Goal: Task Accomplishment & Management: Use online tool/utility

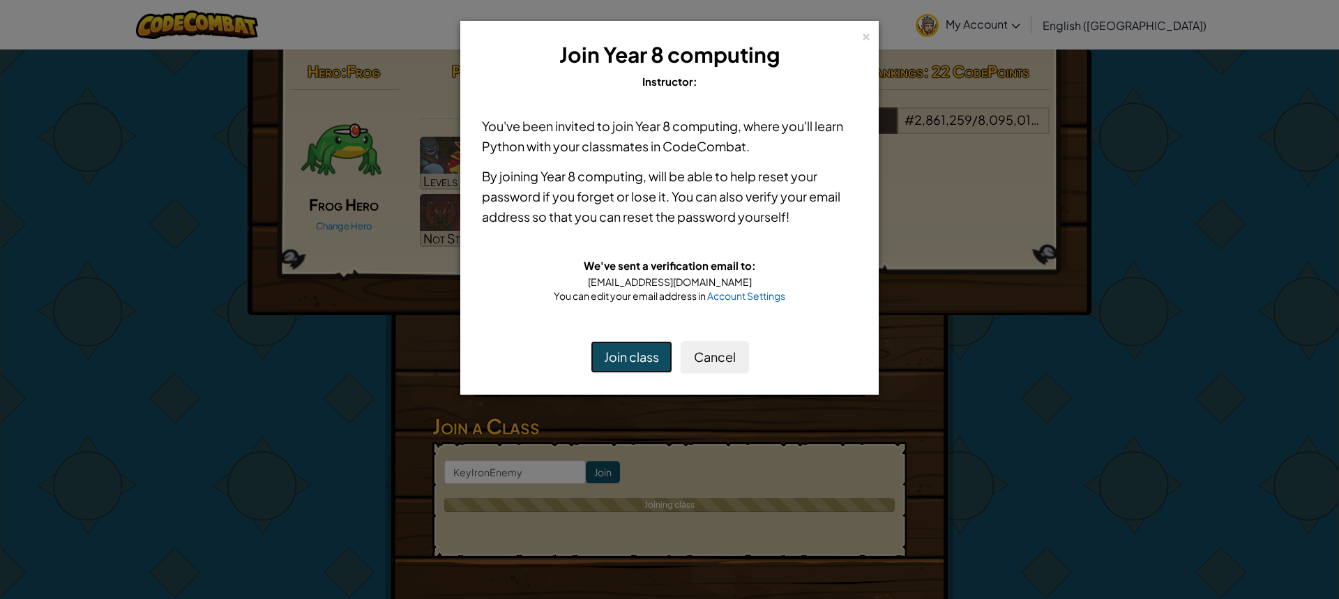
click at [651, 358] on button "Join class" at bounding box center [632, 357] width 82 height 32
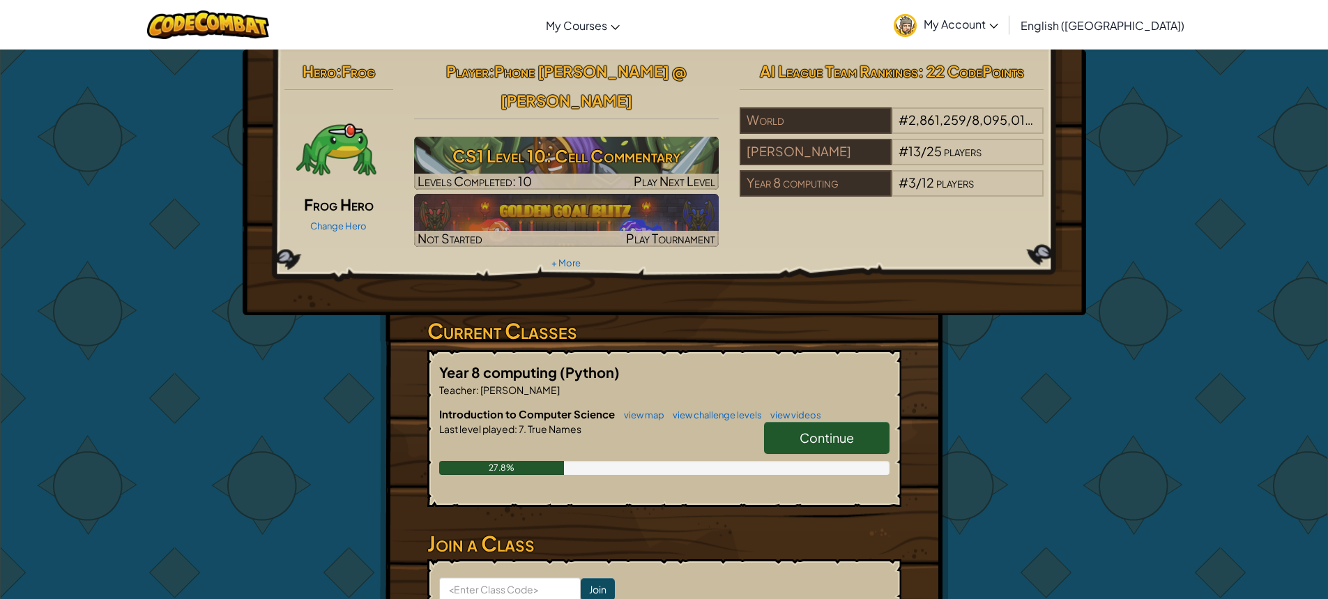
scroll to position [139, 0]
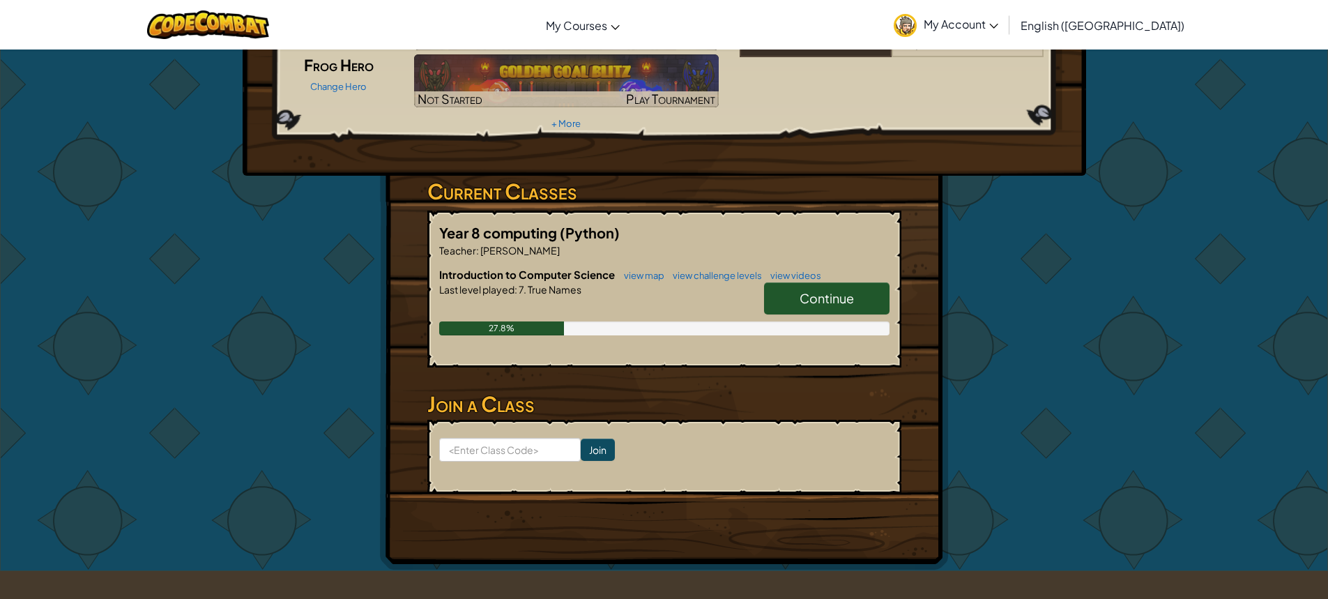
click at [781, 282] on link "Continue" at bounding box center [827, 298] width 126 height 32
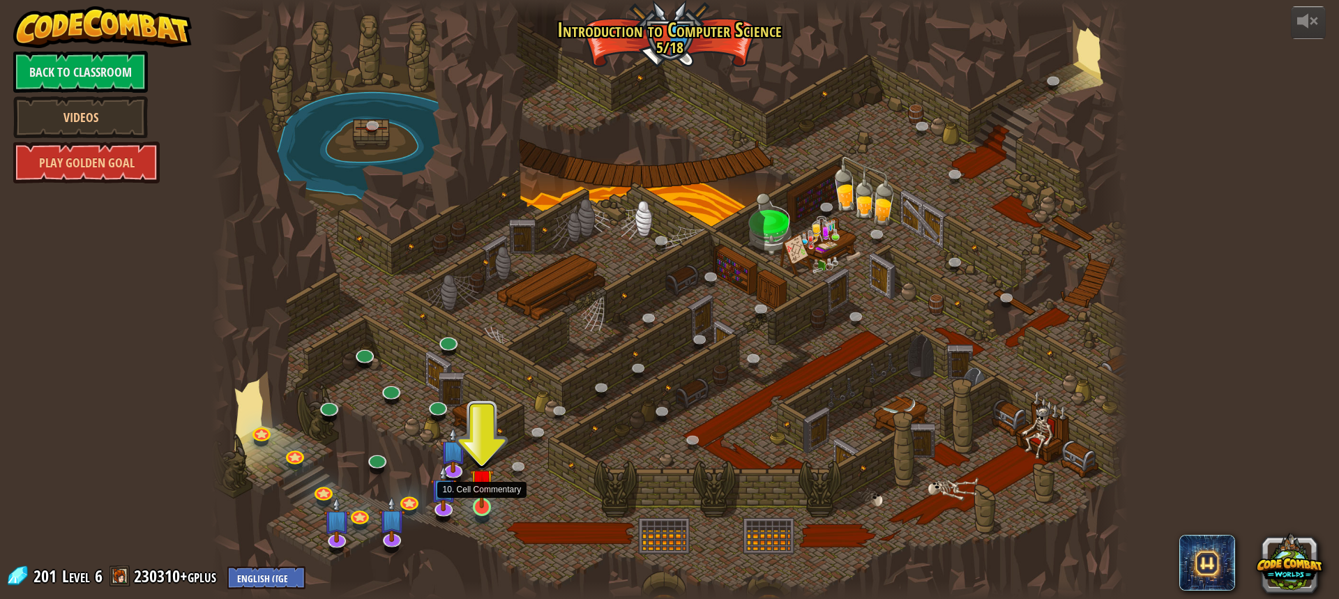
click at [491, 506] on img at bounding box center [482, 480] width 24 height 55
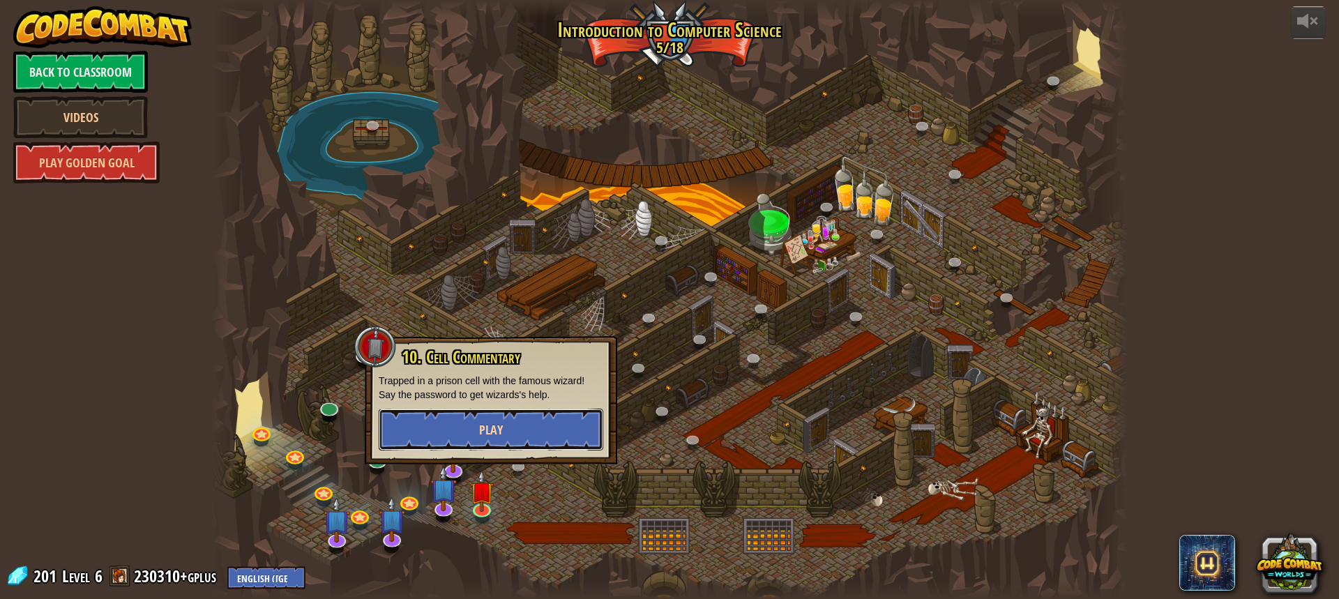
click at [513, 443] on button "Play" at bounding box center [491, 430] width 225 height 42
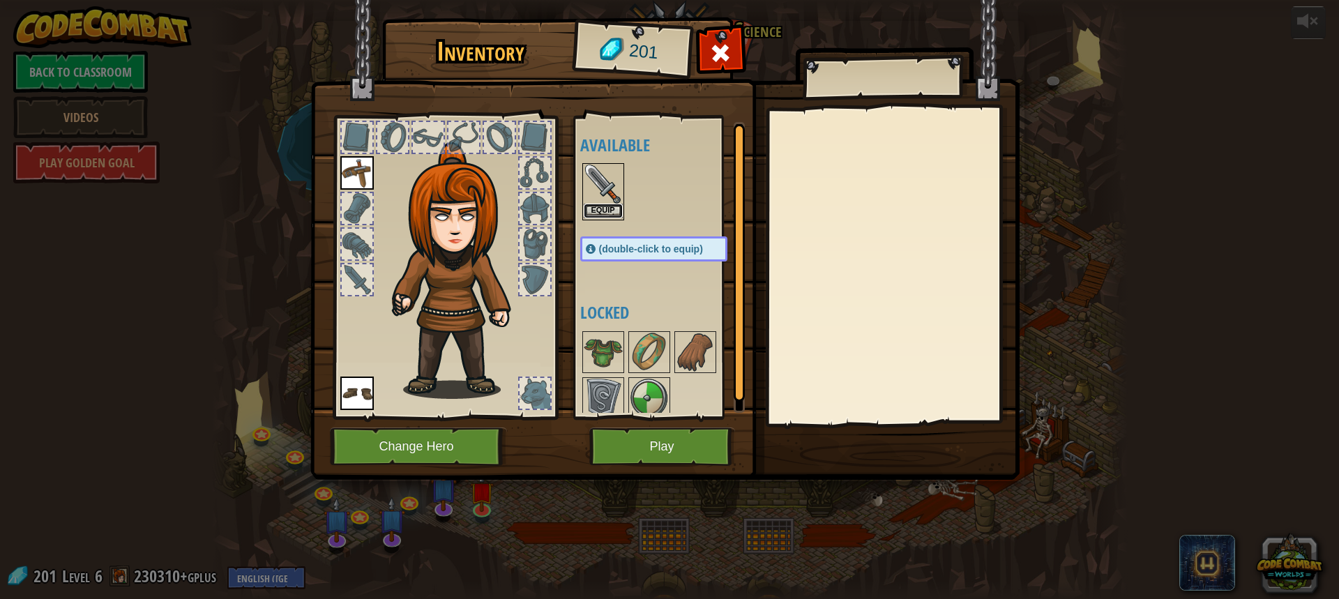
click at [590, 208] on button "Equip" at bounding box center [603, 211] width 39 height 15
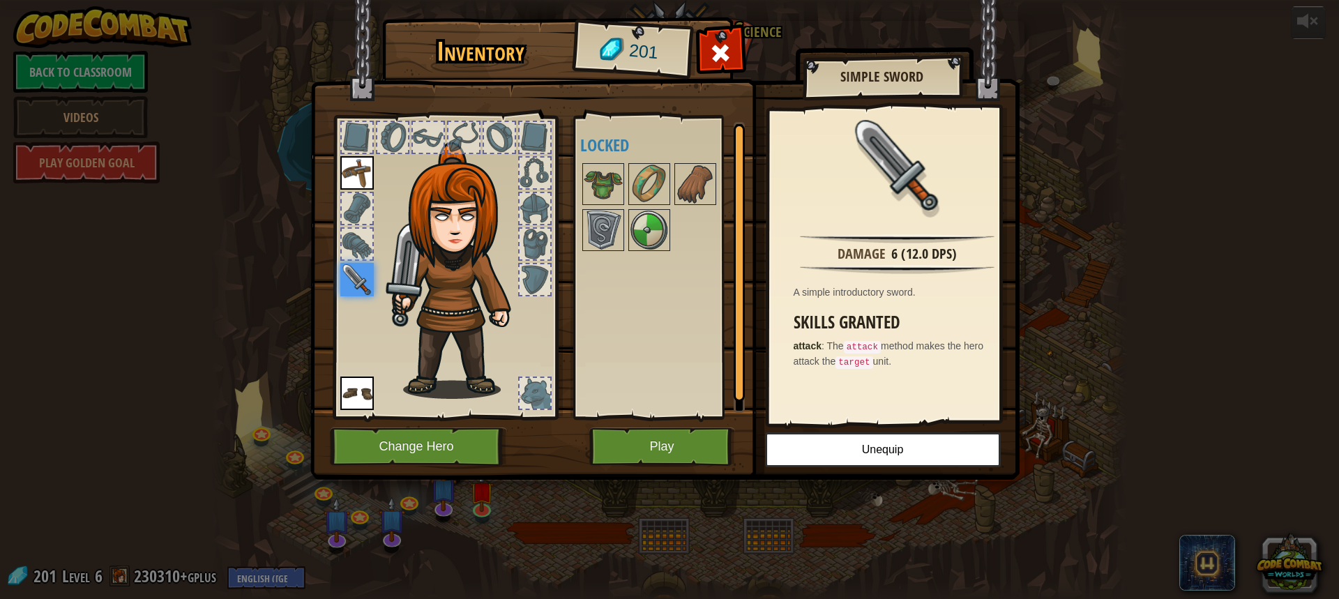
click at [457, 421] on img at bounding box center [664, 227] width 709 height 506
click at [467, 438] on button "Change Hero" at bounding box center [418, 446] width 177 height 38
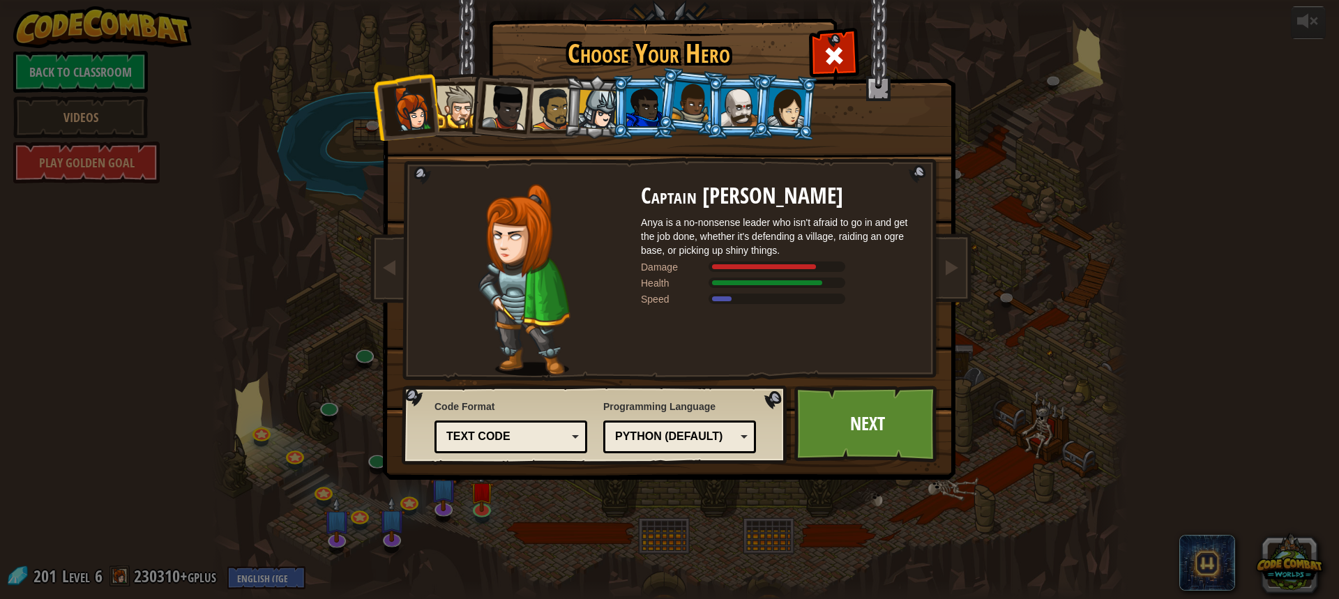
click at [560, 116] on div at bounding box center [552, 108] width 43 height 43
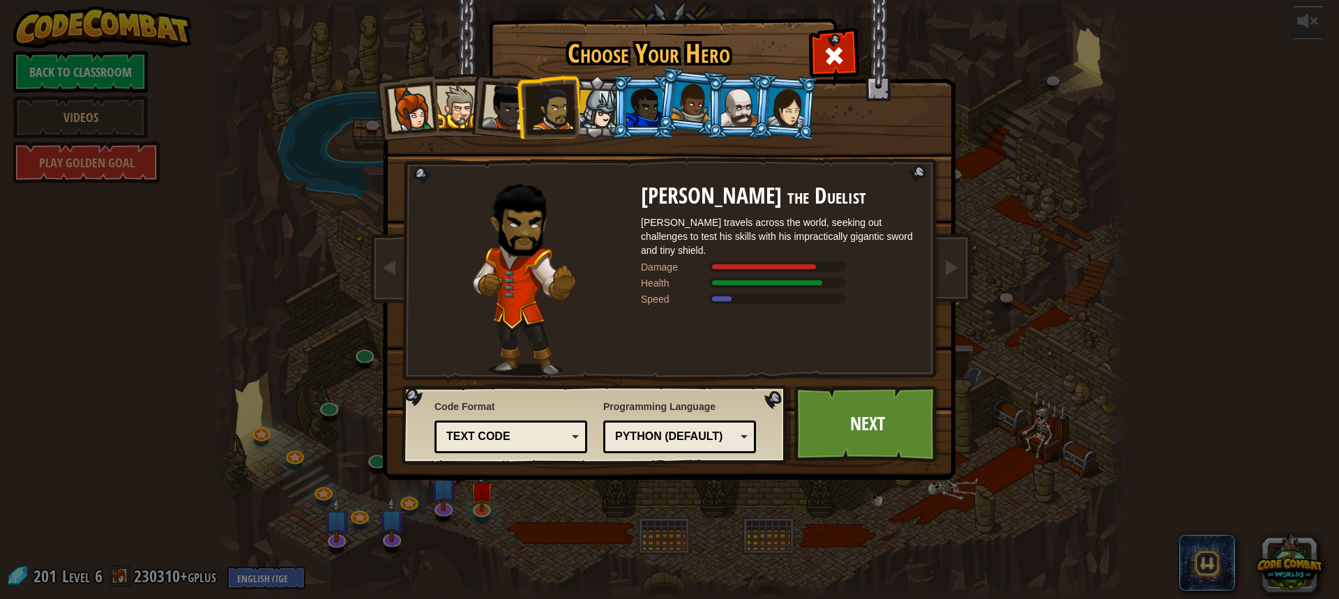
click at [464, 102] on div at bounding box center [457, 107] width 43 height 43
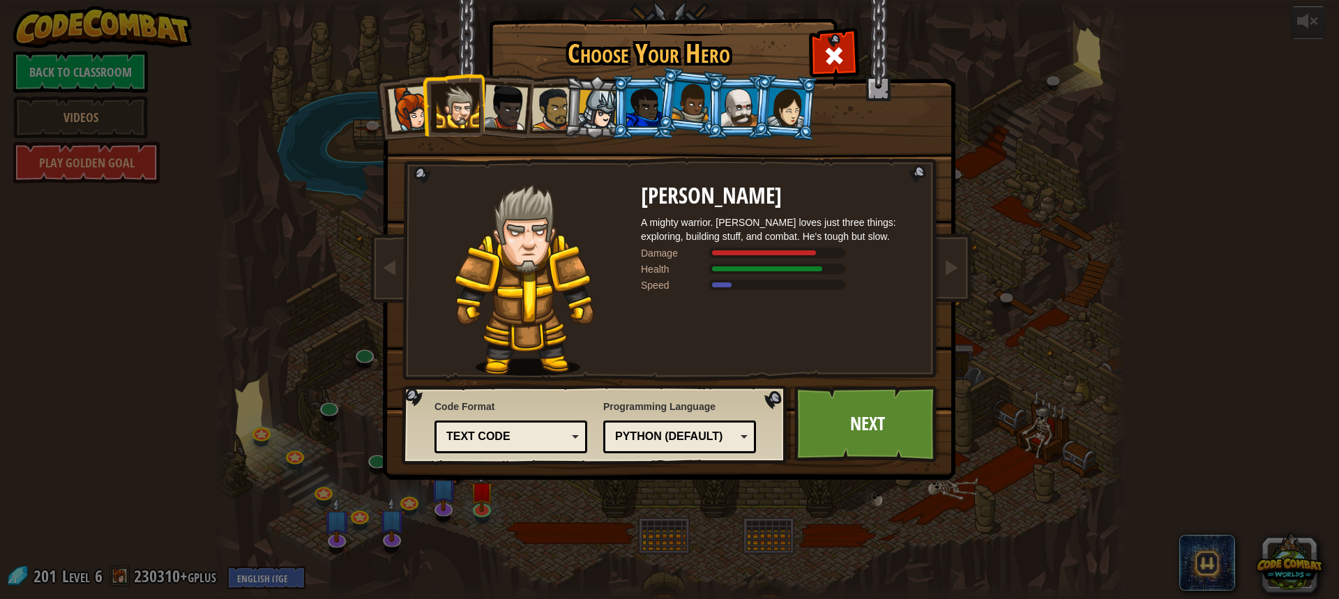
click at [554, 98] on div at bounding box center [552, 108] width 43 height 43
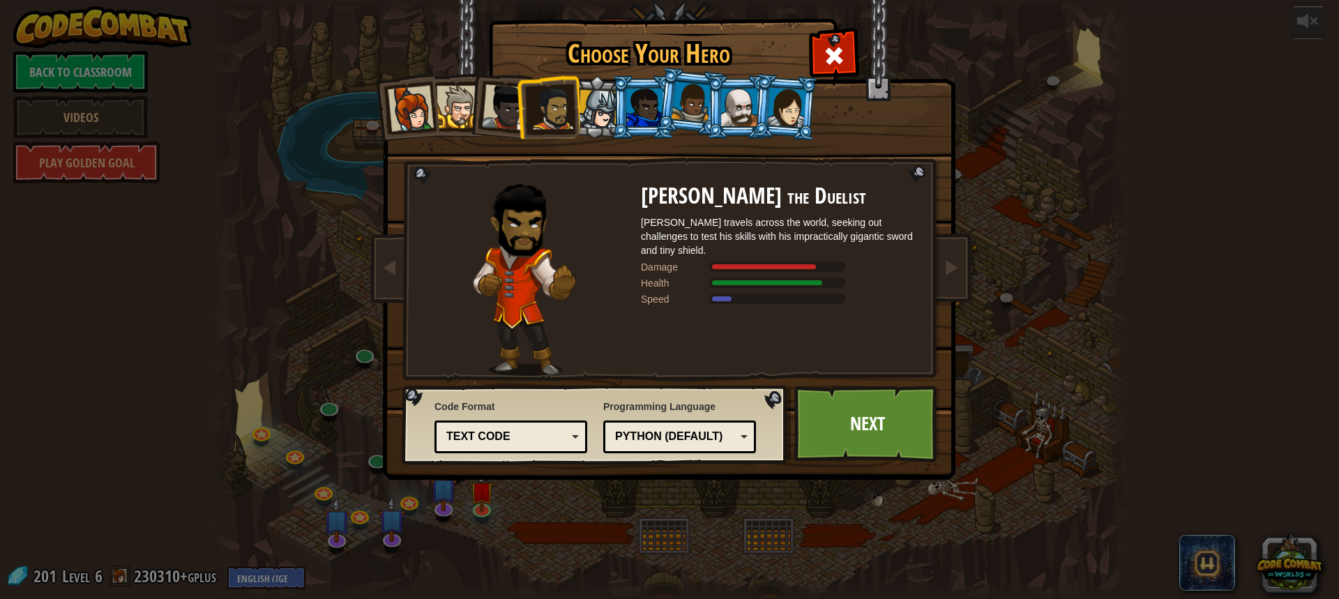
click at [517, 104] on li at bounding box center [548, 107] width 64 height 65
click at [506, 104] on div at bounding box center [505, 107] width 46 height 46
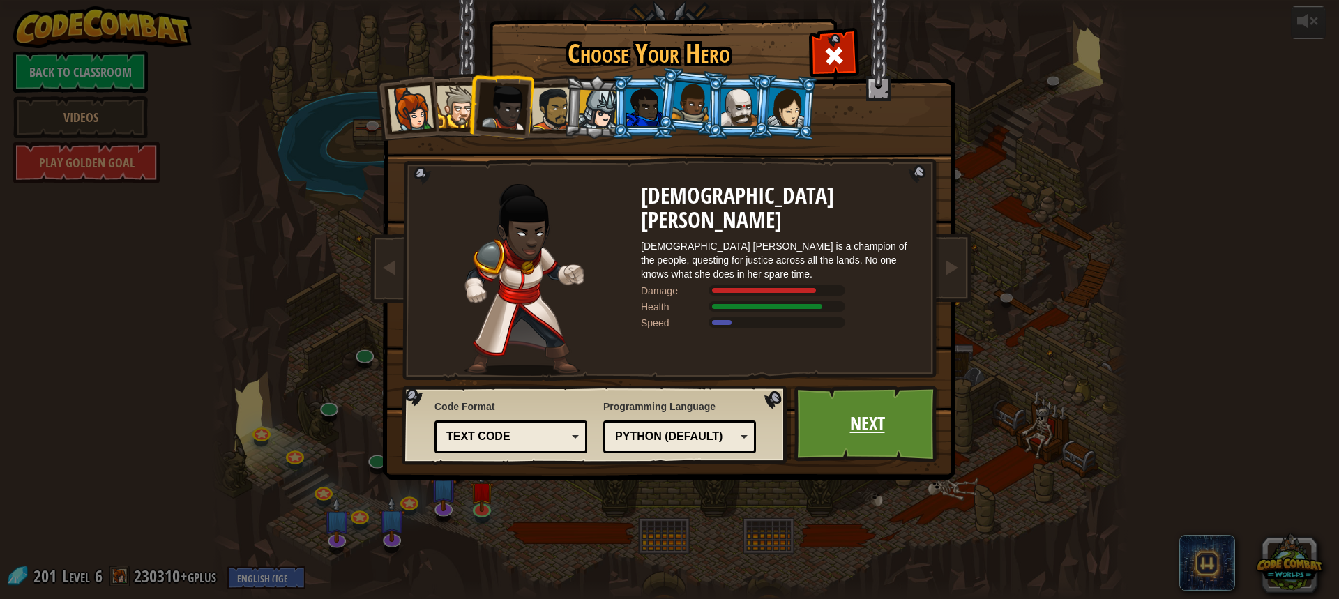
click at [822, 437] on link "Next" at bounding box center [867, 424] width 146 height 77
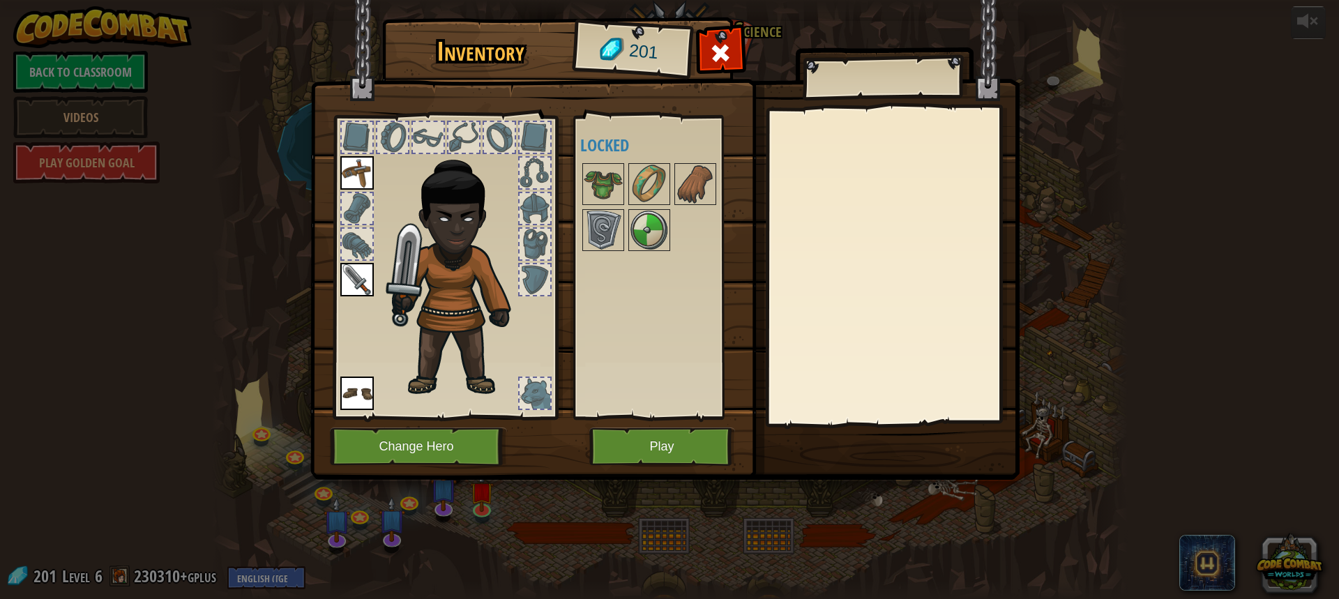
click at [462, 478] on img at bounding box center [664, 227] width 709 height 506
click at [460, 437] on button "Change Hero" at bounding box center [418, 446] width 177 height 38
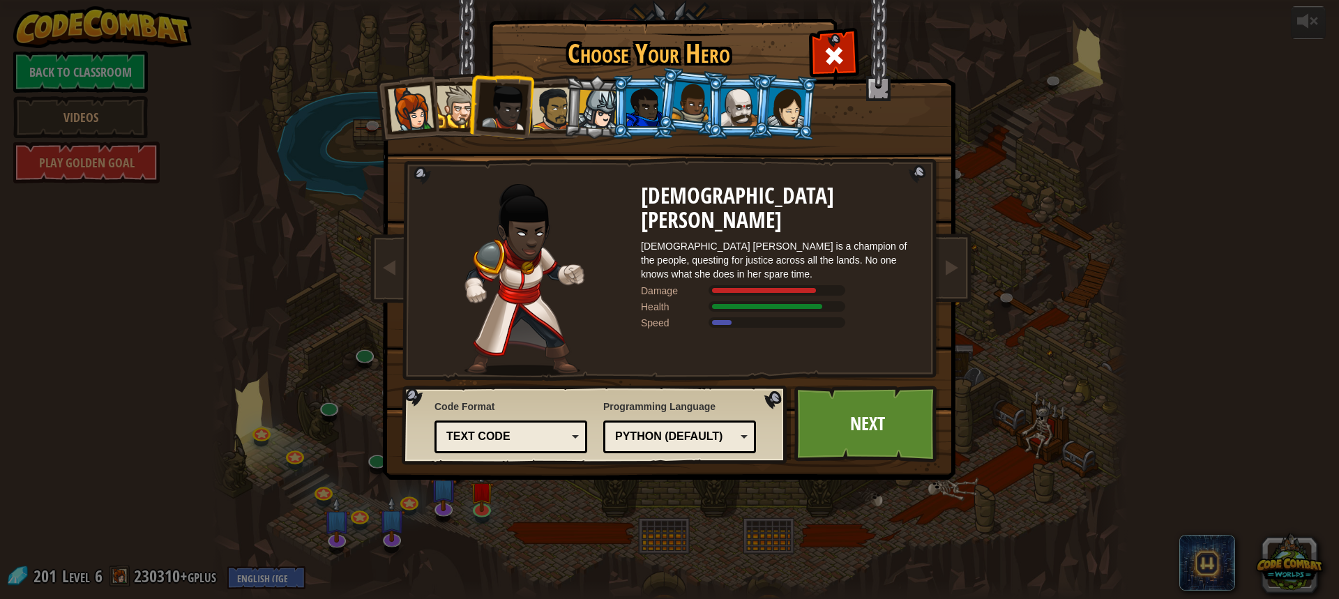
click at [470, 114] on li at bounding box center [500, 104] width 68 height 68
click at [449, 115] on div at bounding box center [457, 107] width 43 height 43
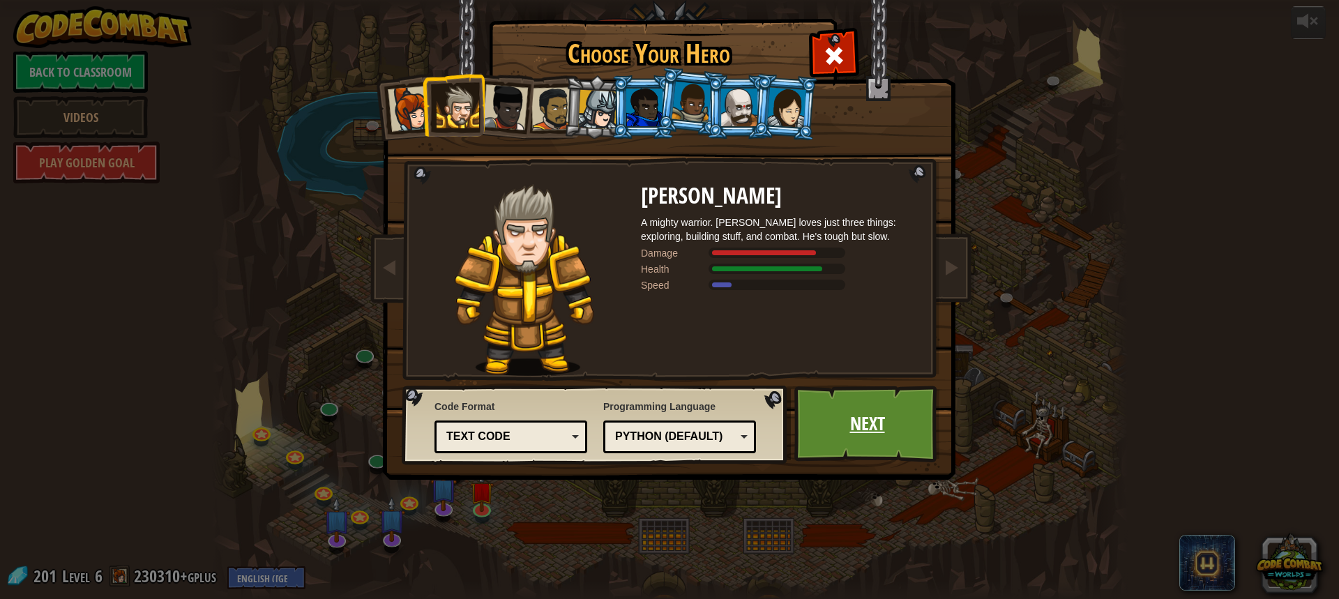
click at [885, 413] on link "Next" at bounding box center [867, 424] width 146 height 77
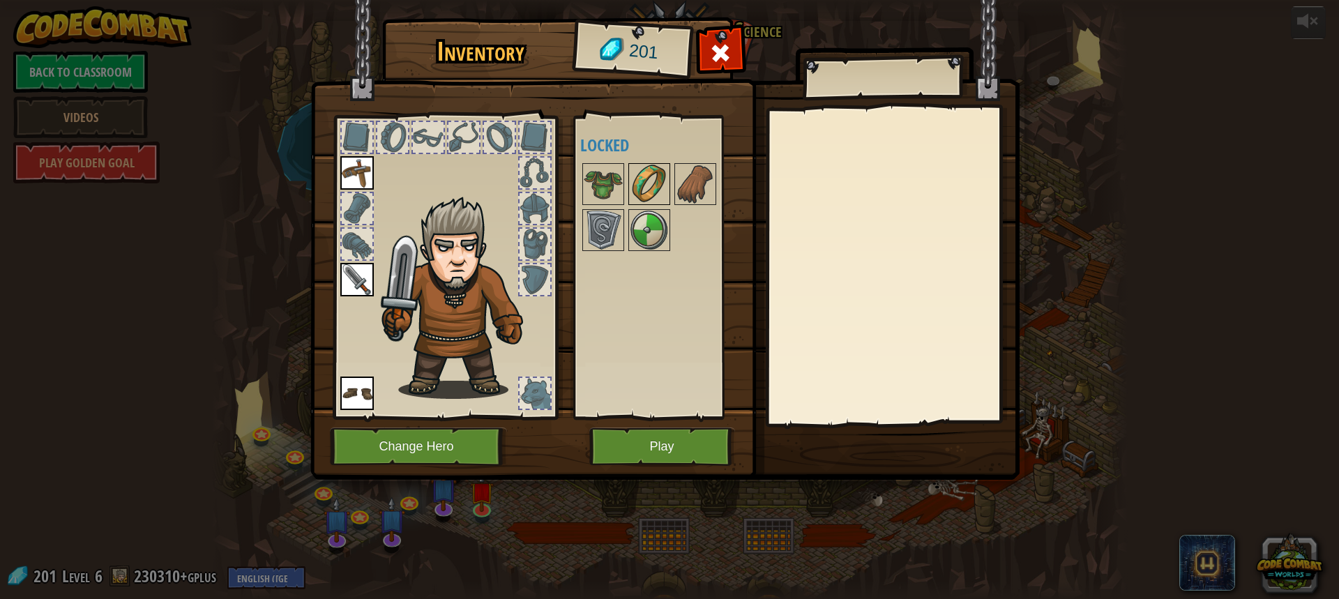
click at [660, 177] on img at bounding box center [649, 184] width 39 height 39
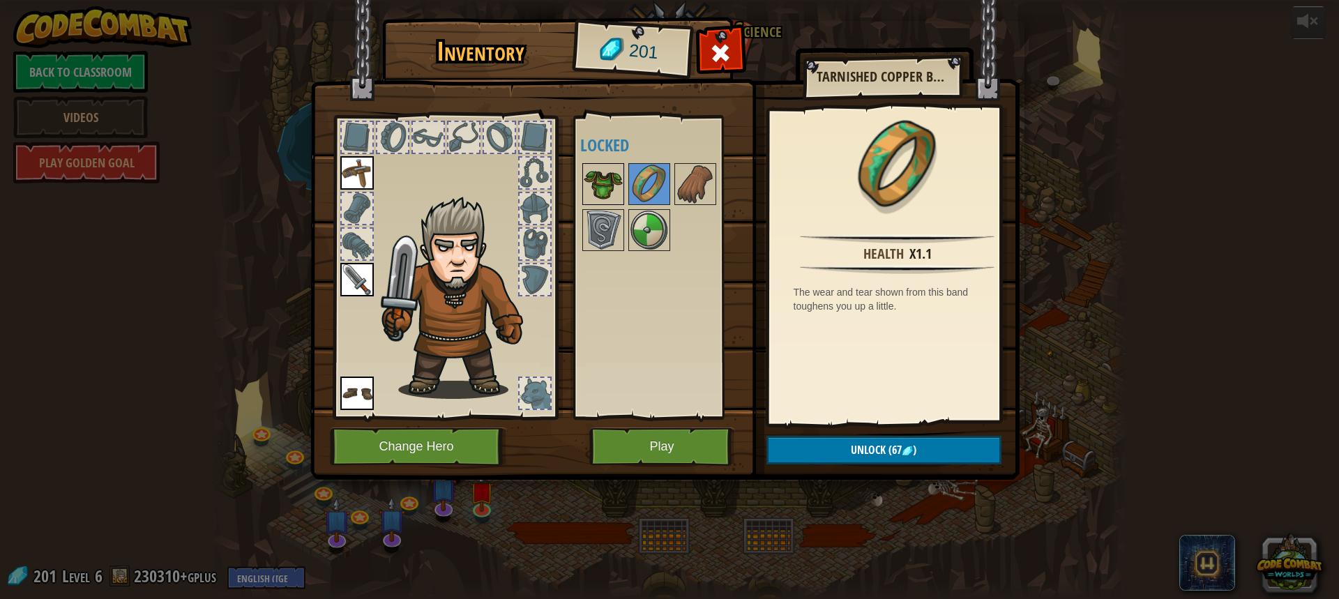
click at [612, 190] on img at bounding box center [603, 184] width 39 height 39
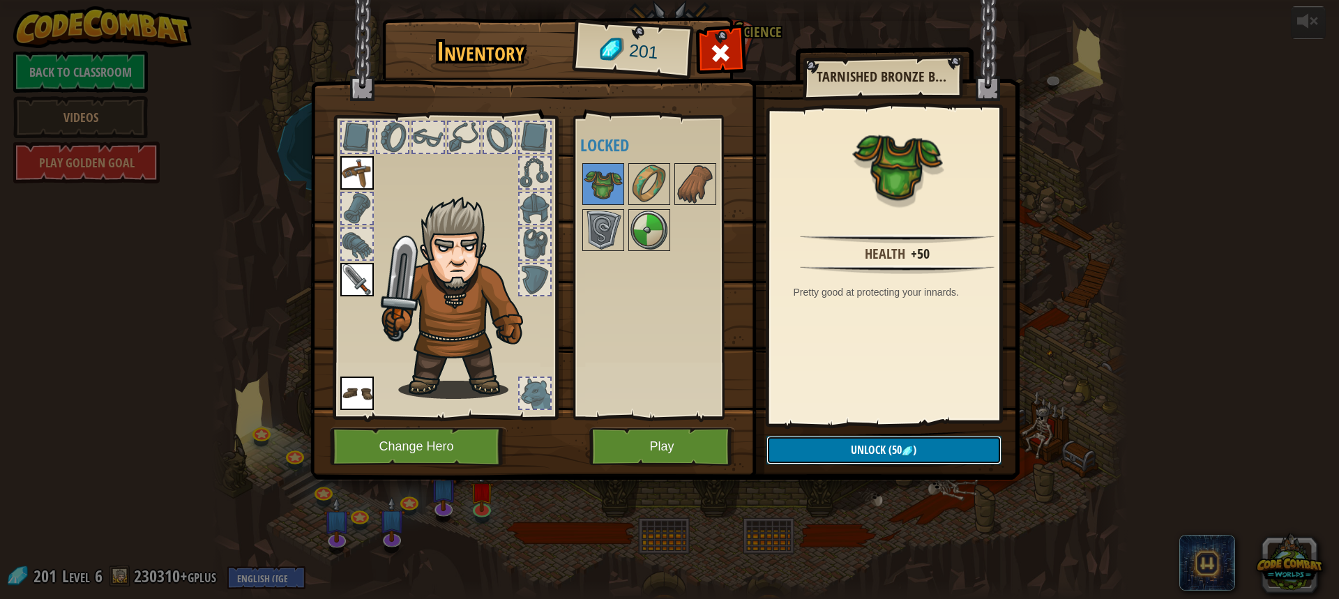
click at [883, 455] on span "Unlock" at bounding box center [868, 449] width 35 height 15
click at [886, 449] on button "Confirm" at bounding box center [883, 450] width 235 height 29
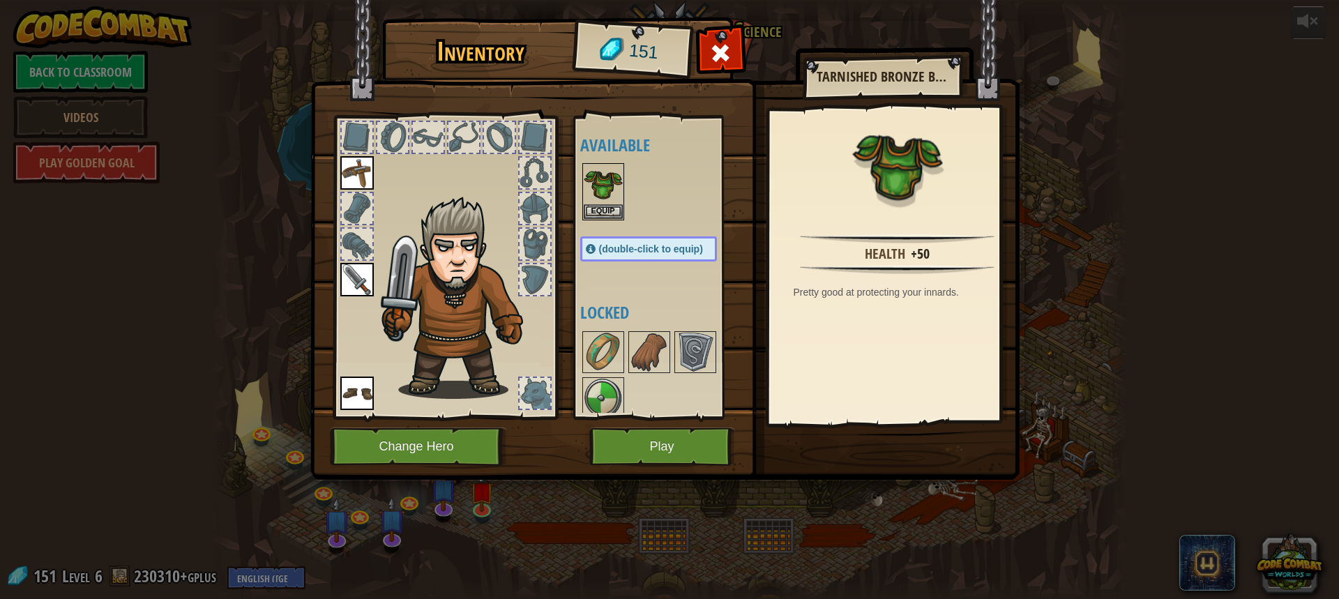
click at [646, 258] on div "(double-click to equip)" at bounding box center [648, 248] width 137 height 25
click at [646, 243] on div "(double-click to equip)" at bounding box center [648, 248] width 137 height 25
click at [613, 208] on button "Equip" at bounding box center [603, 211] width 39 height 15
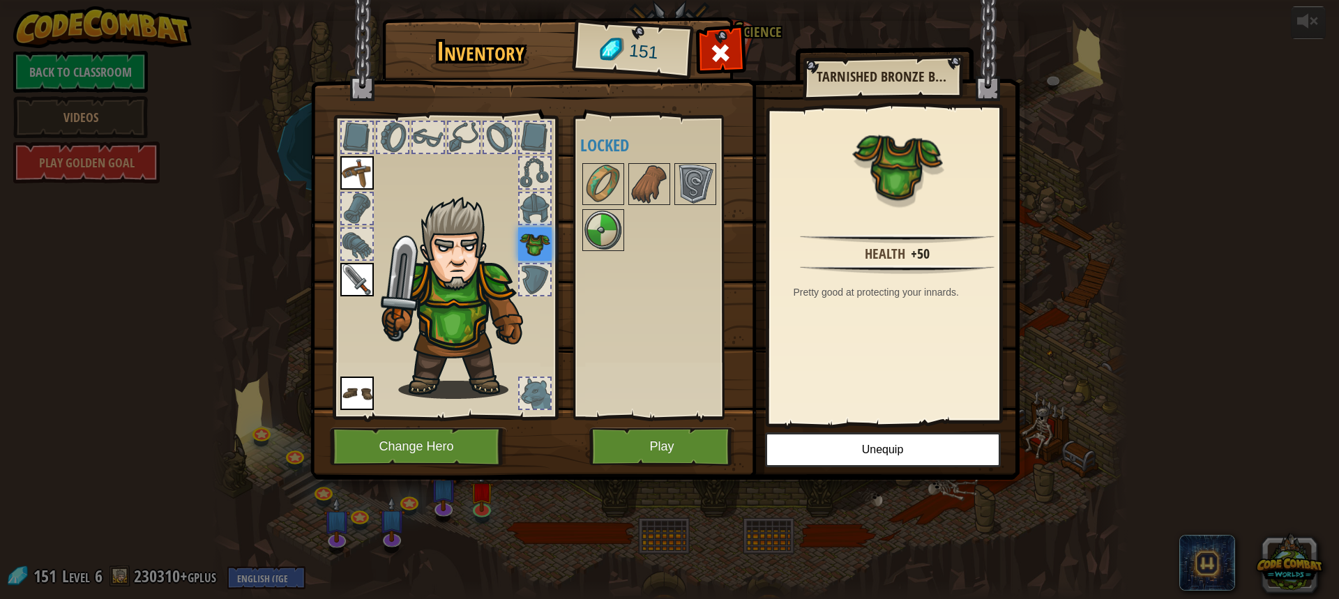
click at [626, 177] on div at bounding box center [662, 207] width 165 height 92
click at [655, 182] on img at bounding box center [649, 184] width 39 height 39
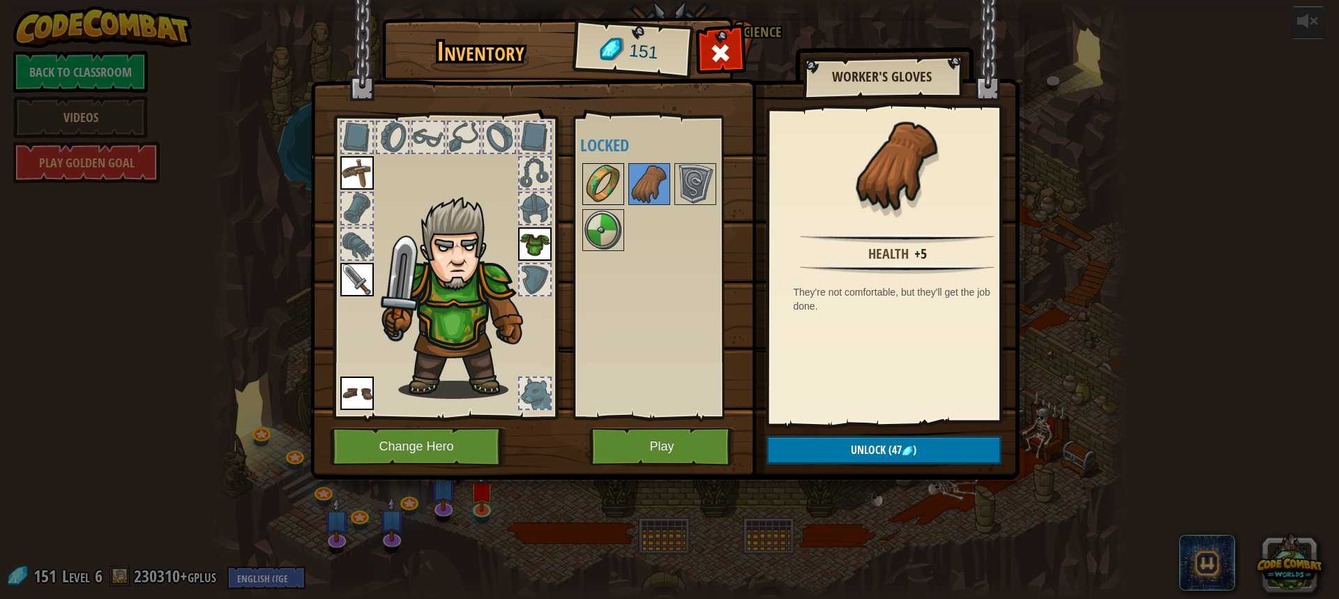
click at [618, 180] on img at bounding box center [603, 184] width 39 height 39
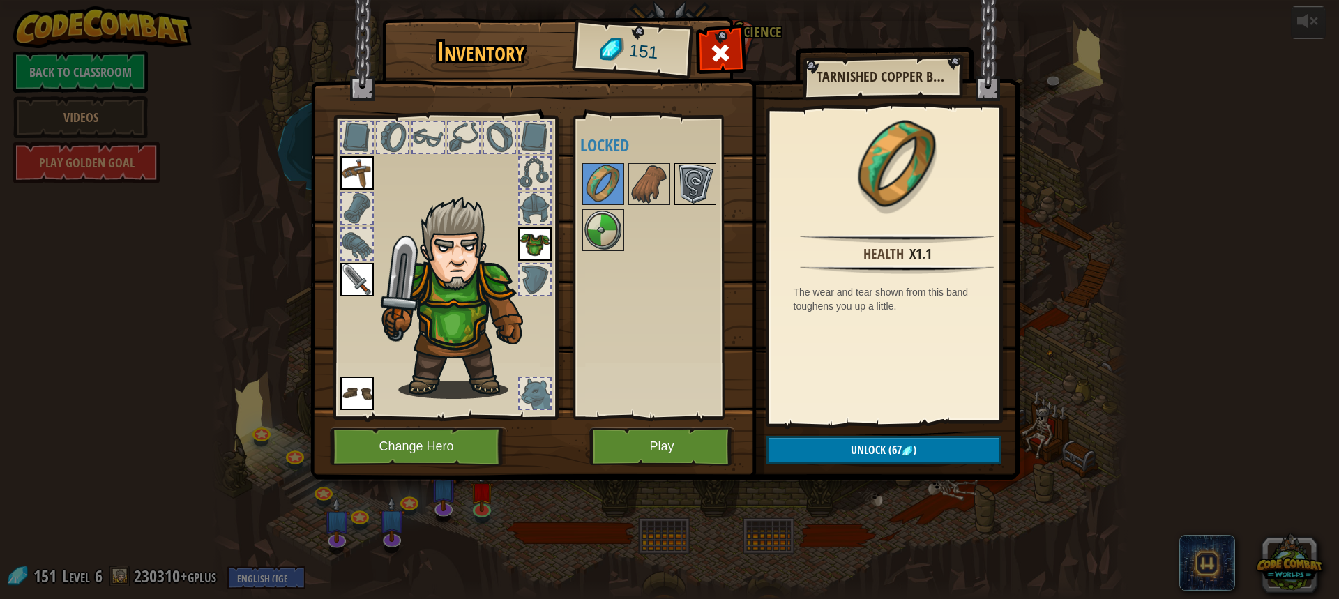
click at [682, 168] on img at bounding box center [695, 184] width 39 height 39
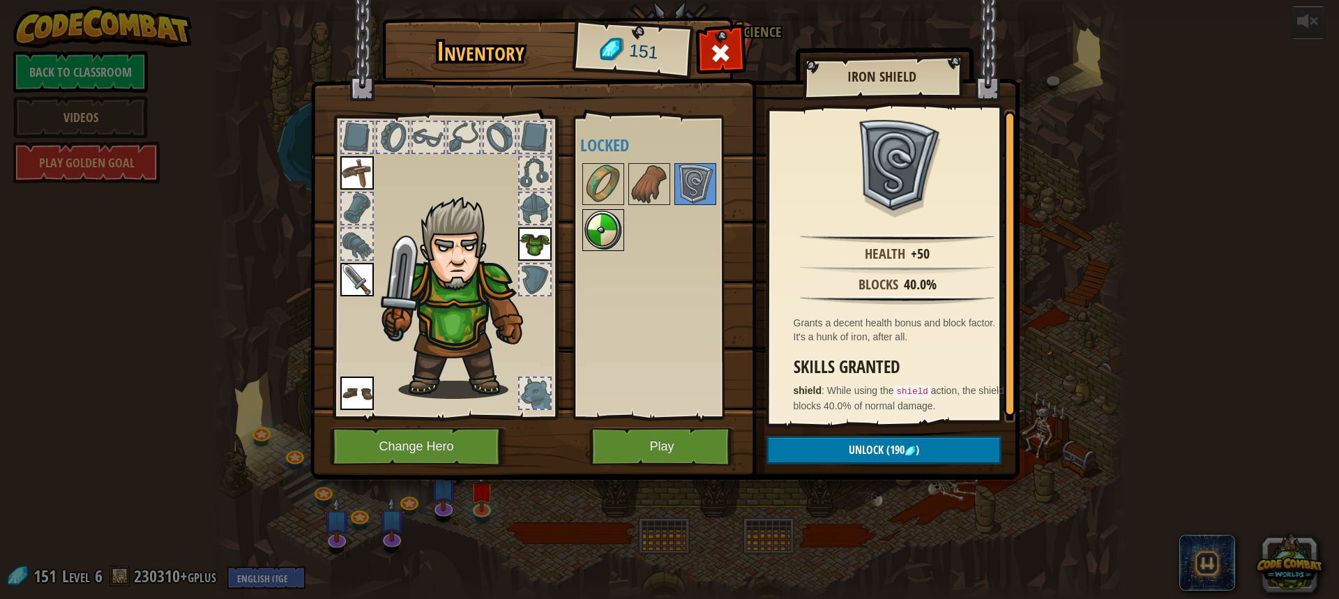
click at [622, 220] on img at bounding box center [603, 230] width 39 height 39
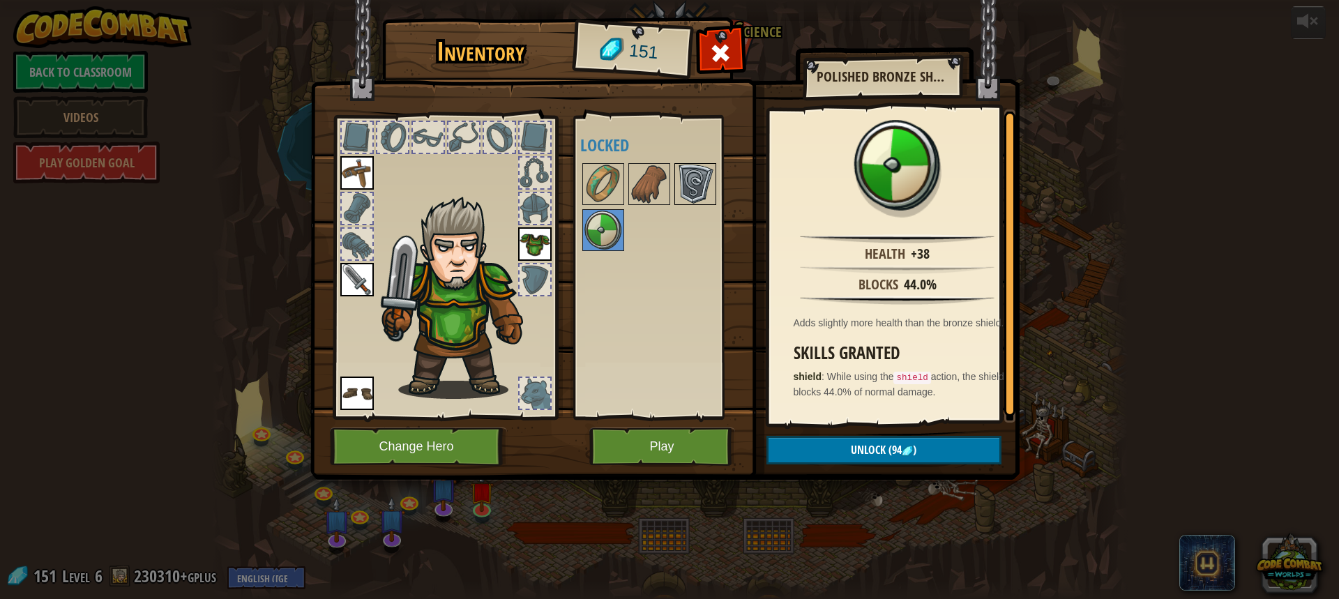
click at [696, 174] on img at bounding box center [695, 184] width 39 height 39
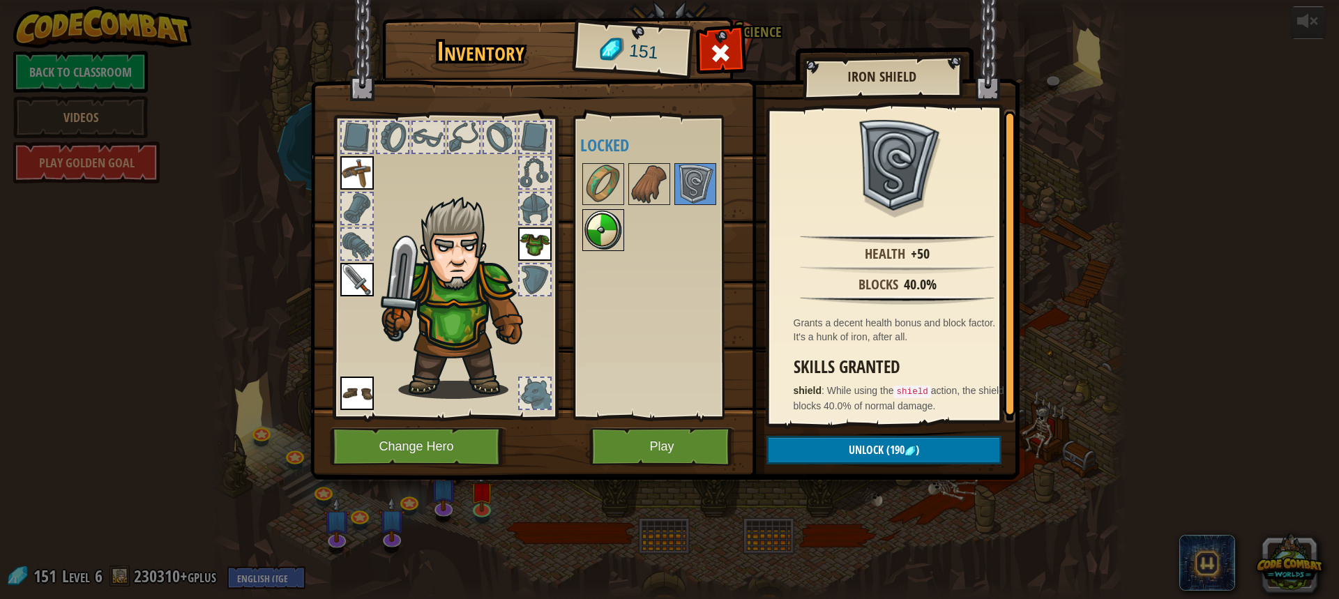
click at [602, 229] on img at bounding box center [603, 230] width 39 height 39
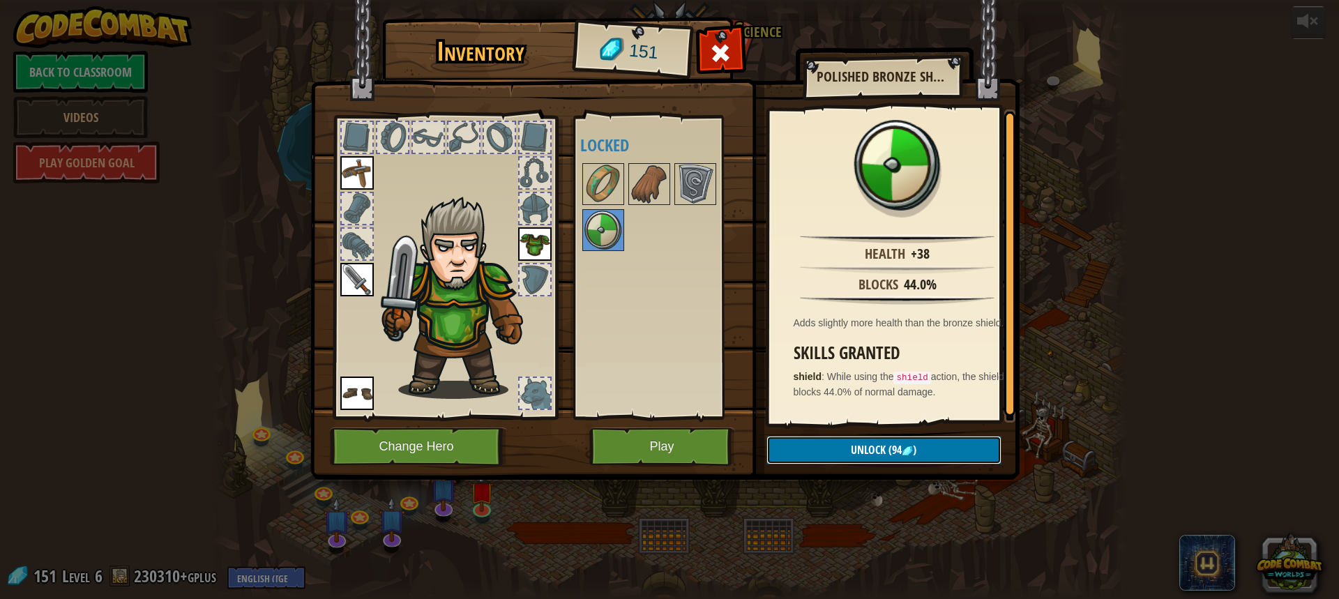
click at [874, 440] on button "Unlock (94 )" at bounding box center [883, 450] width 235 height 29
click at [878, 455] on button "Confirm" at bounding box center [883, 450] width 235 height 29
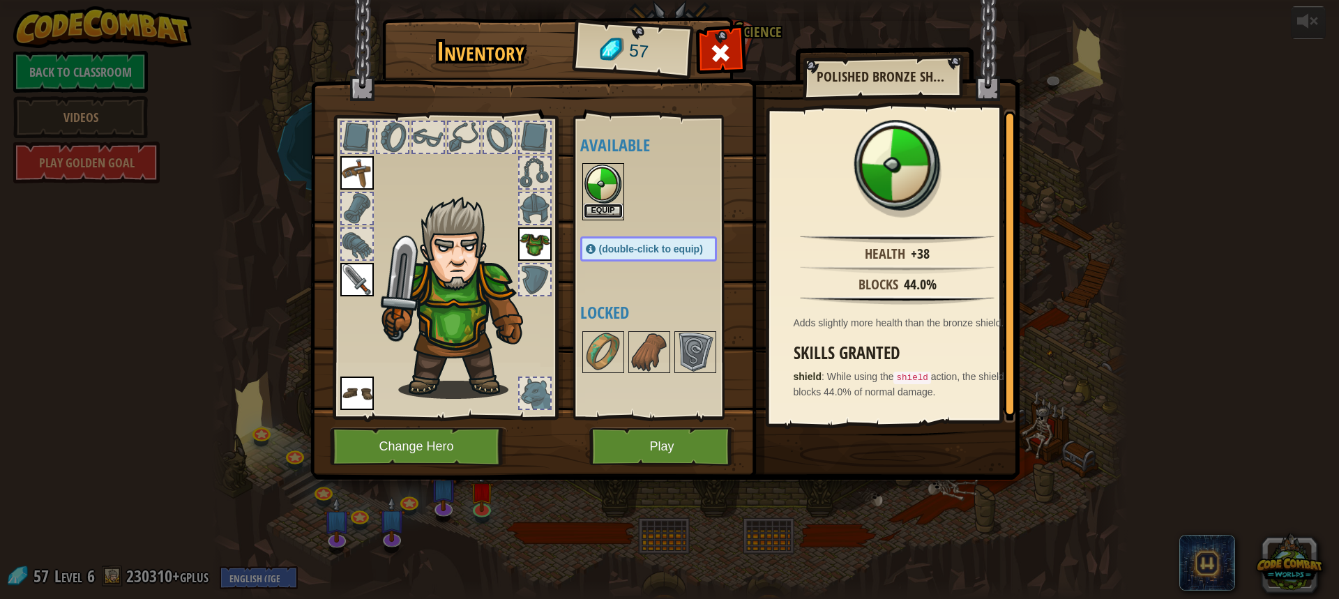
click at [600, 208] on button "Equip" at bounding box center [603, 211] width 39 height 15
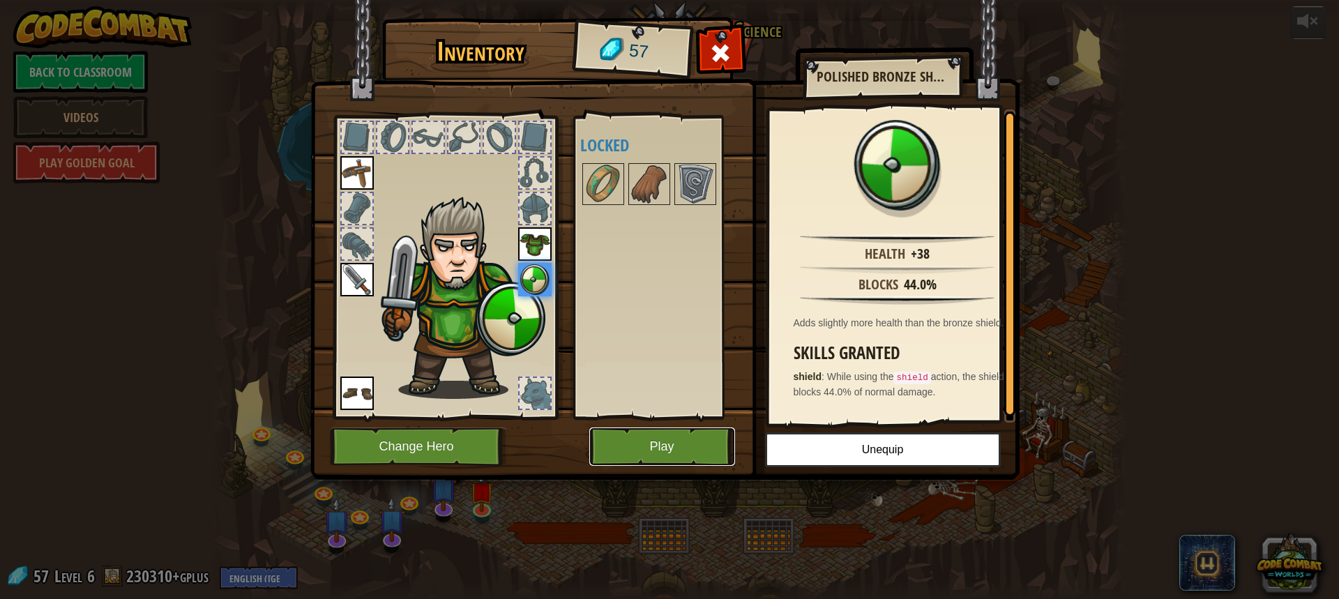
click at [699, 455] on button "Play" at bounding box center [662, 446] width 146 height 38
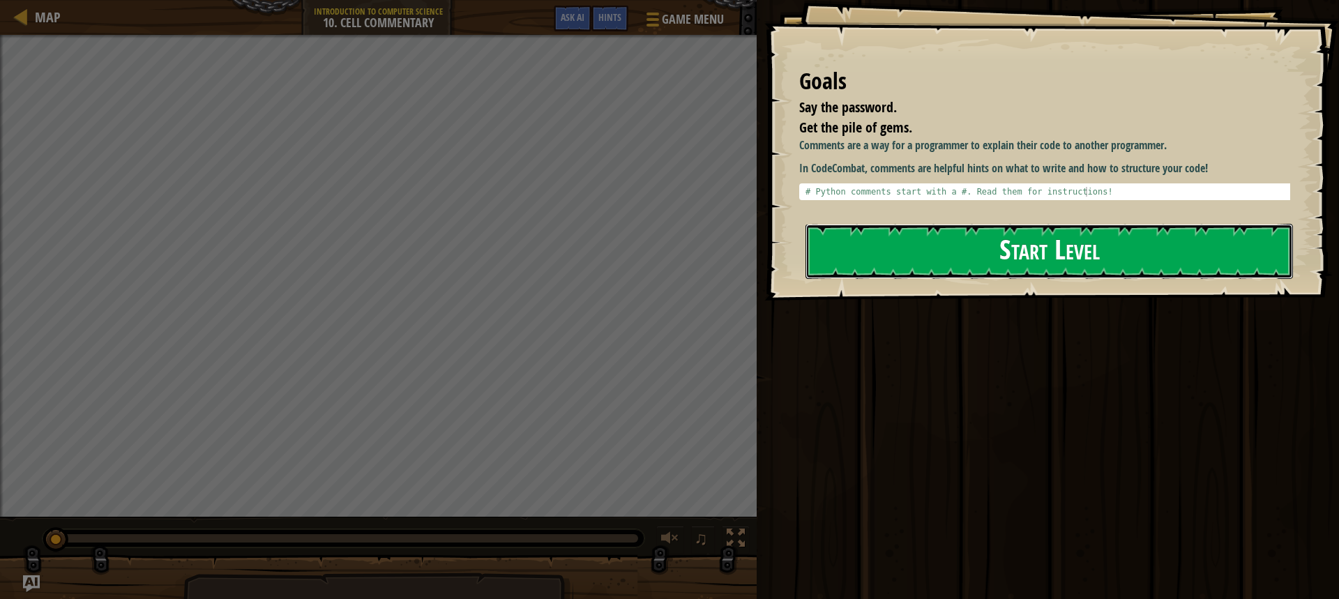
click at [887, 264] on button "Start Level" at bounding box center [1048, 251] width 487 height 55
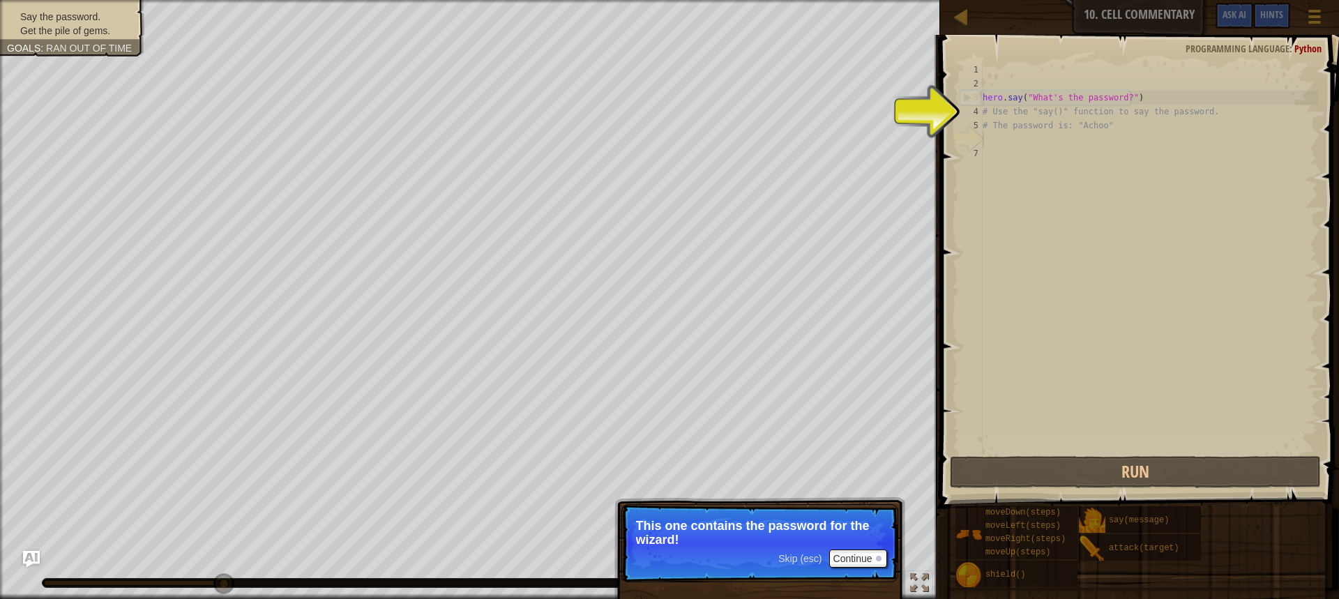
drag, startPoint x: 1018, startPoint y: 54, endPoint x: 1021, endPoint y: 93, distance: 39.8
click at [1018, 63] on div "1 2 3 4 5 6 7 hero . say ( "What's the password?" ) # Use the "say()" function …" at bounding box center [1137, 299] width 403 height 515
click at [1023, 112] on div "hero . say ( "What's the password?" ) # Use the "say()" function to say the pas…" at bounding box center [1149, 272] width 338 height 418
click at [1023, 102] on div "hero . say ( "What's the password?" ) # Use the "say()" function to say the pas…" at bounding box center [1149, 272] width 338 height 418
type textarea "hero.say("What's the password?")"
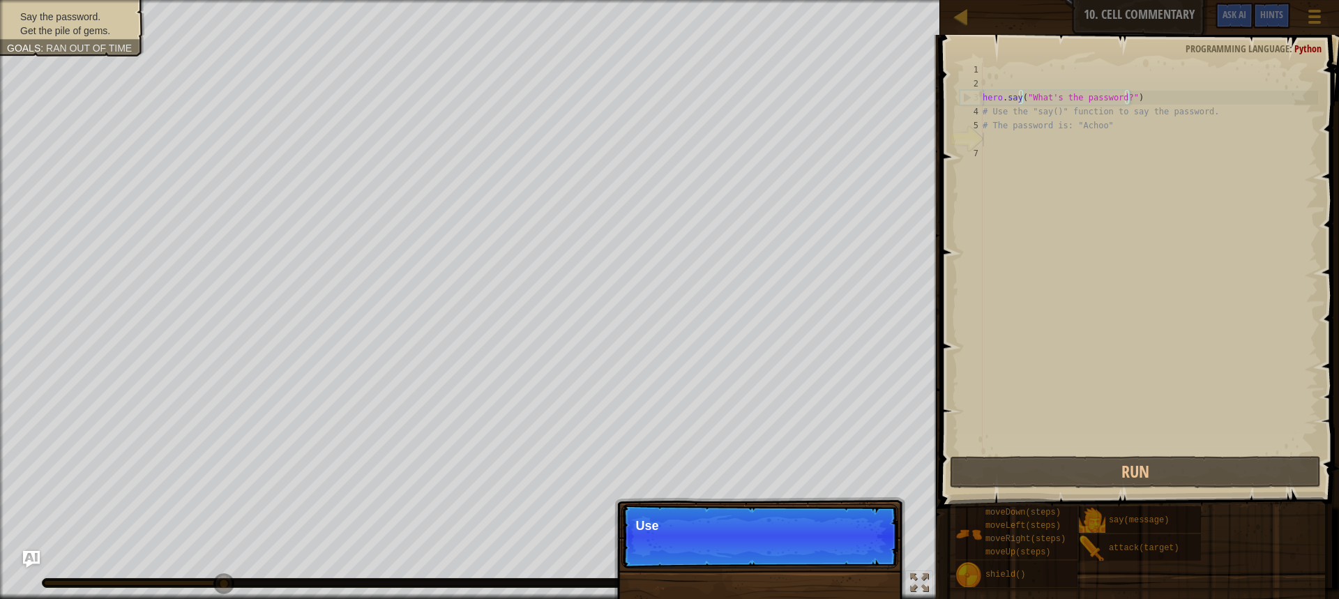
click at [1056, 139] on div "hero . say ( "What's the password?" ) # Use the "say()" function to say the pas…" at bounding box center [1149, 272] width 338 height 418
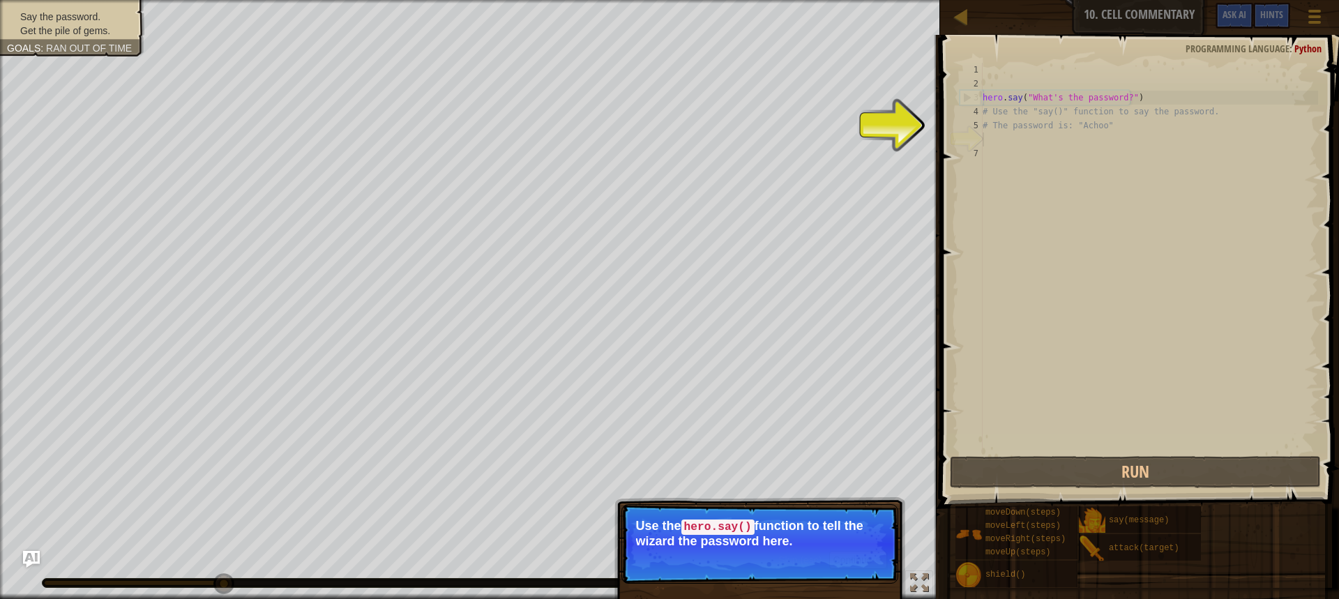
click at [1048, 157] on div "hero . say ( "What's the password?" ) # Use the "say()" function to say the pas…" at bounding box center [1149, 272] width 338 height 418
click at [1045, 142] on div "hero . say ( "What's the password?" ) # Use the "say()" function to say the pas…" at bounding box center [1149, 272] width 338 height 418
click at [869, 566] on button "Continue" at bounding box center [858, 560] width 58 height 18
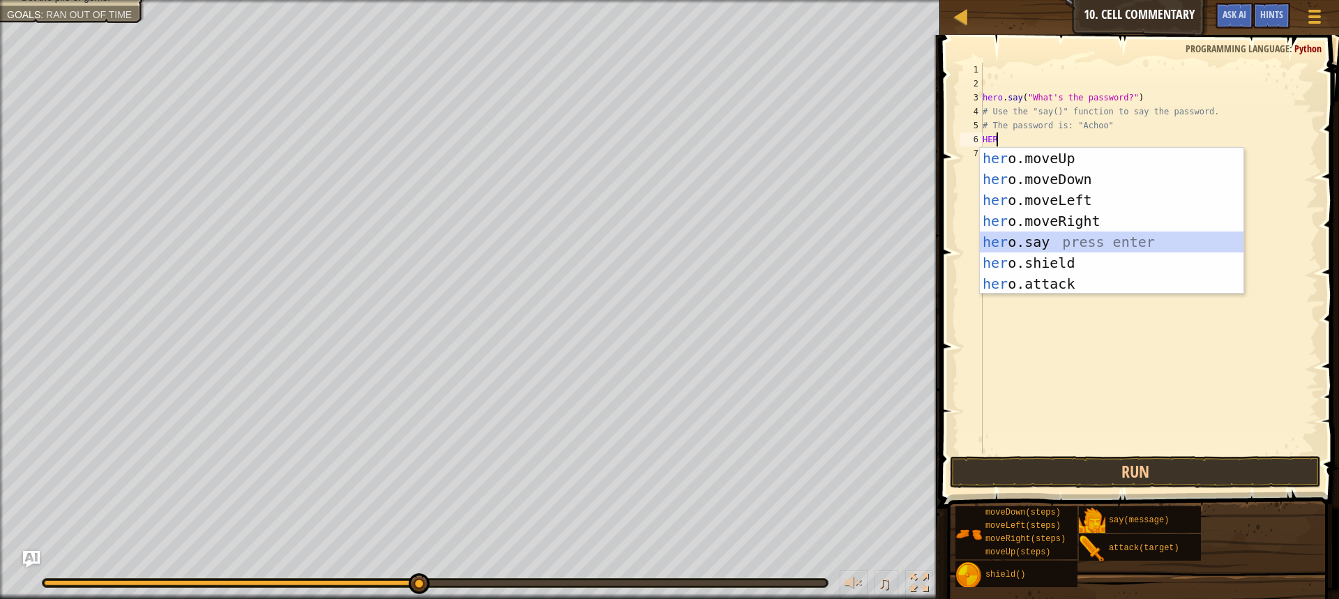
click at [1081, 237] on div "her o.moveUp press enter her o.moveDown press enter her o.moveLeft press enter …" at bounding box center [1112, 242] width 264 height 188
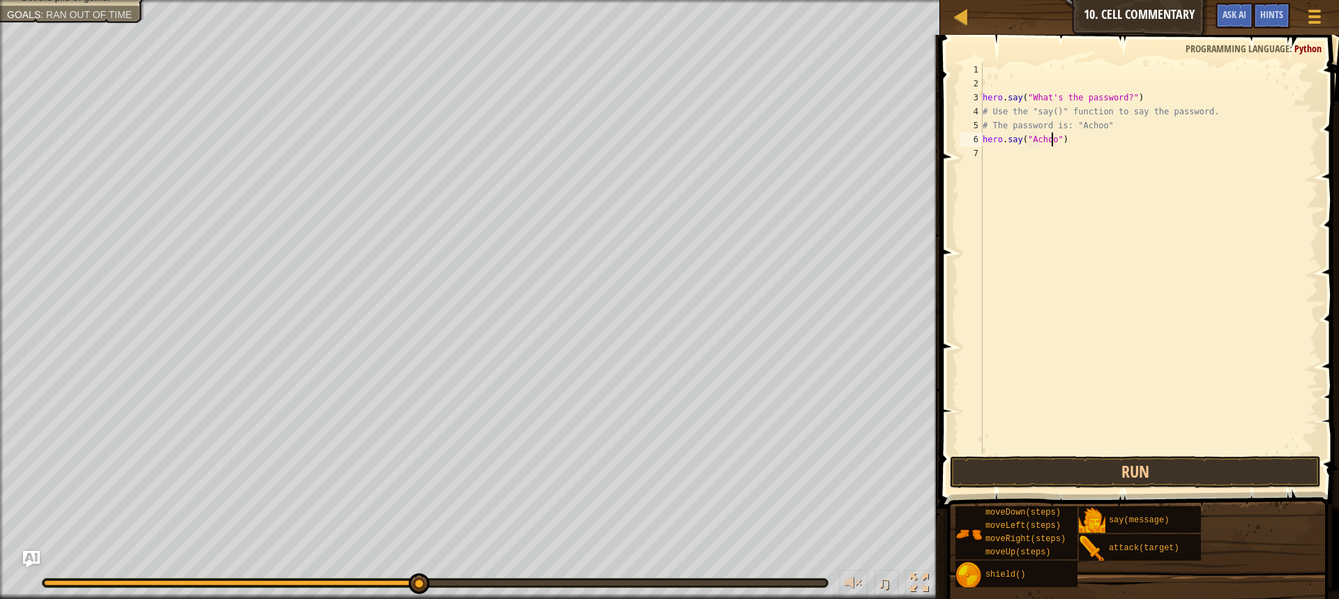
scroll to position [6, 6]
type textarea "hero.say("Achoo")"
click at [1114, 463] on button "Run" at bounding box center [1135, 472] width 371 height 32
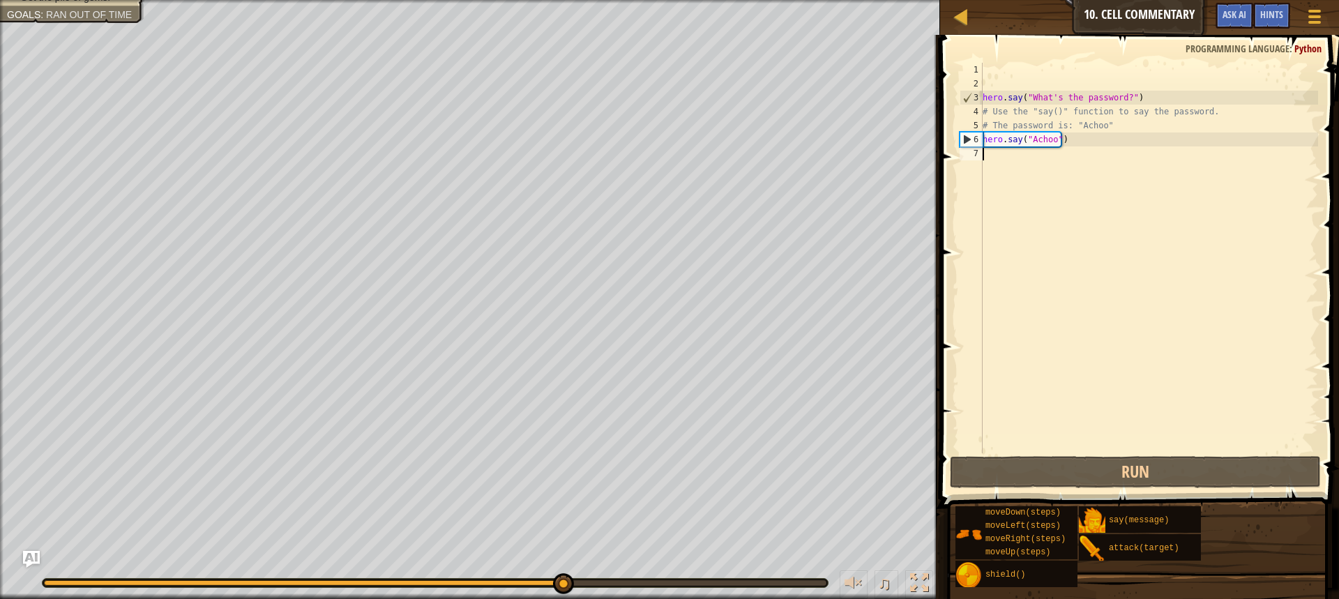
click at [1028, 161] on div "hero . say ( "What's the password?" ) # Use the "say()" function to say the pas…" at bounding box center [1149, 272] width 338 height 418
type textarea "r"
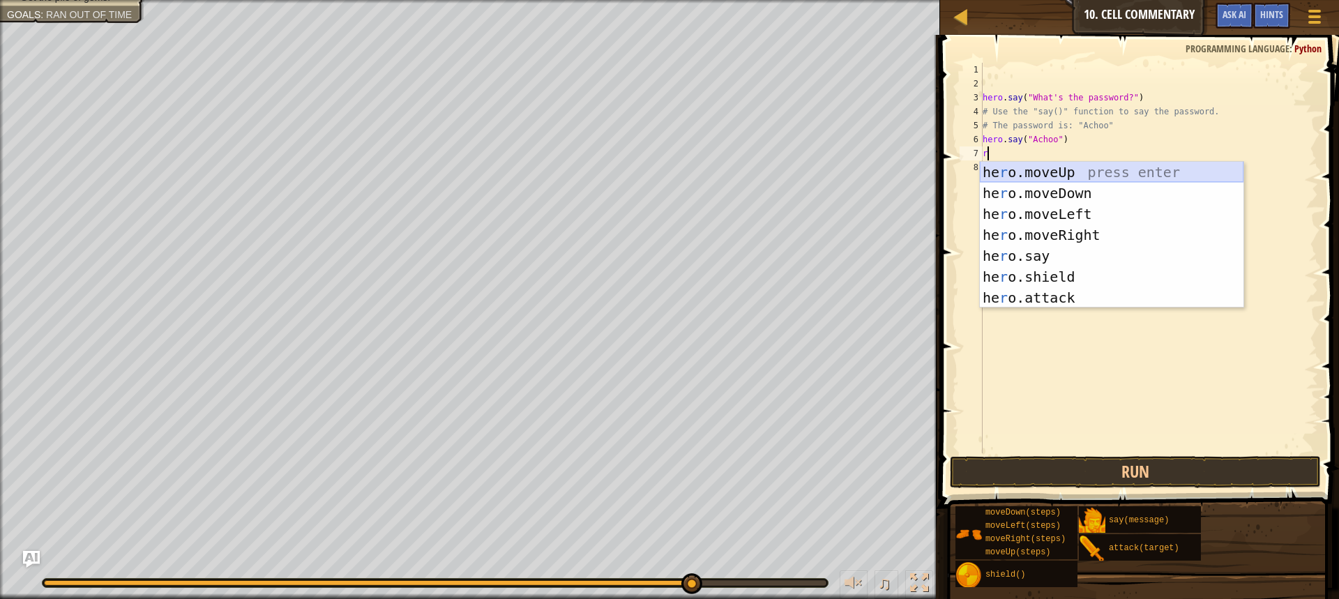
click at [1061, 175] on div "he r o.moveUp press enter he r o.moveDown press enter he r o.moveLeft press ent…" at bounding box center [1112, 256] width 264 height 188
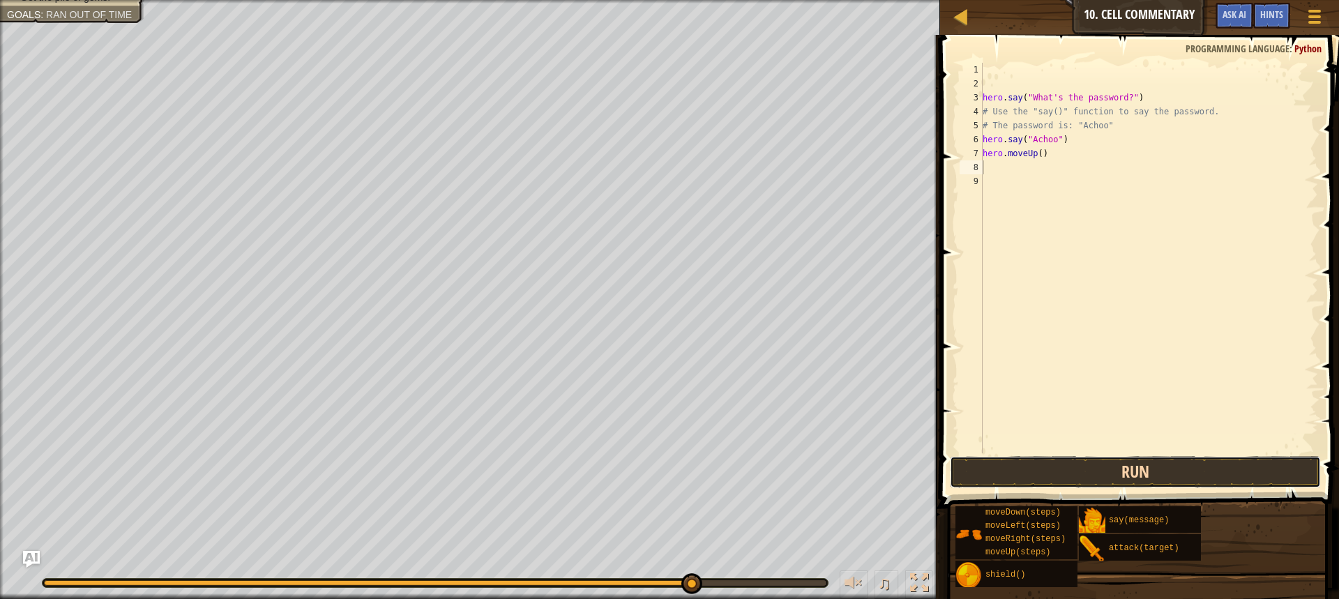
click at [990, 467] on button "Run" at bounding box center [1135, 472] width 371 height 32
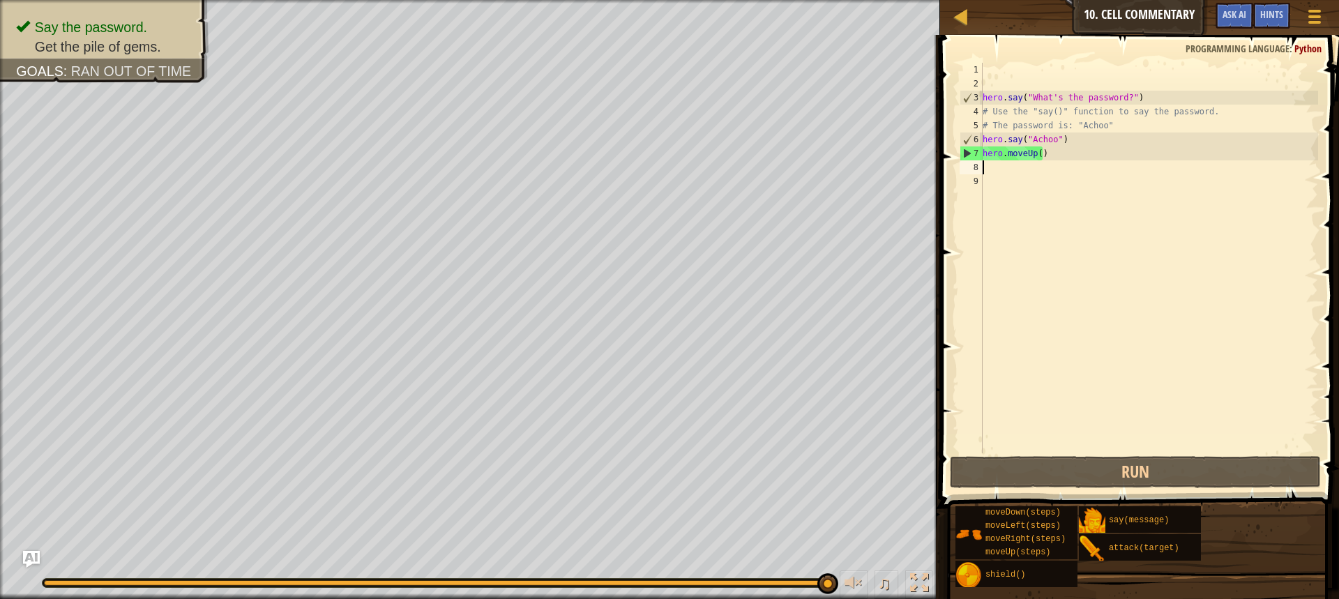
click at [1040, 151] on div "hero . say ( "What's the password?" ) # Use the "say()" function to say the pas…" at bounding box center [1149, 272] width 338 height 418
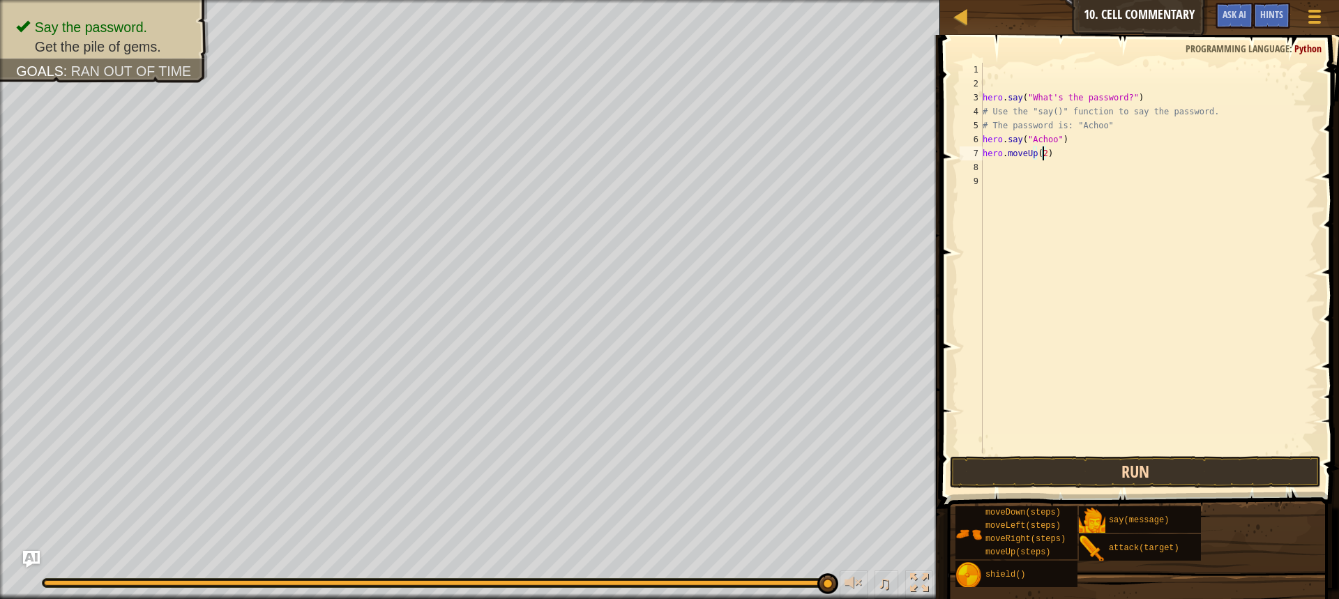
type textarea "hero.moveUp(2)"
click at [1037, 473] on button "Run" at bounding box center [1135, 472] width 371 height 32
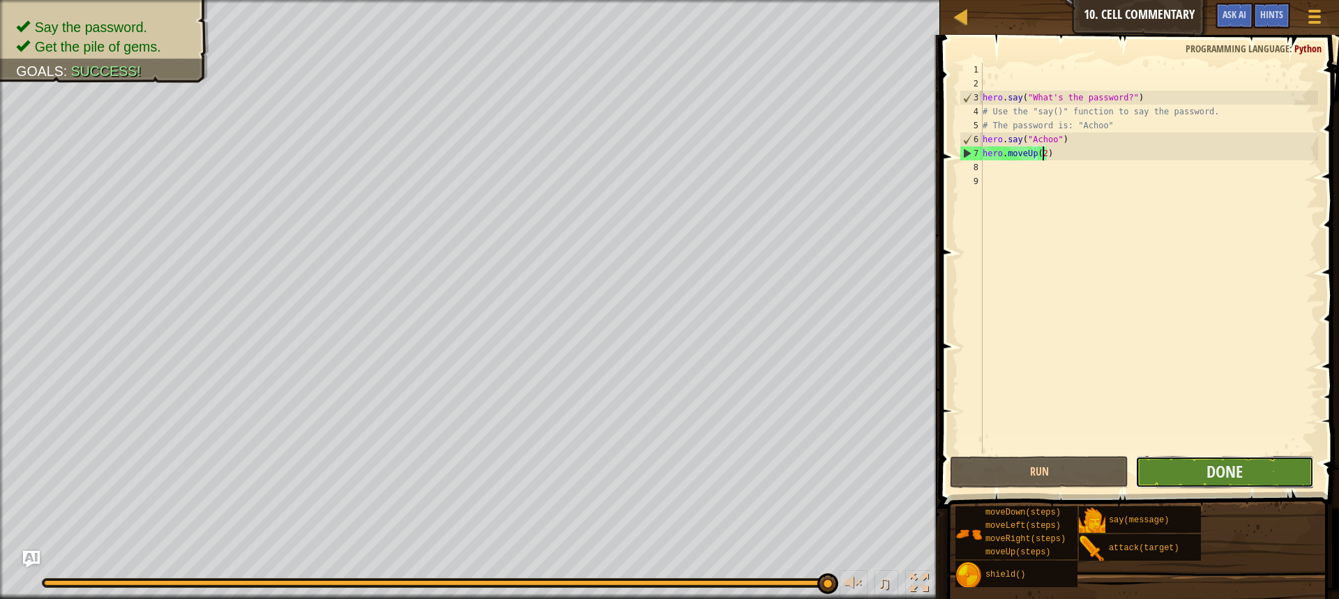
click at [1164, 480] on button "Done" at bounding box center [1224, 472] width 179 height 32
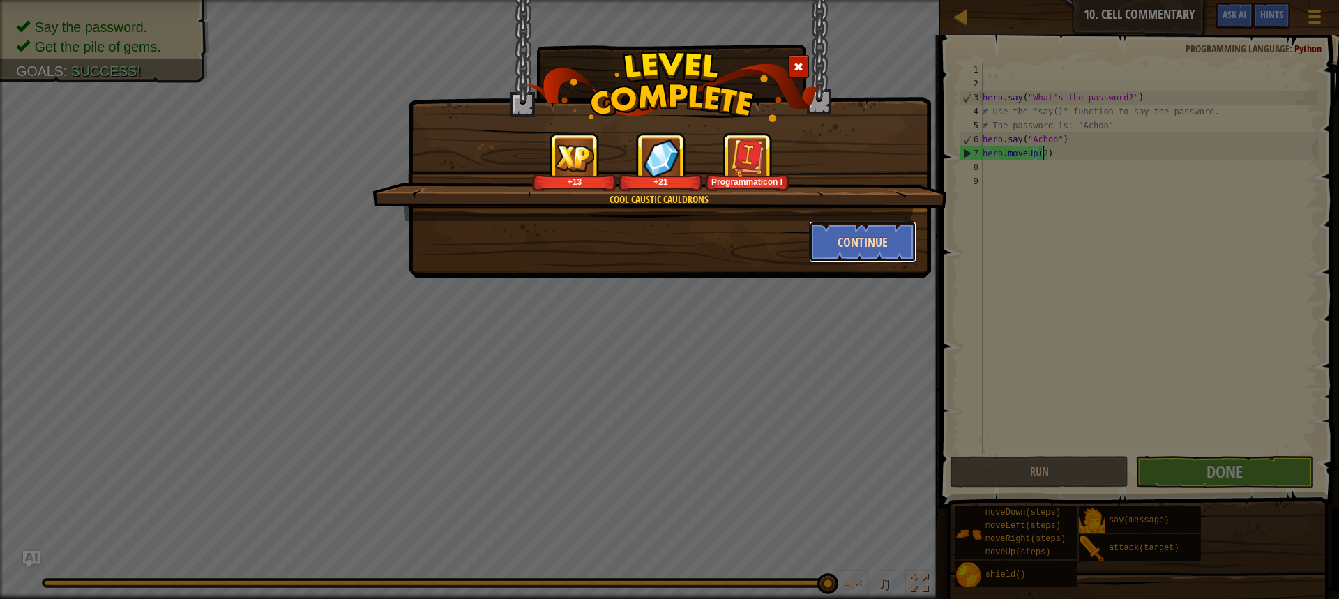
click at [837, 238] on button "Continue" at bounding box center [863, 242] width 108 height 42
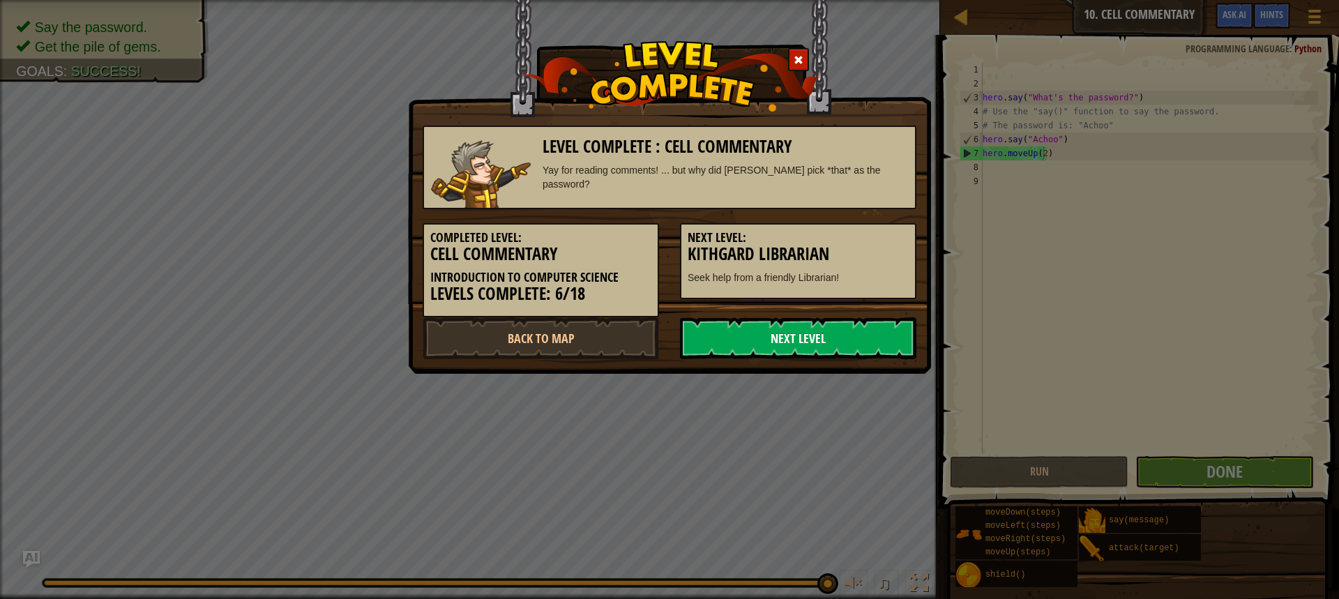
click at [717, 331] on link "Next Level" at bounding box center [798, 338] width 236 height 42
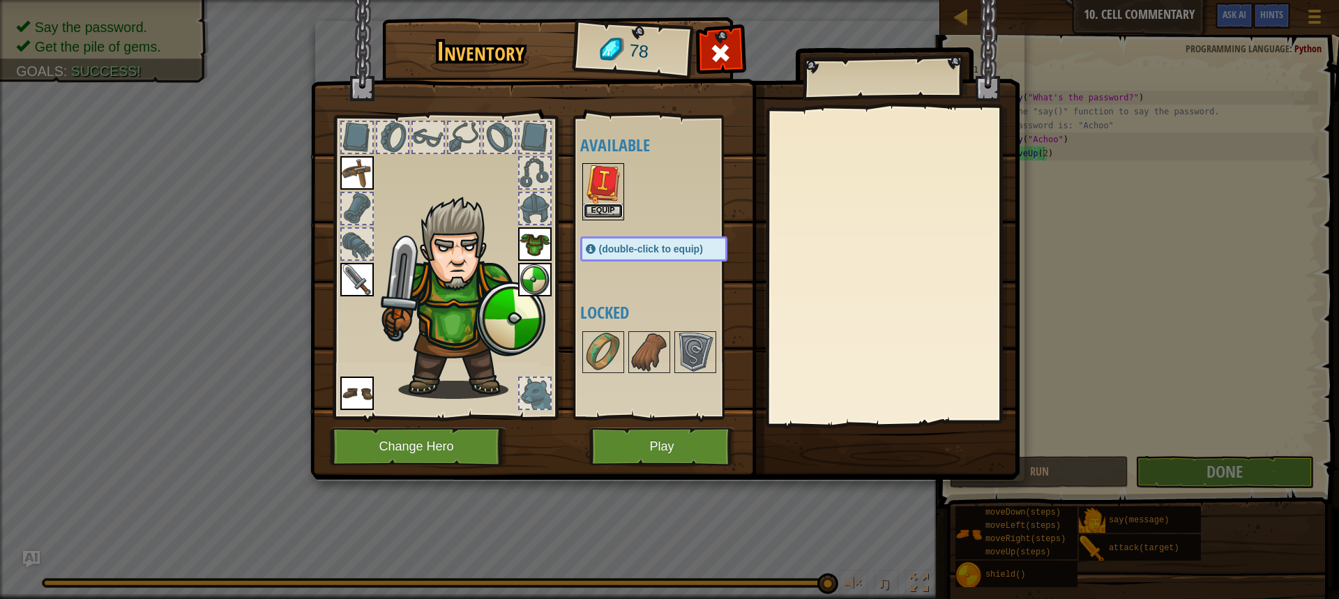
click at [595, 214] on button "Equip" at bounding box center [603, 211] width 39 height 15
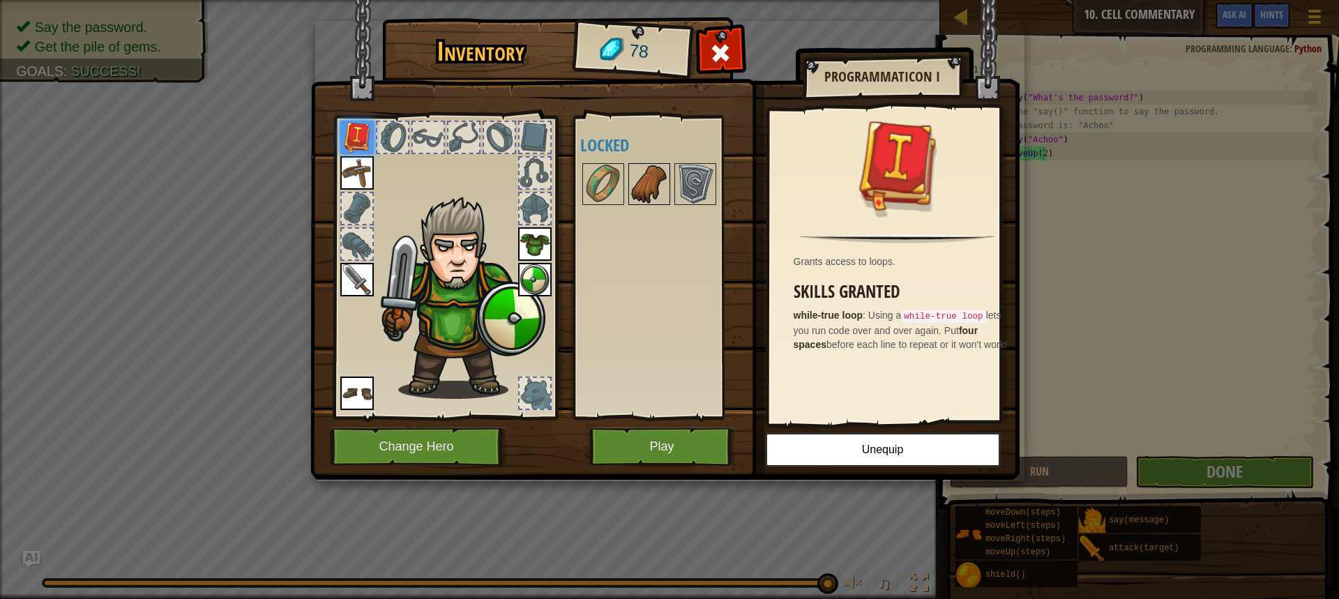
click at [658, 199] on img at bounding box center [649, 184] width 39 height 39
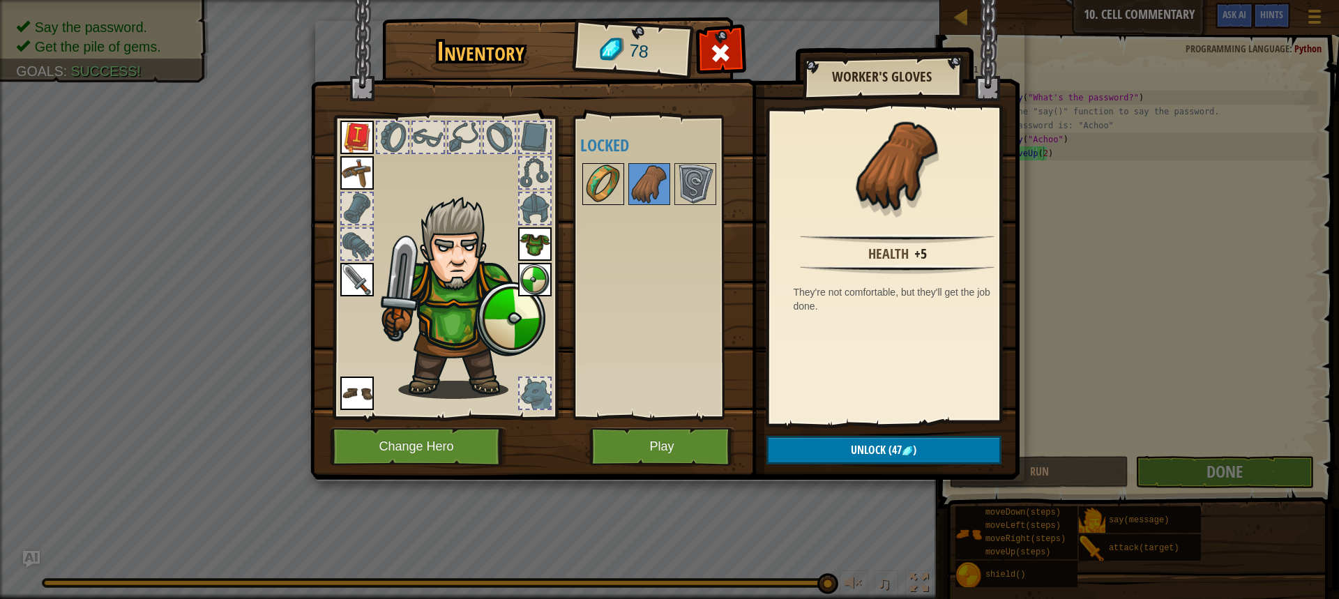
click at [621, 188] on img at bounding box center [603, 184] width 39 height 39
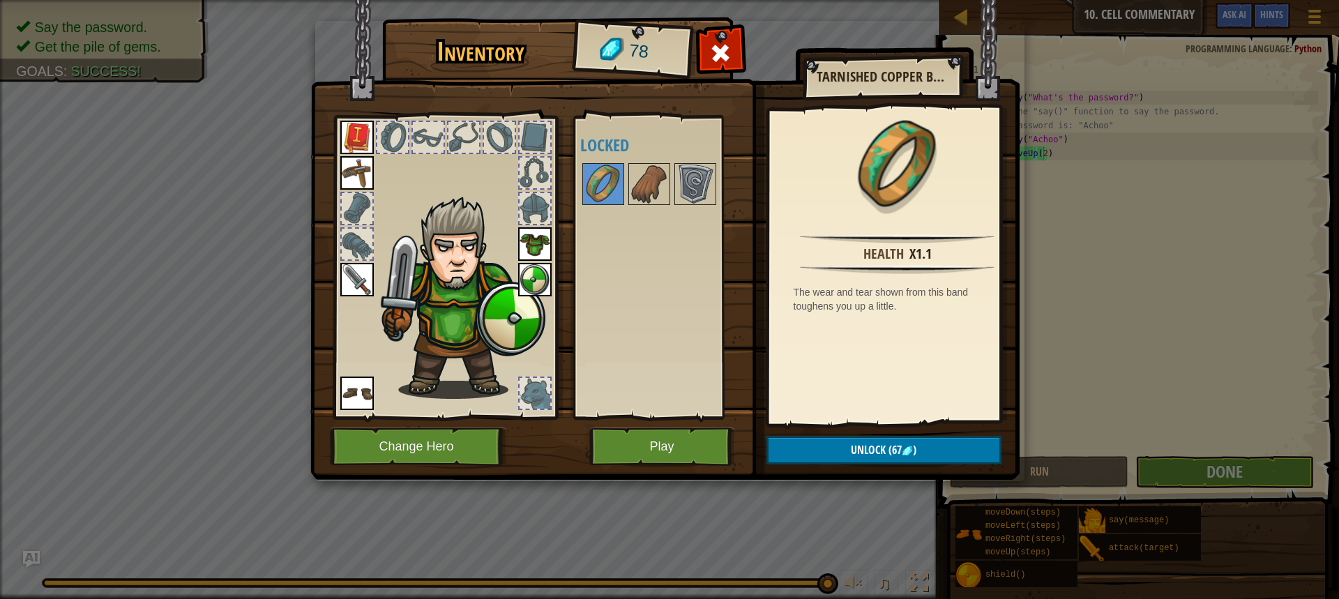
click at [403, 146] on div at bounding box center [392, 137] width 31 height 31
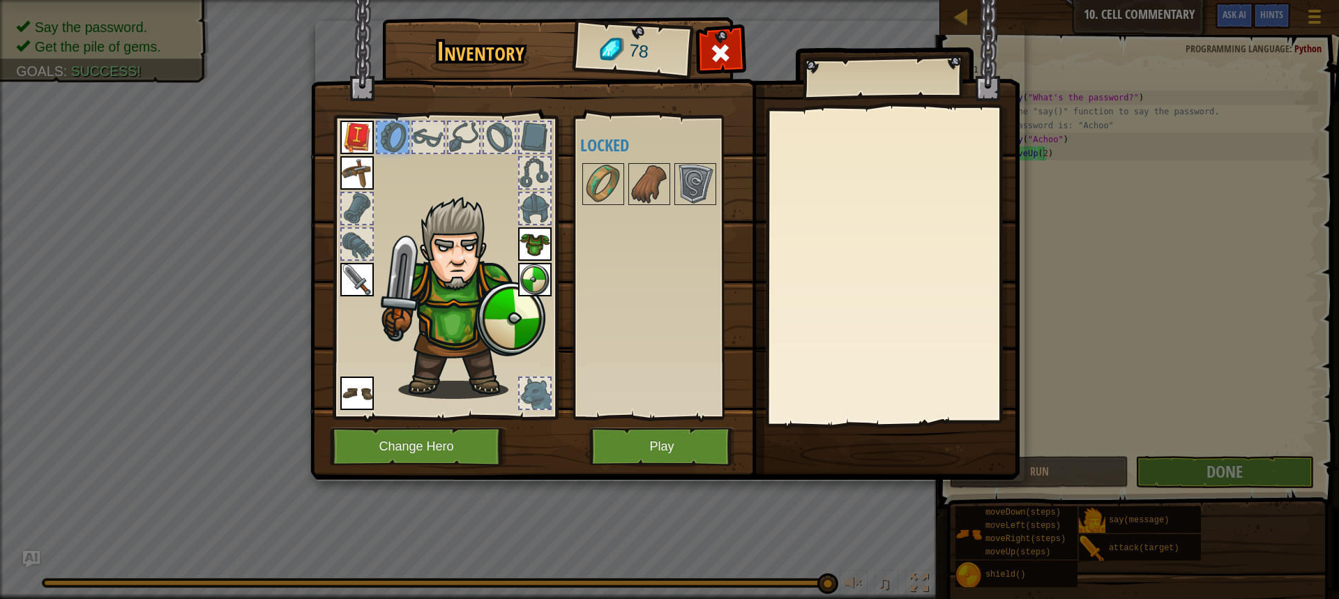
click at [418, 130] on div at bounding box center [428, 137] width 31 height 31
click at [436, 137] on div at bounding box center [428, 137] width 31 height 31
click at [707, 43] on div at bounding box center [721, 57] width 44 height 44
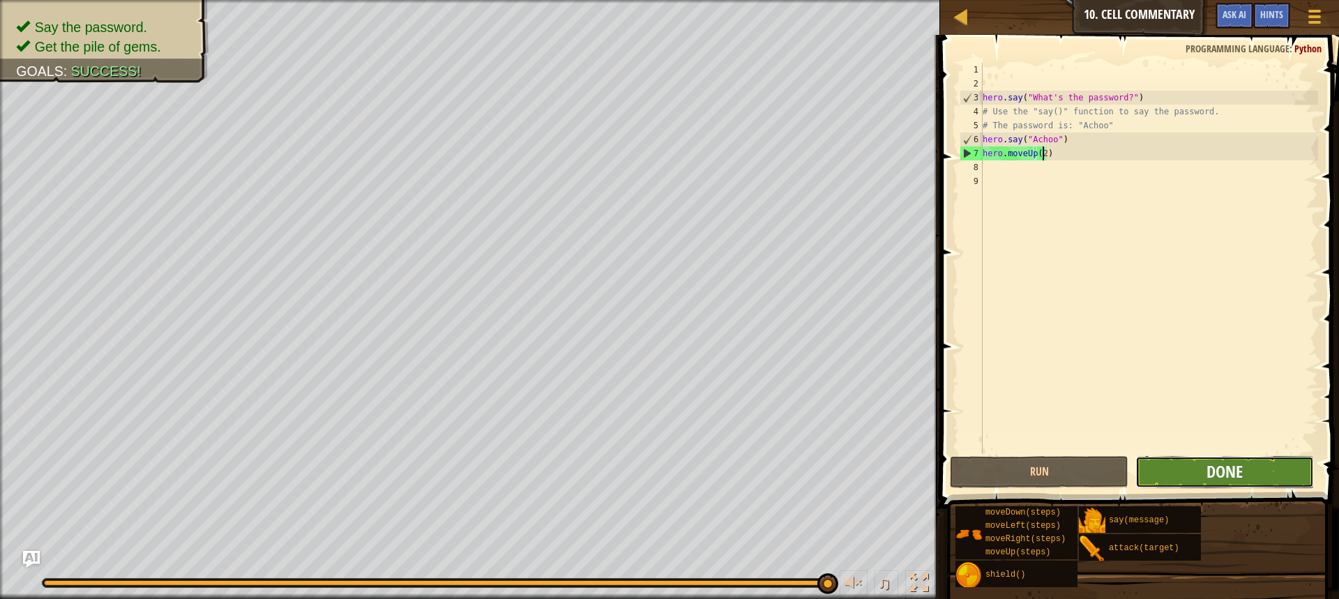
click at [1207, 469] on span "Done" at bounding box center [1224, 471] width 36 height 22
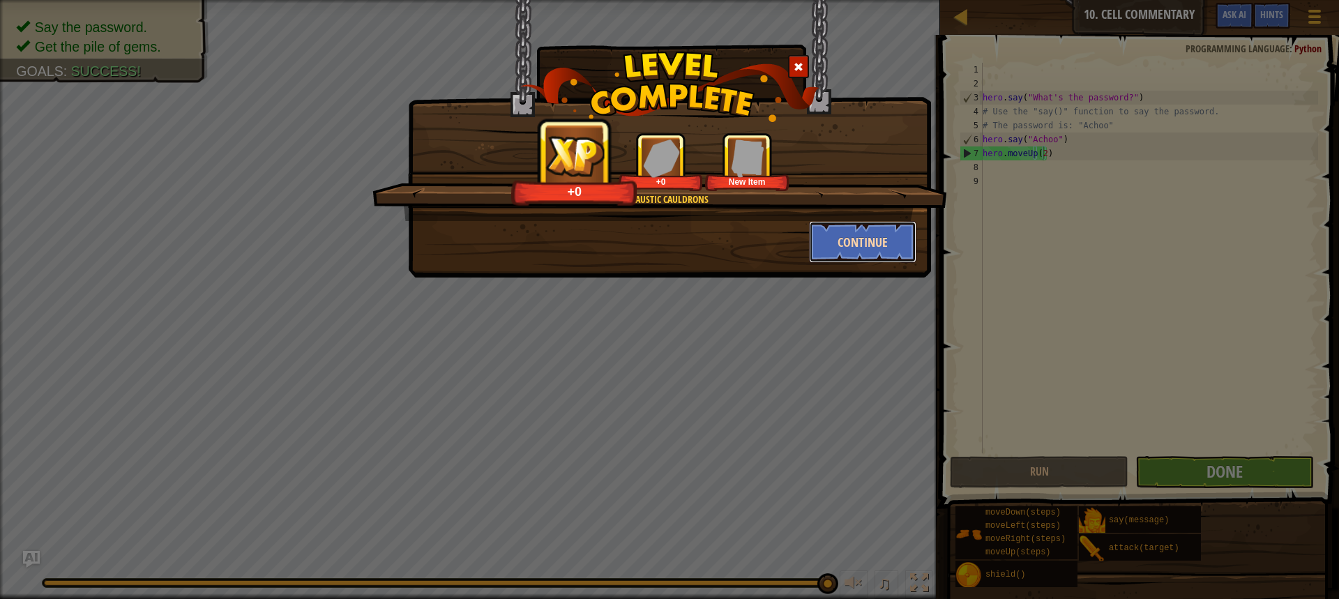
click at [822, 245] on button "Continue" at bounding box center [863, 242] width 108 height 42
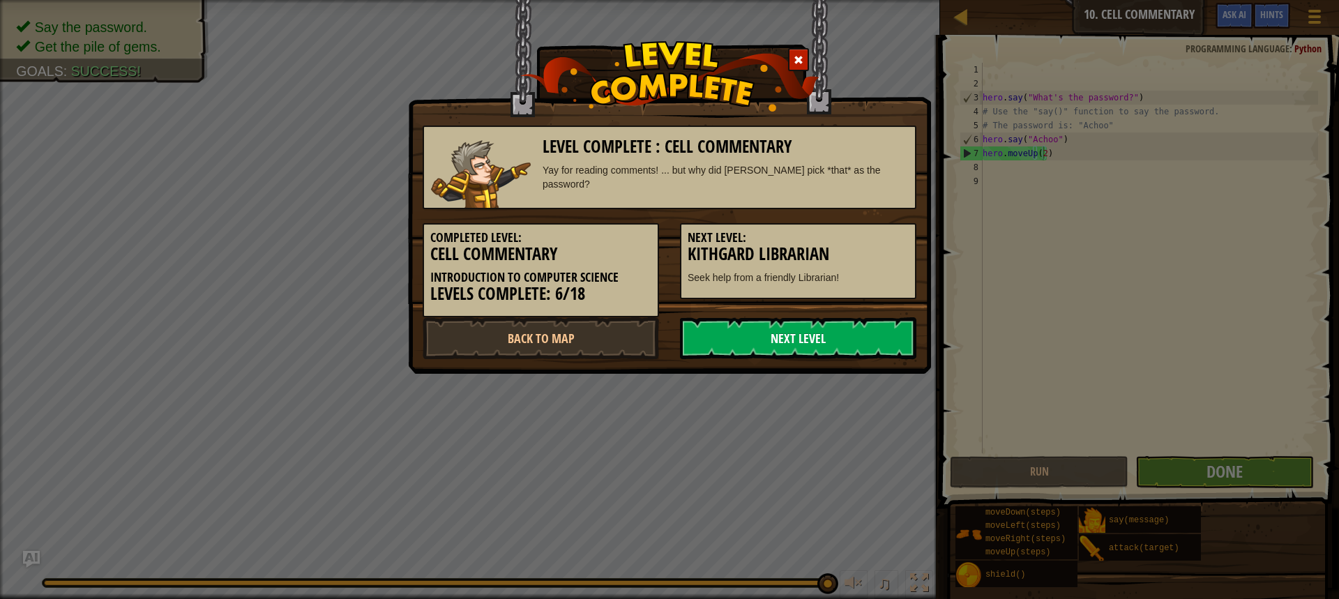
click at [797, 336] on link "Next Level" at bounding box center [798, 338] width 236 height 42
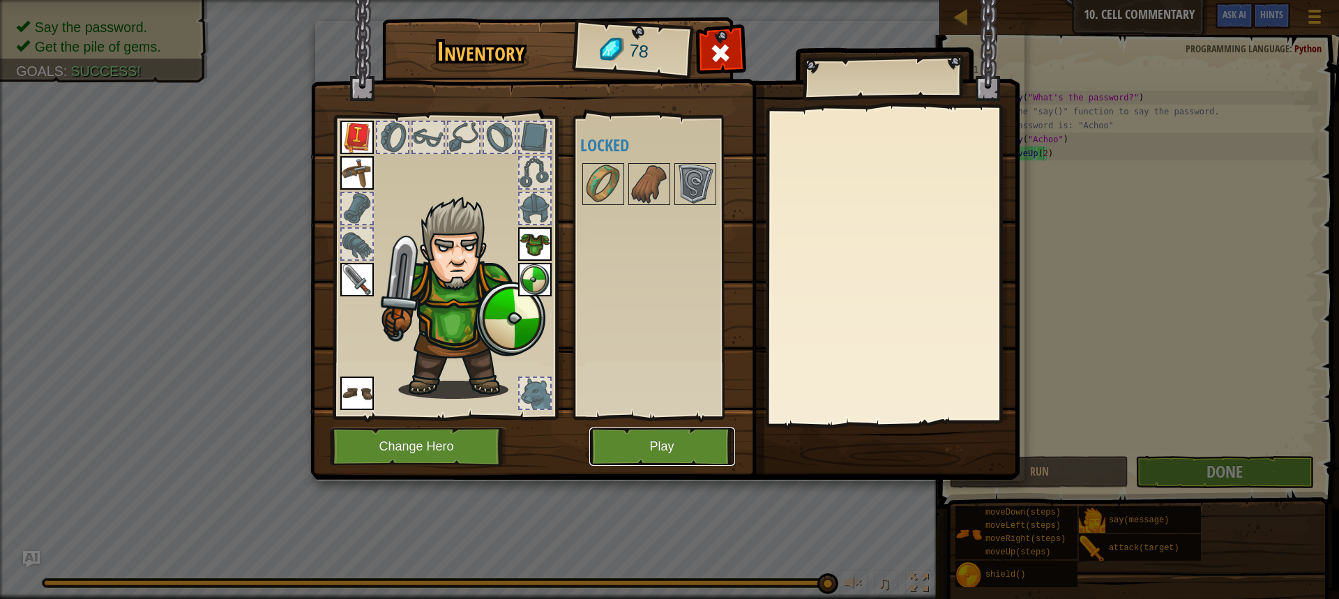
click at [681, 445] on button "Play" at bounding box center [662, 446] width 146 height 38
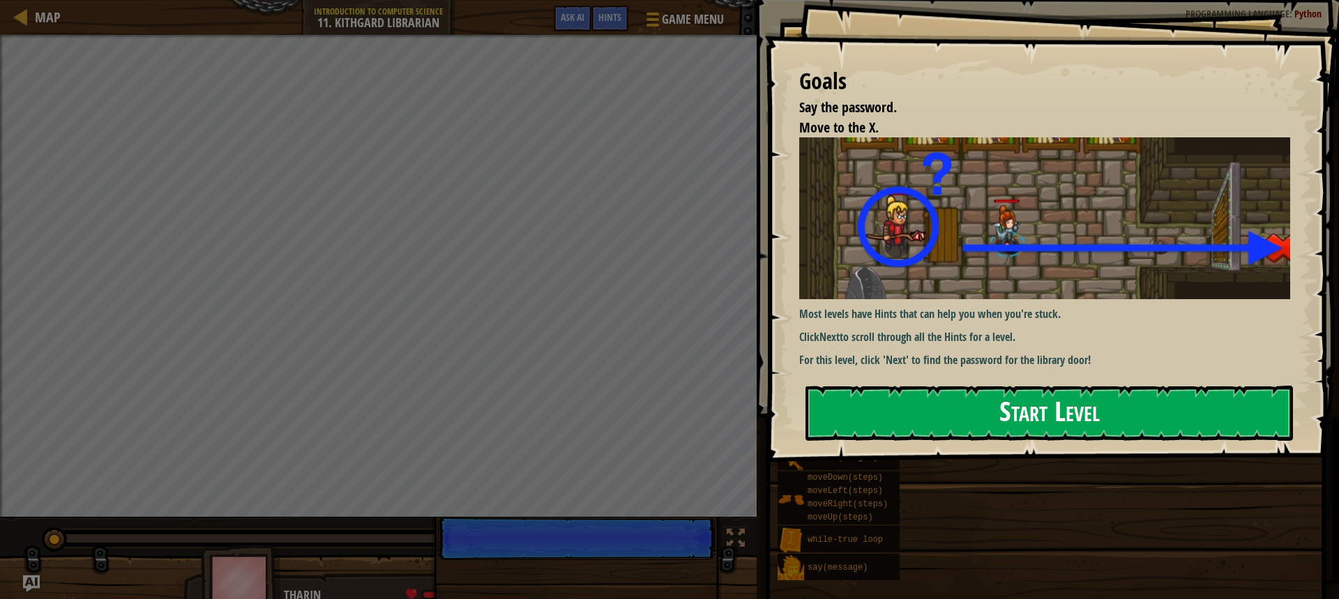
click at [818, 410] on button "Start Level" at bounding box center [1048, 413] width 487 height 55
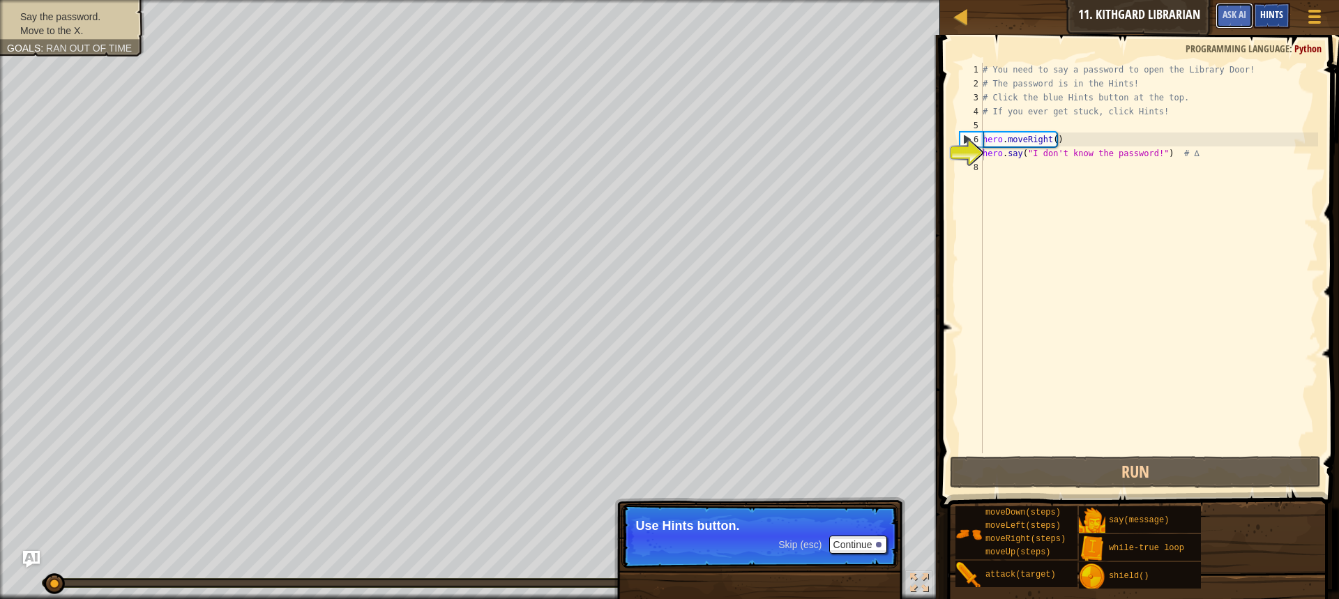
drag, startPoint x: 1232, startPoint y: 13, endPoint x: 1275, endPoint y: 13, distance: 42.5
click at [1275, 13] on div "Game Menu Done Hints Ask AI" at bounding box center [1269, 19] width 123 height 33
click at [1275, 13] on span "Hints" at bounding box center [1271, 14] width 23 height 13
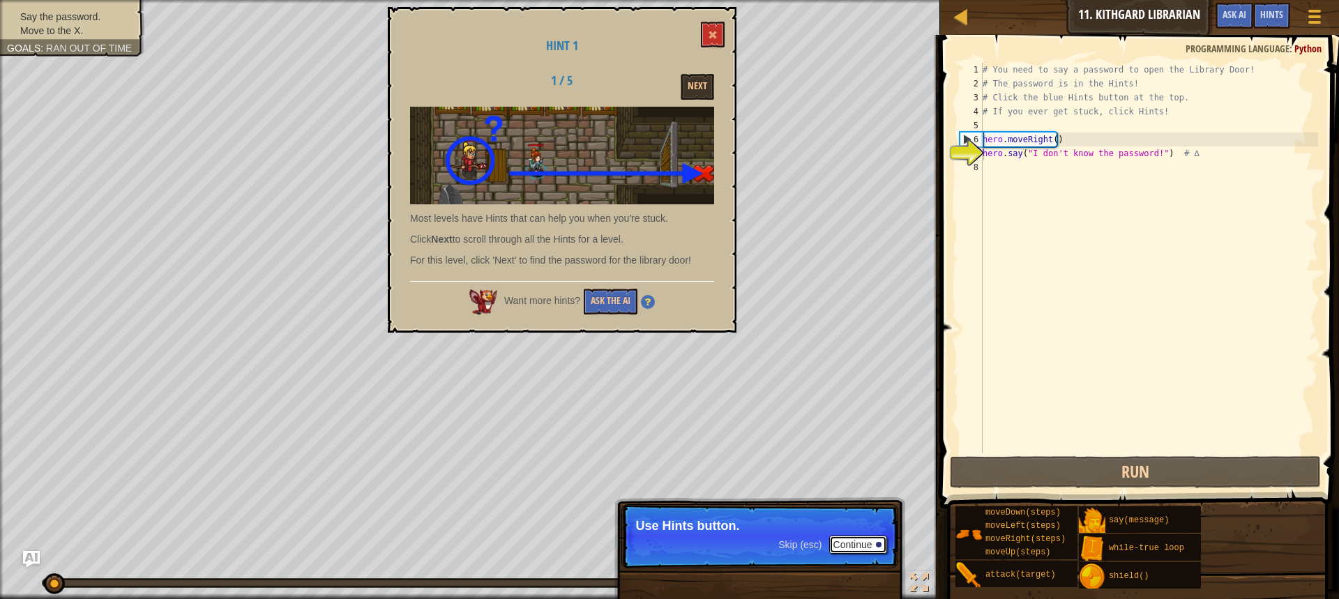
click at [876, 538] on button "Continue" at bounding box center [858, 545] width 58 height 18
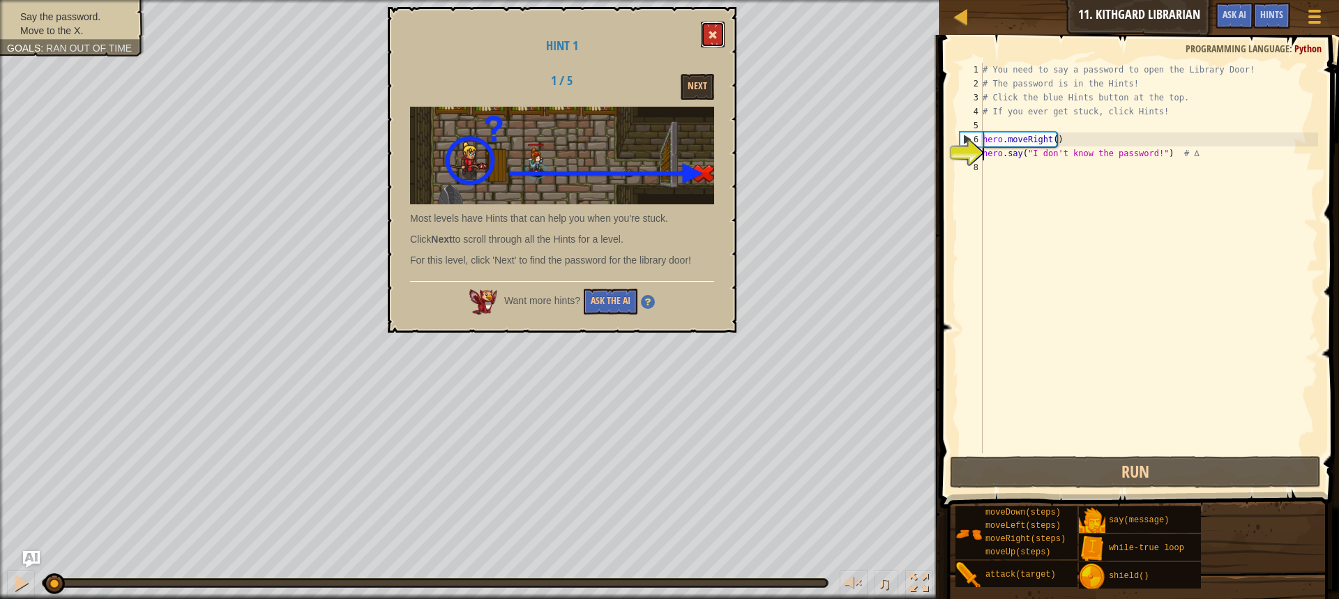
click at [709, 31] on span at bounding box center [713, 35] width 10 height 10
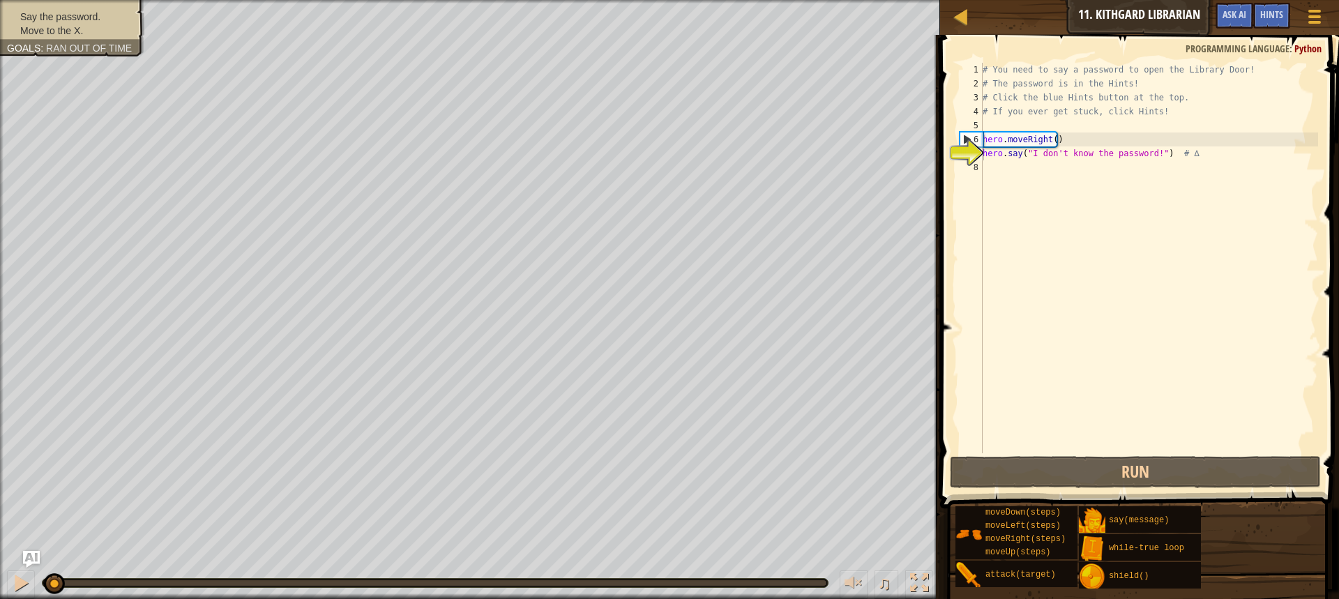
click at [1077, 184] on div "# You need to say a password to open the Library Door! # The password is in the…" at bounding box center [1149, 272] width 338 height 418
type textarea "m"
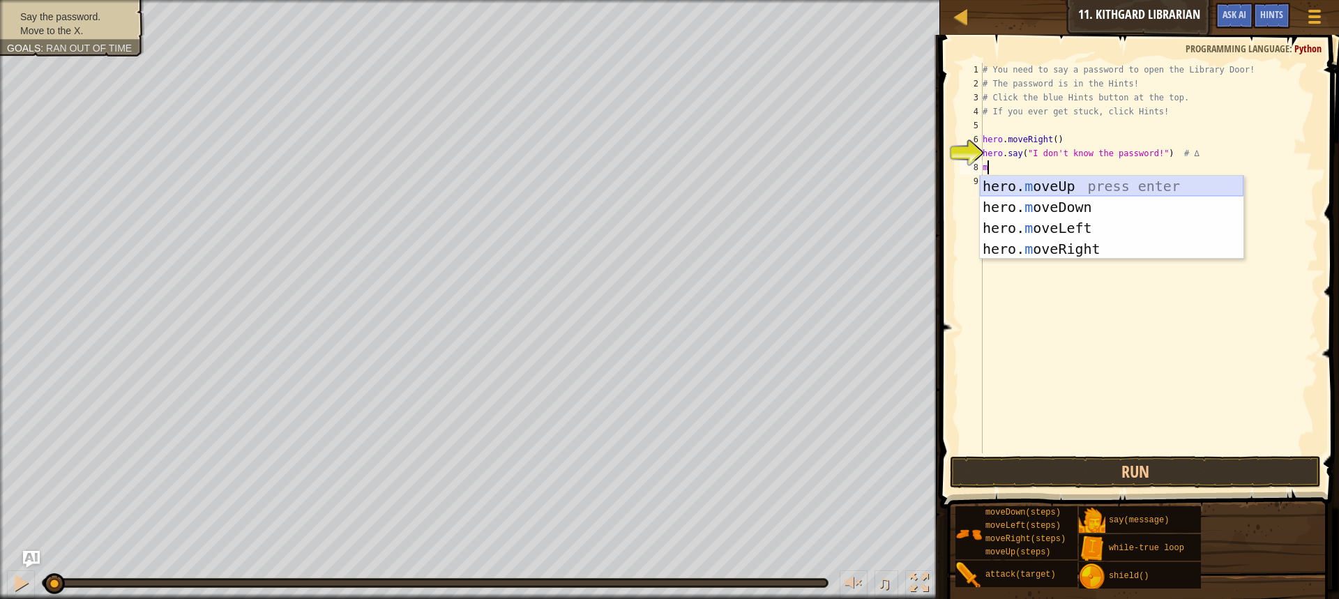
click at [1084, 193] on div "hero. m oveUp press enter hero. m oveDown press enter hero. m oveLeft press ent…" at bounding box center [1112, 239] width 264 height 126
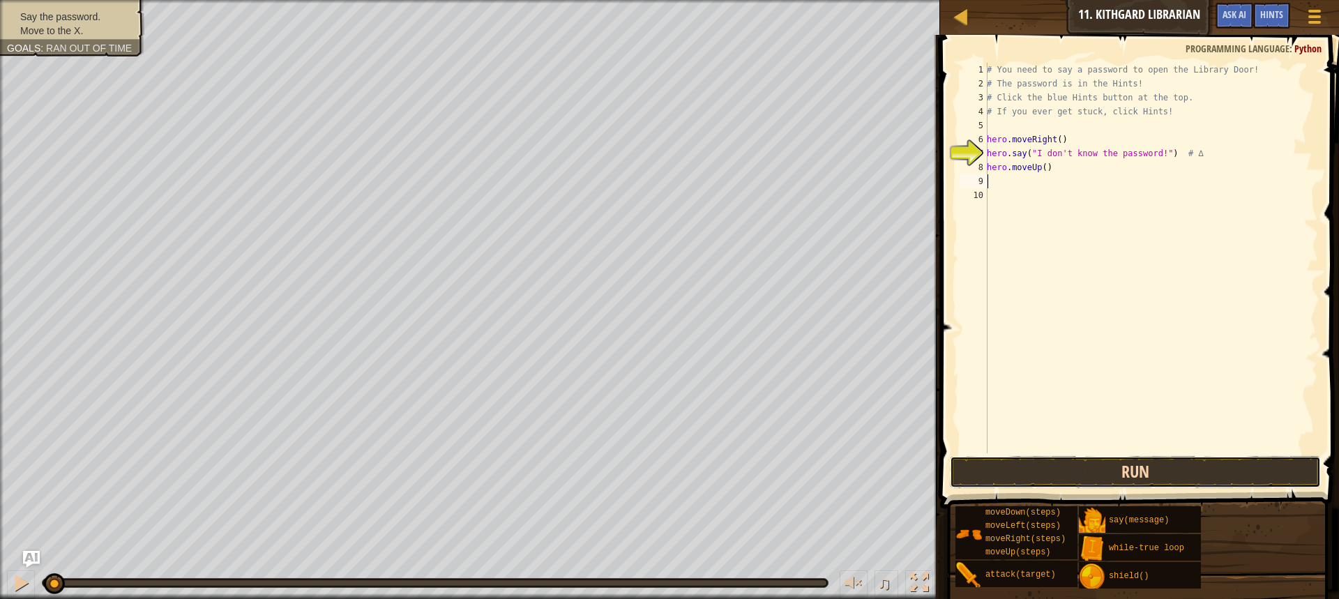
click at [980, 471] on button "Run" at bounding box center [1135, 472] width 371 height 32
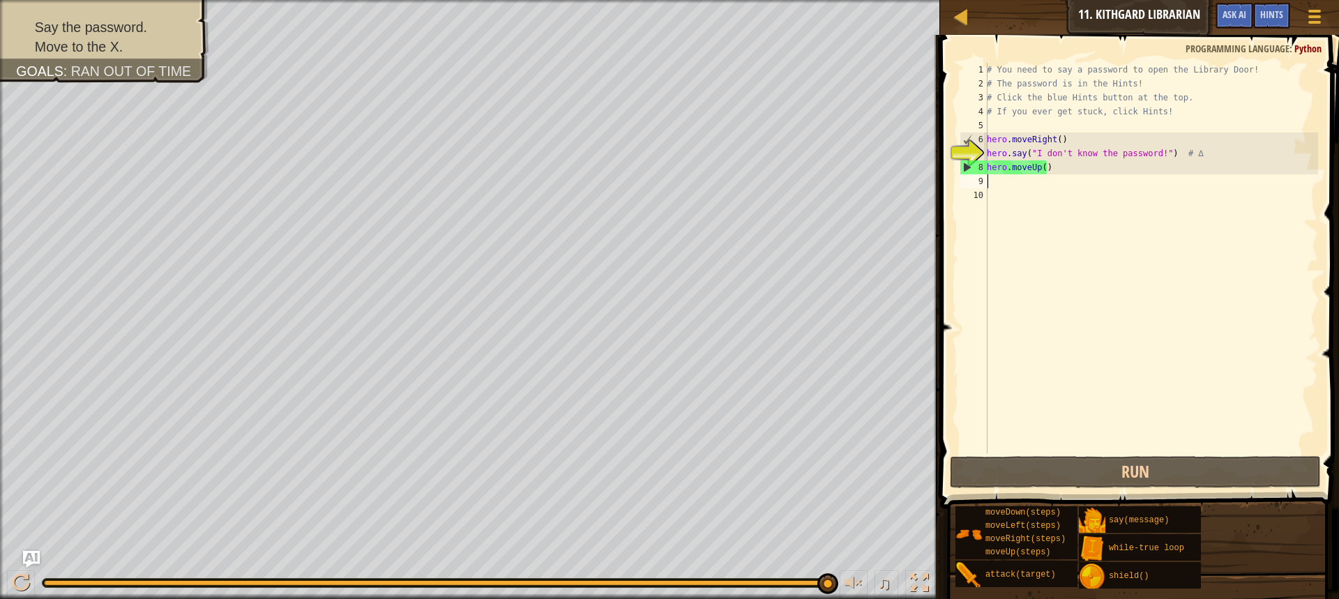
click at [1049, 155] on div "# You need to say a password to open the Library Door! # The password is in the…" at bounding box center [1151, 272] width 334 height 418
type textarea "hero.say("I don't know the password!") # ∆"
click at [1277, 8] on div "Hints" at bounding box center [1271, 16] width 37 height 26
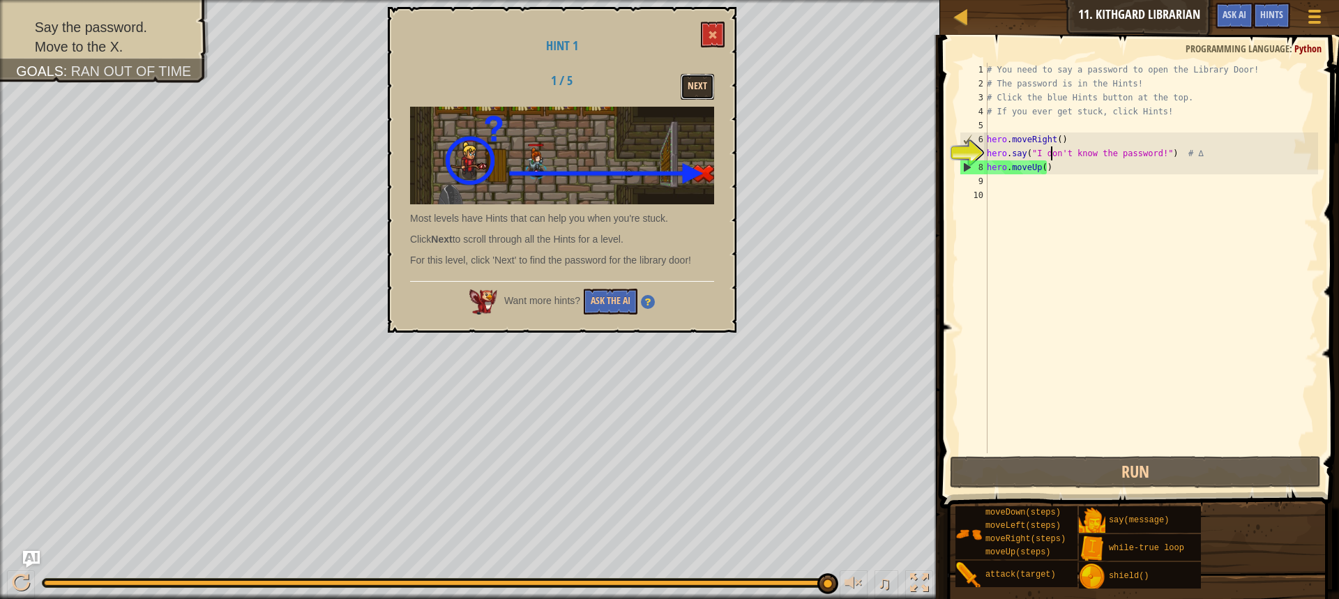
click at [696, 74] on button "Next" at bounding box center [697, 87] width 33 height 26
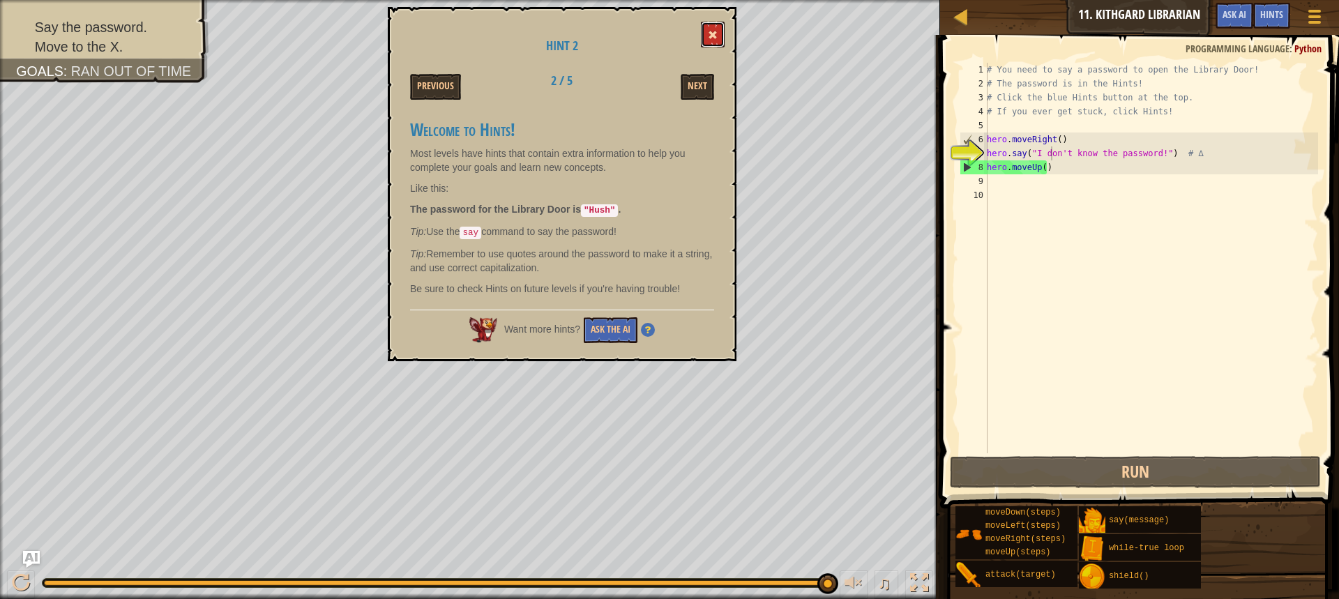
click at [713, 29] on button at bounding box center [713, 35] width 24 height 26
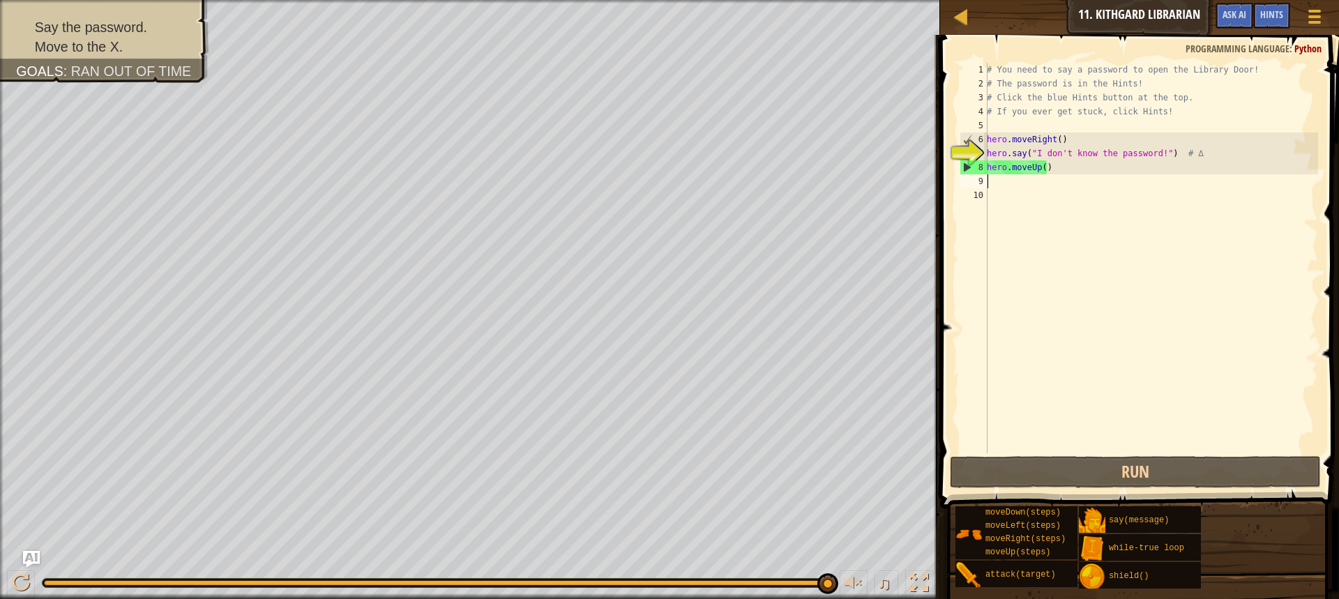
click at [1129, 182] on div "# You need to say a password to open the Library Door! # The password is in the…" at bounding box center [1151, 272] width 334 height 418
click at [1088, 158] on div "# You need to say a password to open the Library Door! # The password is in the…" at bounding box center [1151, 272] width 334 height 418
type textarea "hero.say("I don't know the password!") # ∆"
click at [1086, 177] on div "# You need to say a password to open the Library Door! # The password is in the…" at bounding box center [1151, 272] width 334 height 418
click at [1093, 168] on div "# You need to say a password to open the Library Door! # The password is in the…" at bounding box center [1151, 272] width 334 height 418
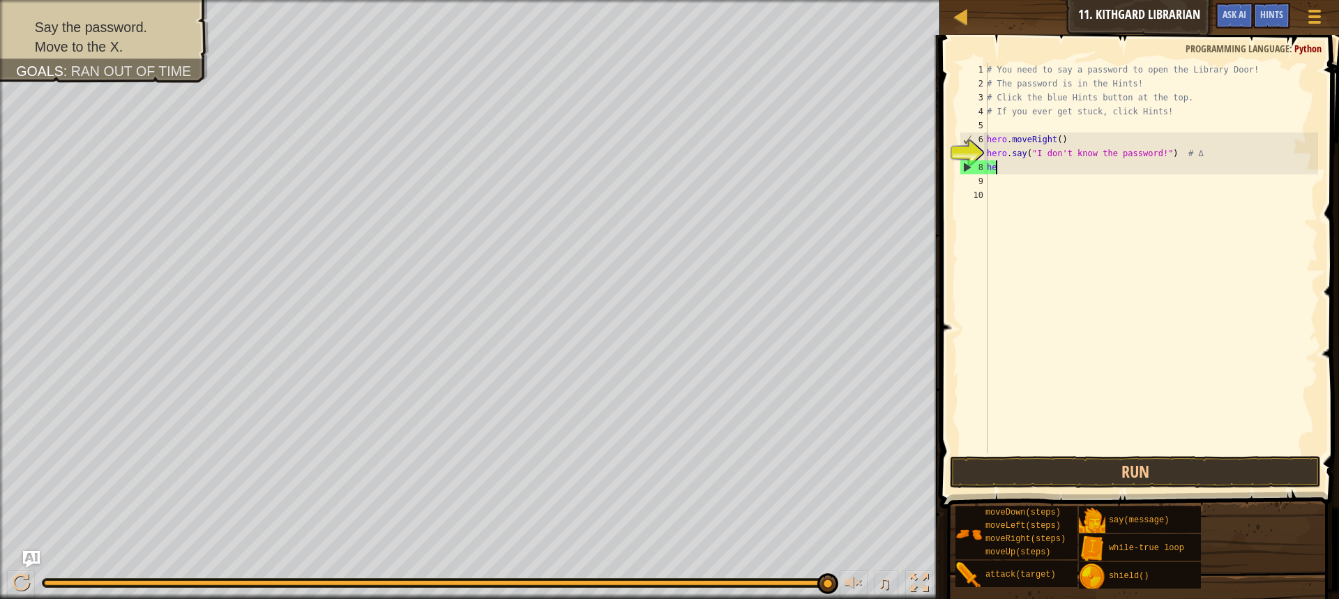
type textarea "h"
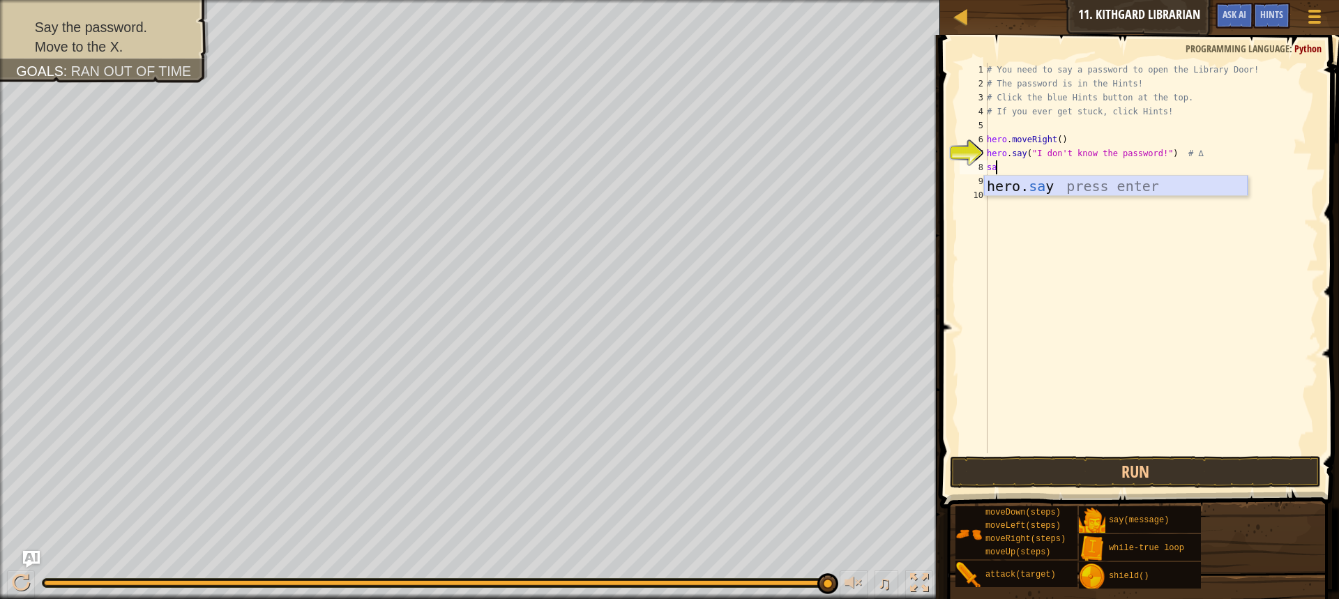
click at [1107, 181] on div "hero. sa y press enter" at bounding box center [1116, 207] width 264 height 63
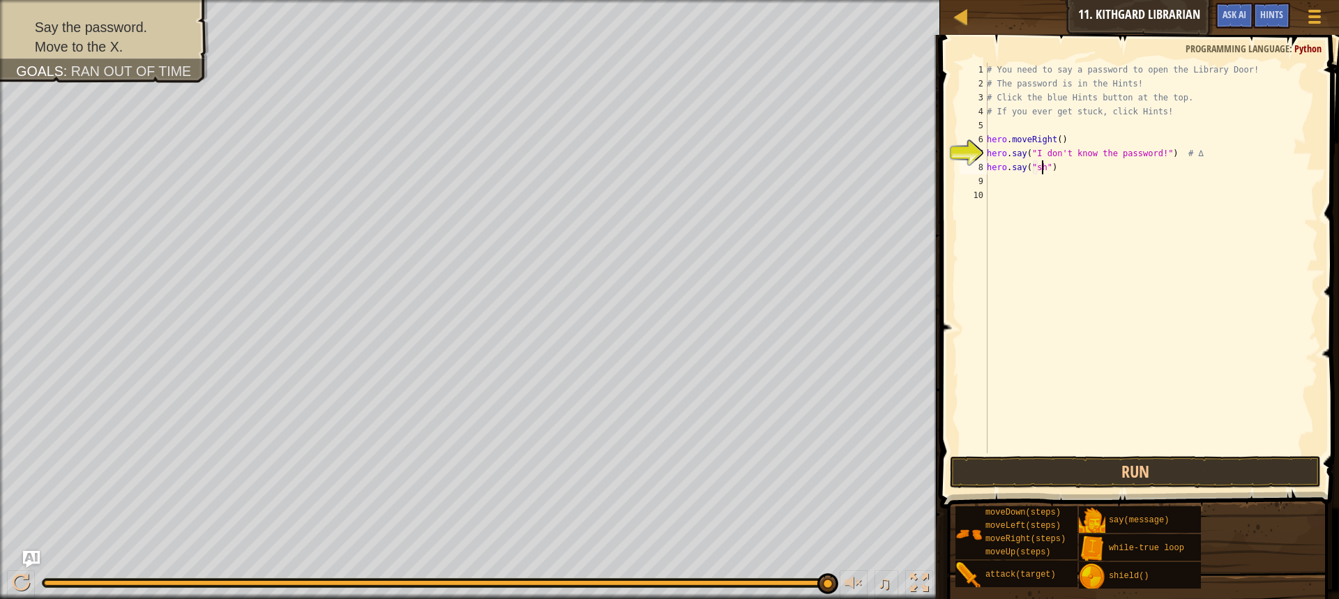
scroll to position [6, 5]
click at [1281, 8] on div "Hints" at bounding box center [1271, 16] width 37 height 26
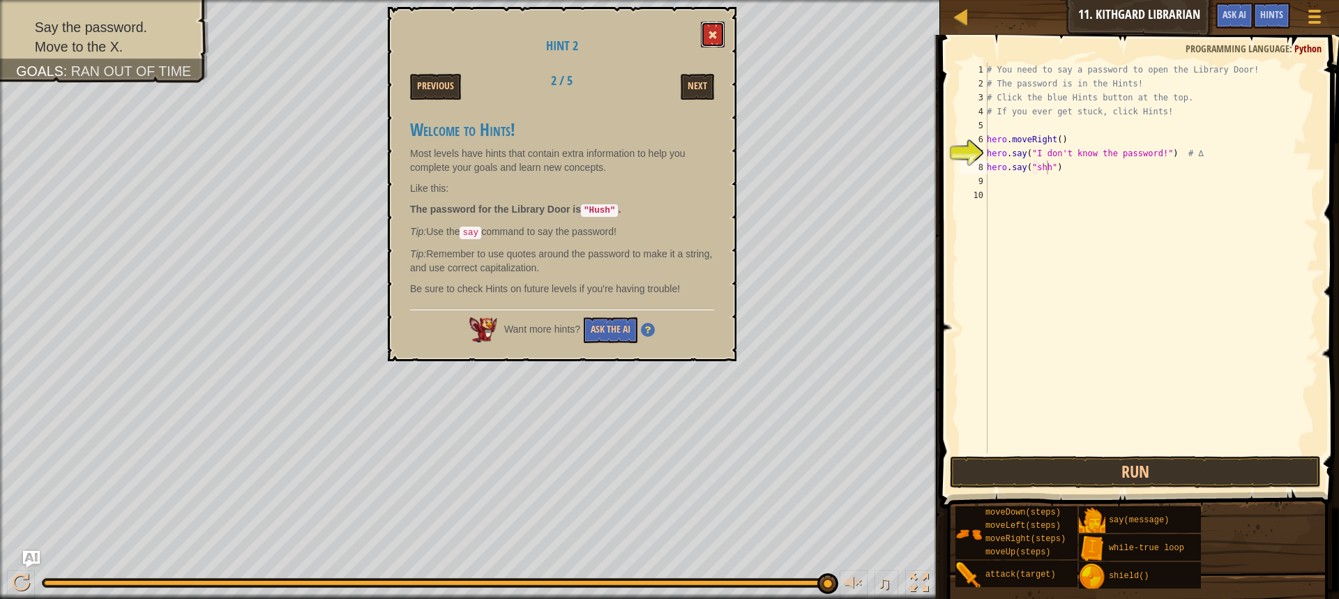
click at [711, 42] on button at bounding box center [713, 35] width 24 height 26
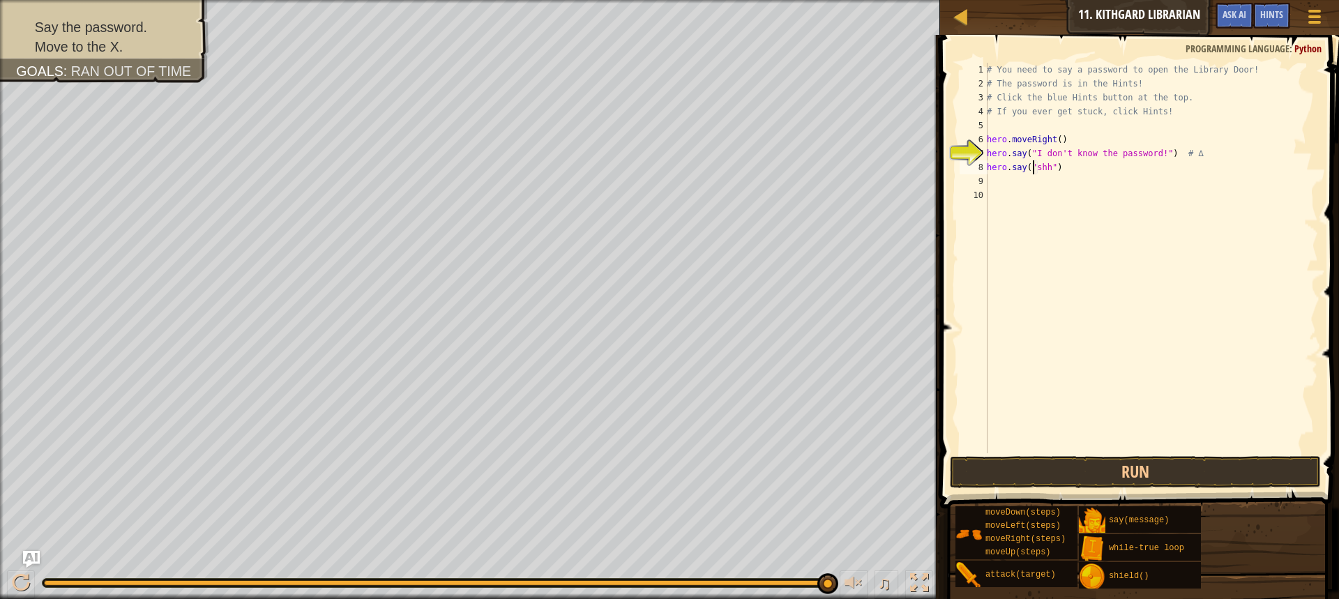
click at [1033, 169] on div "# You need to say a password to open the Library Door! # The password is in the…" at bounding box center [1151, 272] width 334 height 418
click at [1036, 165] on div "# You need to say a password to open the Library Door! # The password is in the…" at bounding box center [1151, 272] width 334 height 418
type textarea "hero.say("Hush")"
click at [1056, 193] on div "# You need to say a password to open the Library Door! # The password is in the…" at bounding box center [1151, 272] width 334 height 418
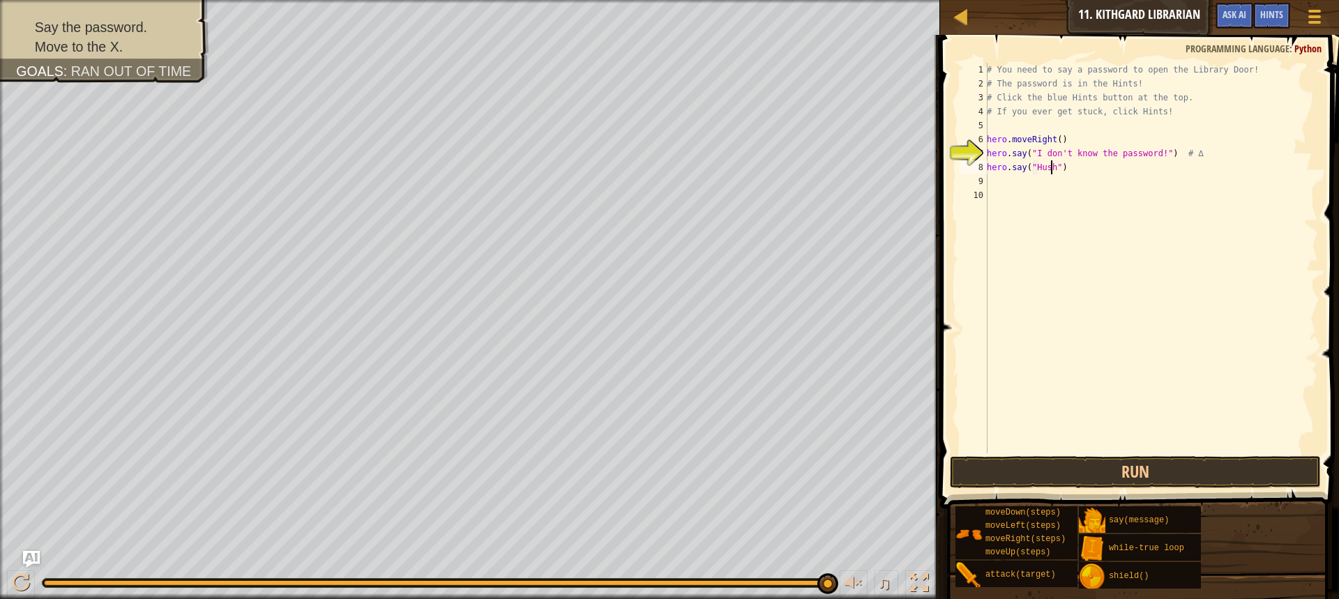
scroll to position [6, 0]
click at [1058, 177] on div "# You need to say a password to open the Library Door! # The password is in the…" at bounding box center [1151, 272] width 334 height 418
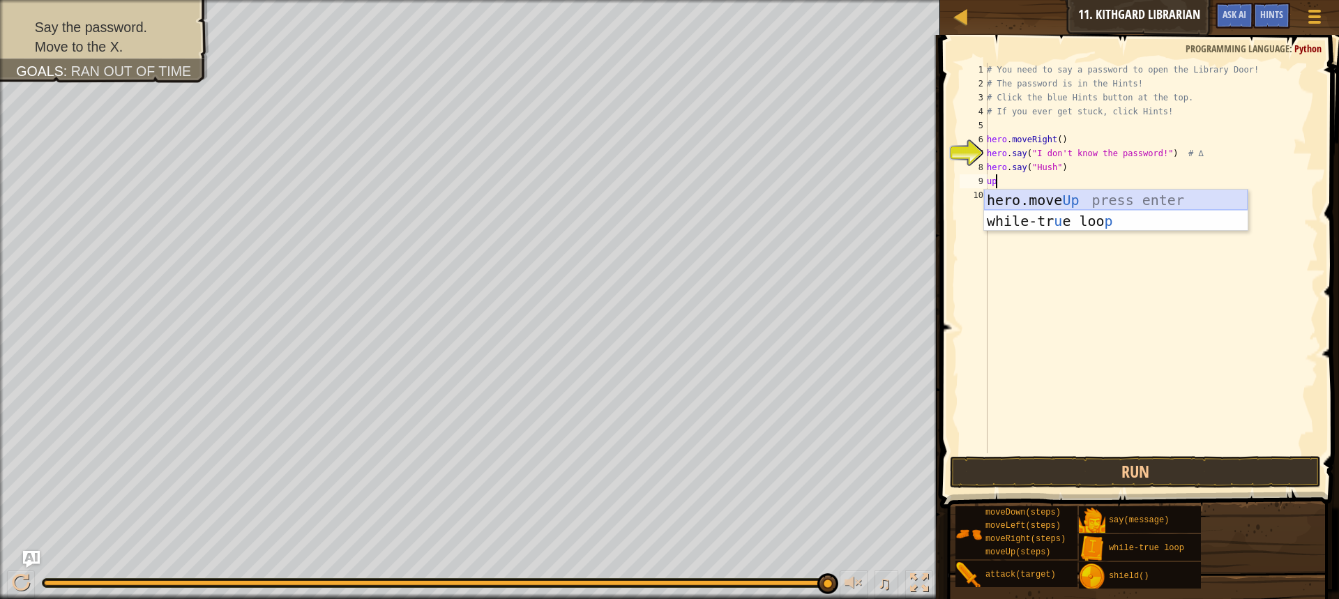
type textarea "u"
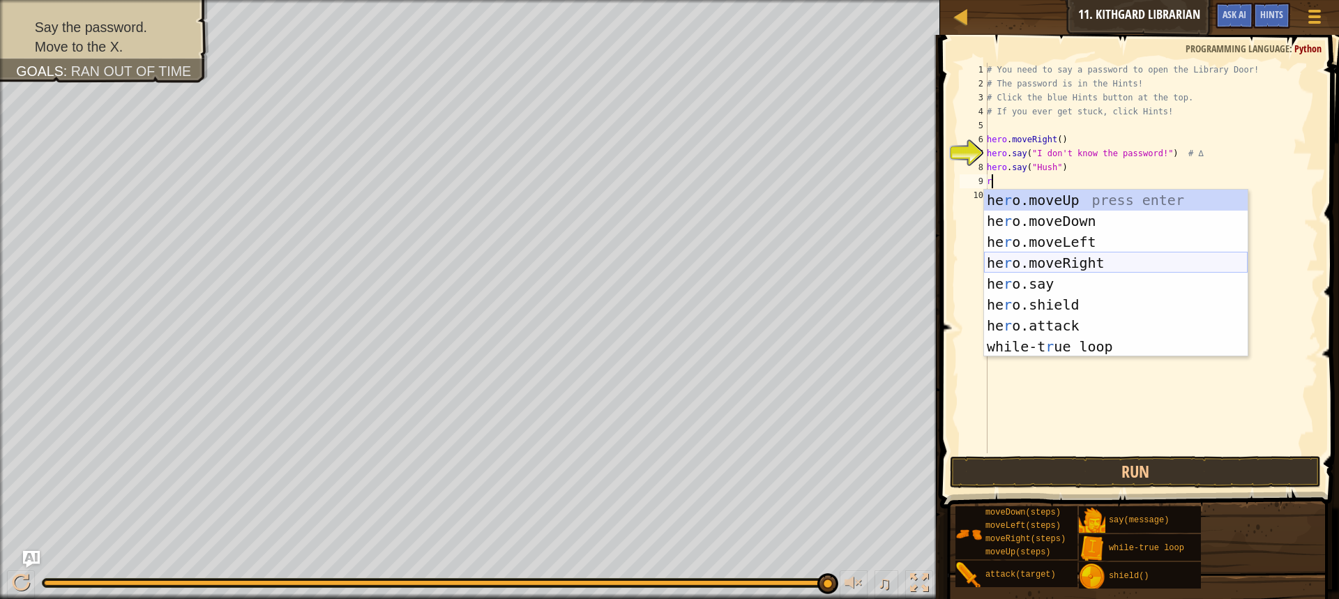
type textarea "ri"
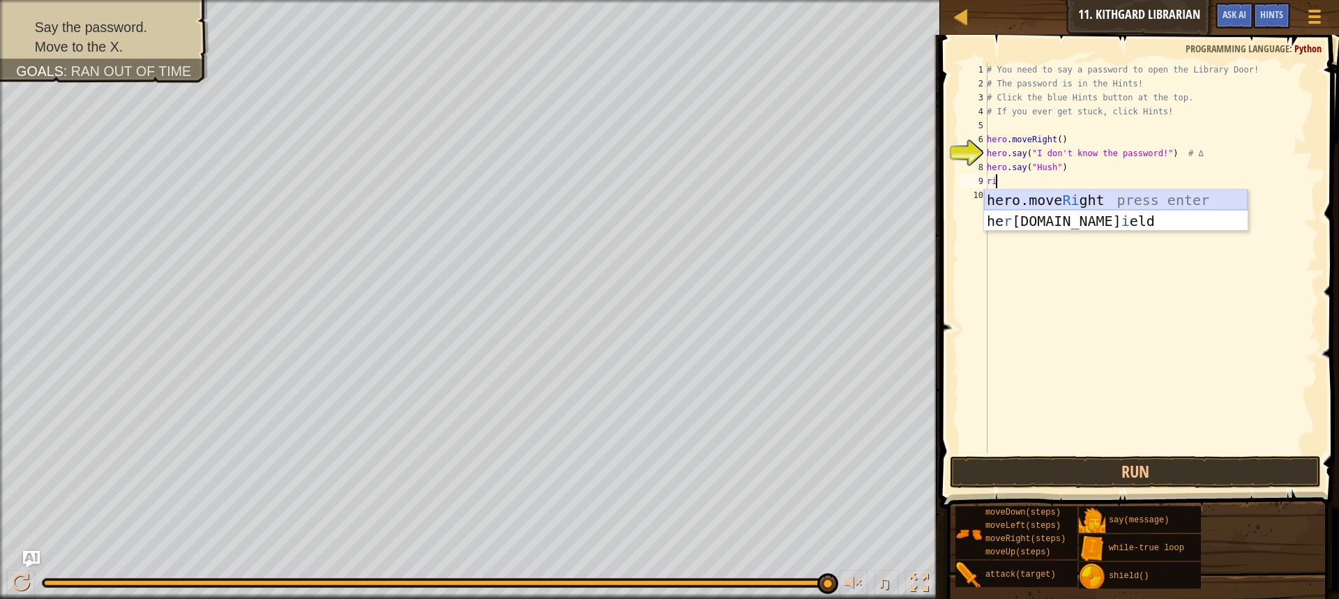
click at [1031, 195] on div "hero.move Ri ght press enter he r [DOMAIN_NAME] i eld press enter" at bounding box center [1116, 232] width 264 height 84
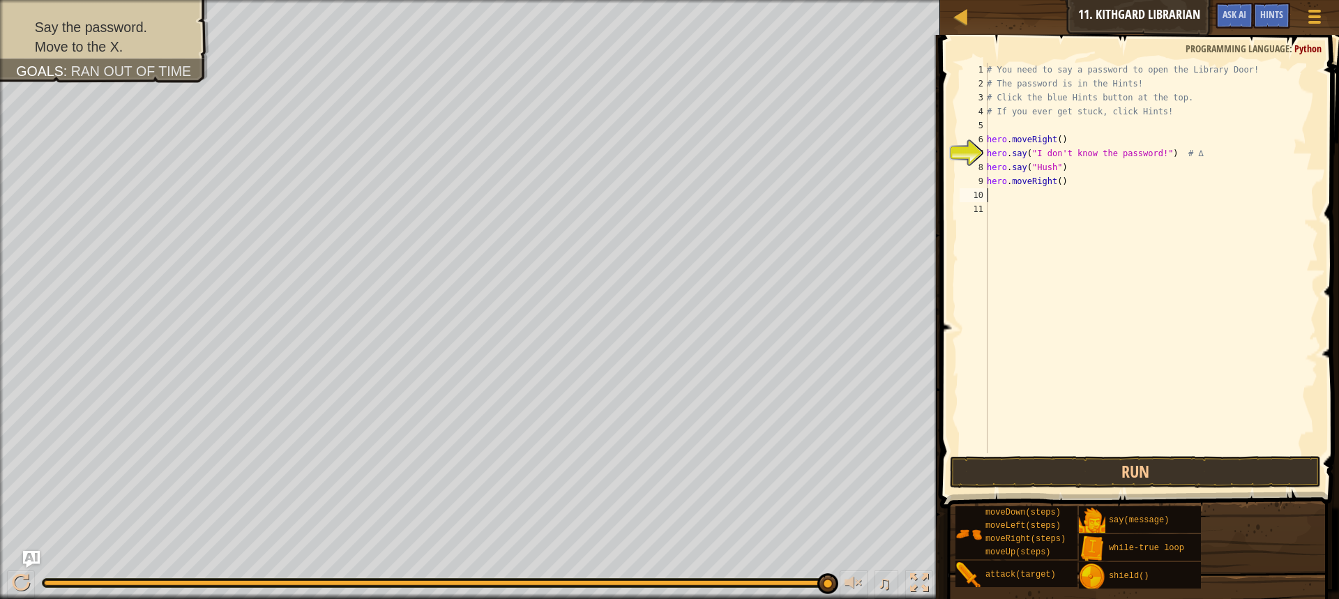
type textarea "r"
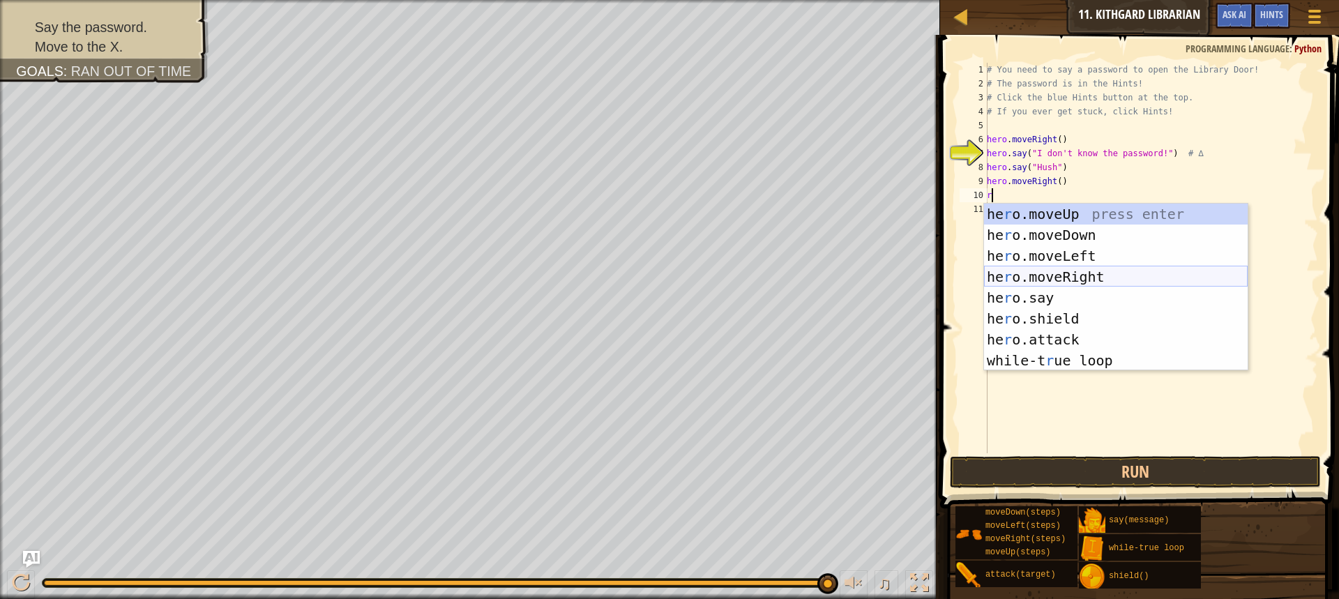
click at [1056, 271] on div "he r o.moveUp press enter he r o.moveDown press enter he r o.moveLeft press ent…" at bounding box center [1116, 308] width 264 height 209
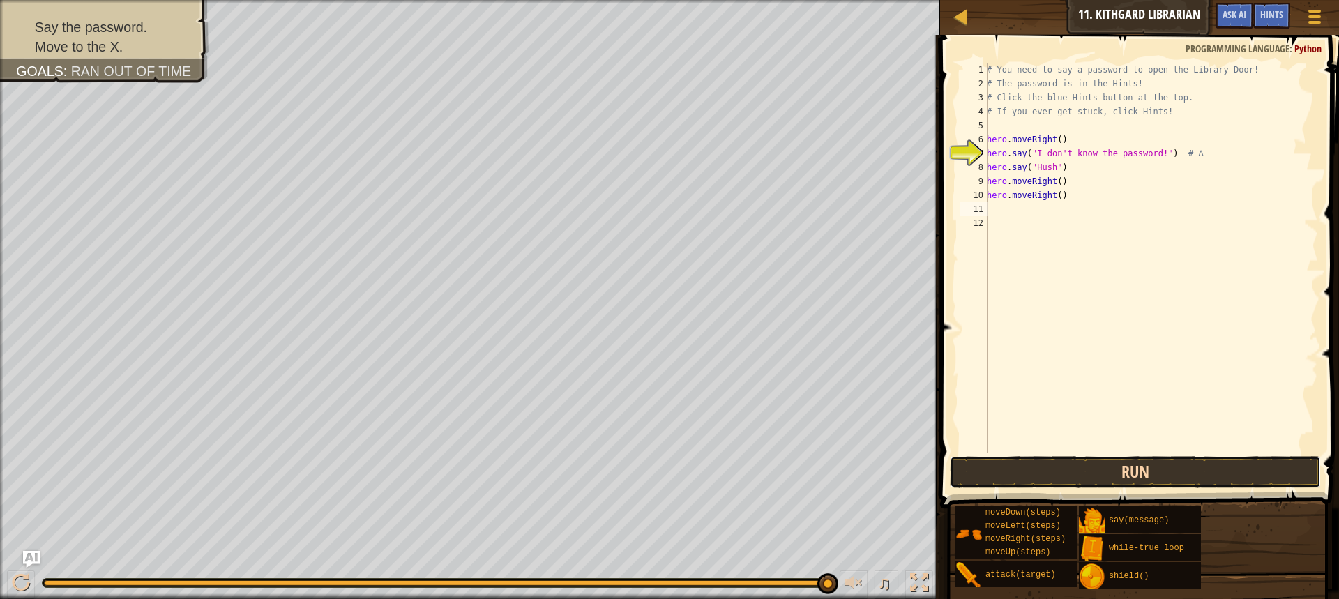
click at [1052, 464] on button "Run" at bounding box center [1135, 472] width 371 height 32
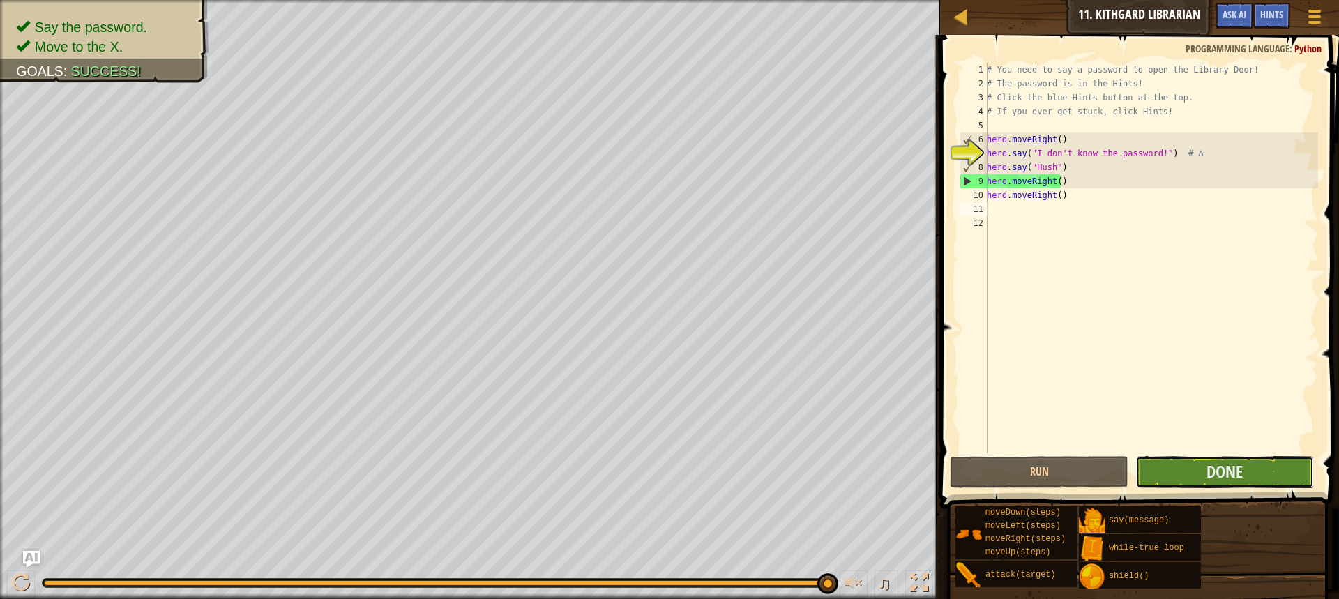
click at [1167, 461] on button "Done" at bounding box center [1224, 472] width 179 height 32
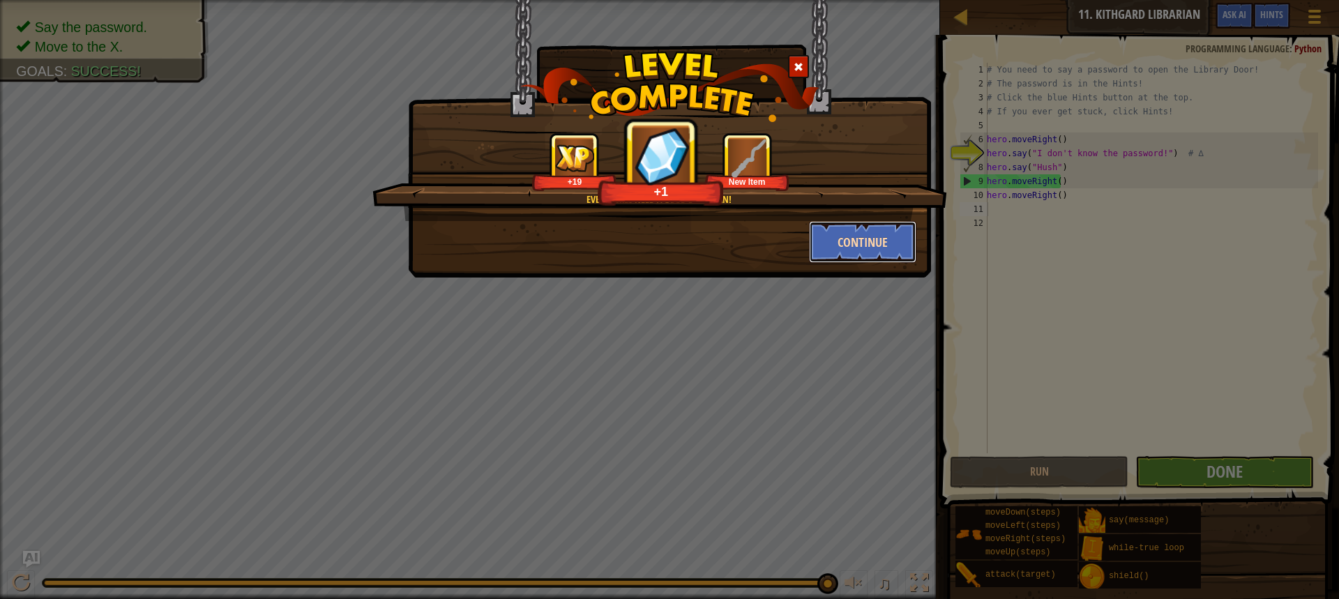
click at [890, 245] on button "Continue" at bounding box center [863, 242] width 108 height 42
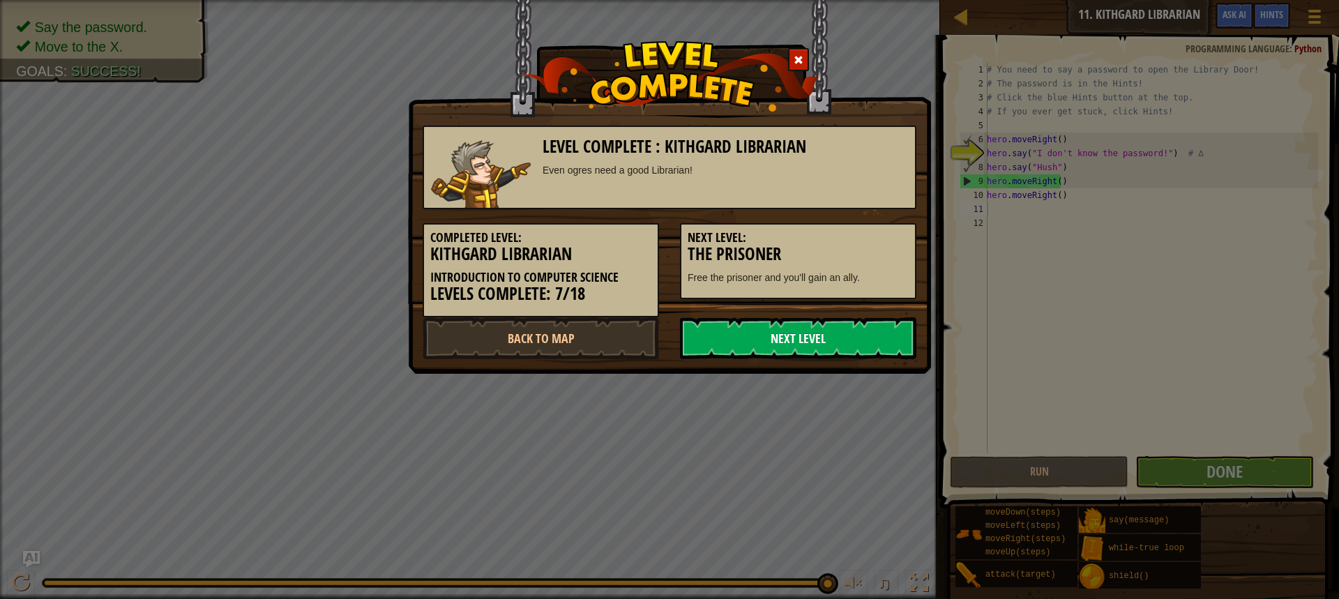
click at [822, 342] on link "Next Level" at bounding box center [798, 338] width 236 height 42
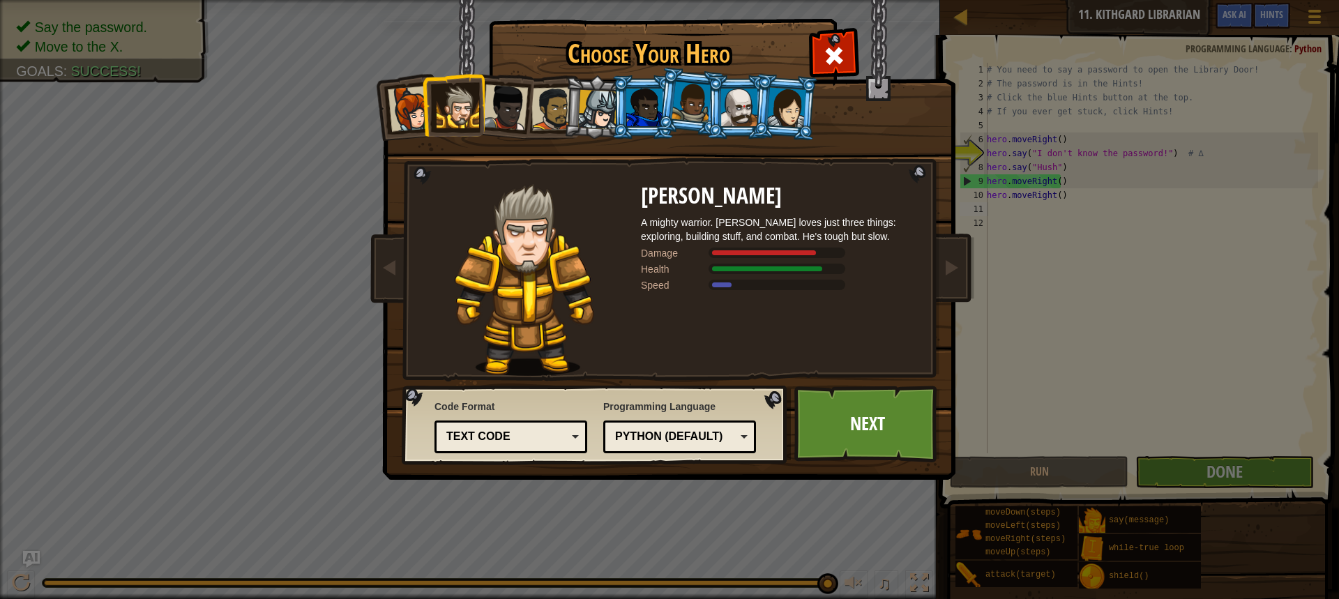
click at [650, 96] on div at bounding box center [644, 108] width 36 height 38
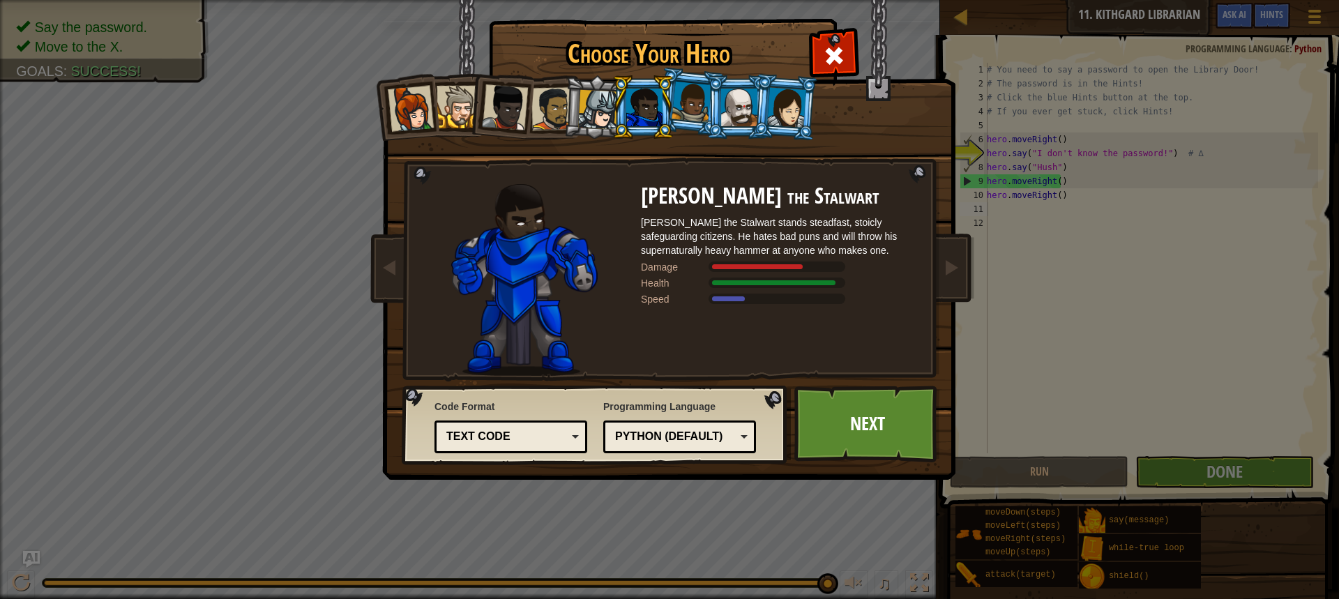
click at [796, 130] on li at bounding box center [785, 107] width 67 height 68
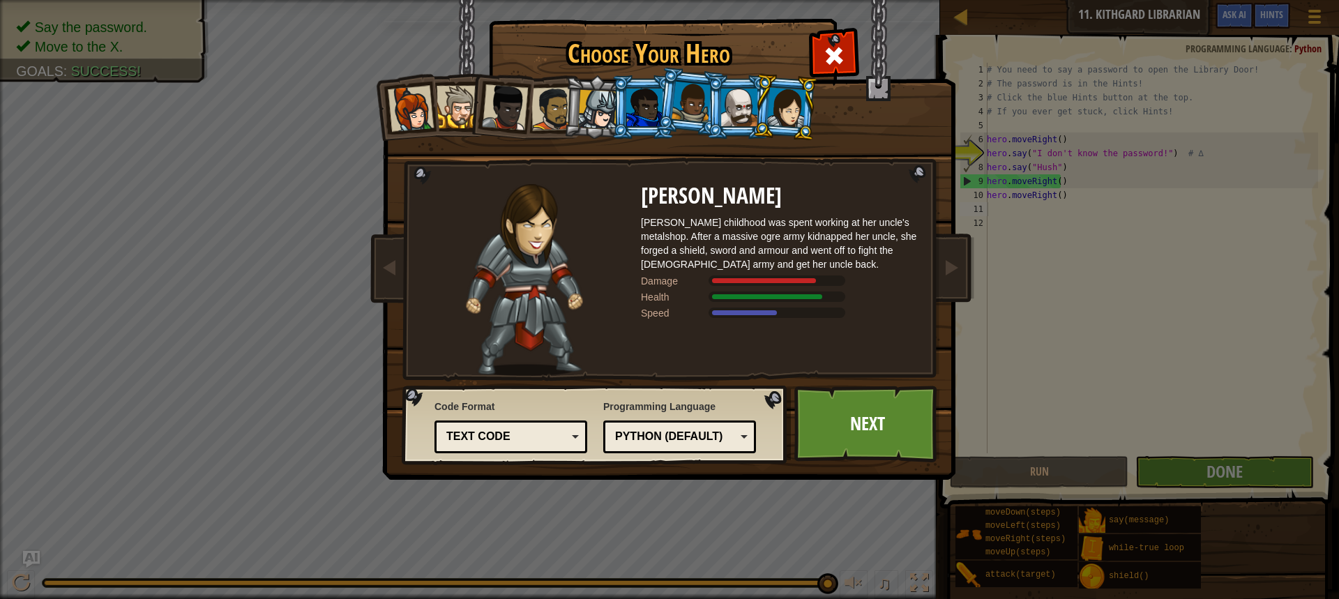
click at [729, 89] on li at bounding box center [737, 106] width 63 height 63
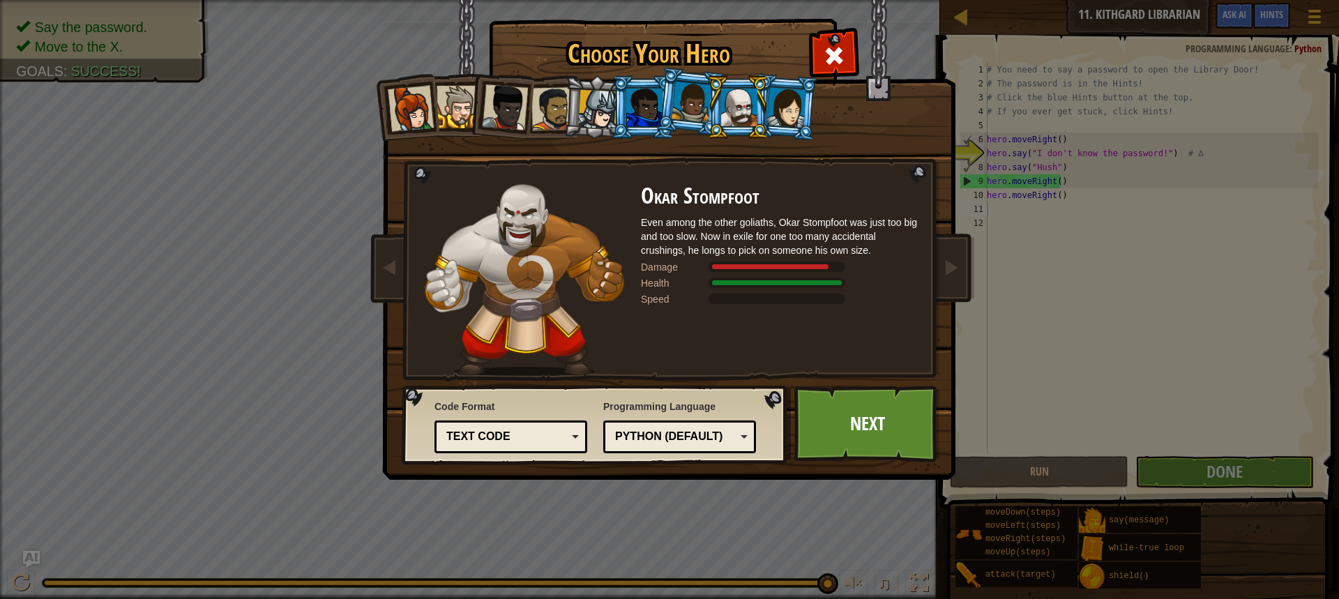
click at [697, 97] on div at bounding box center [691, 102] width 40 height 41
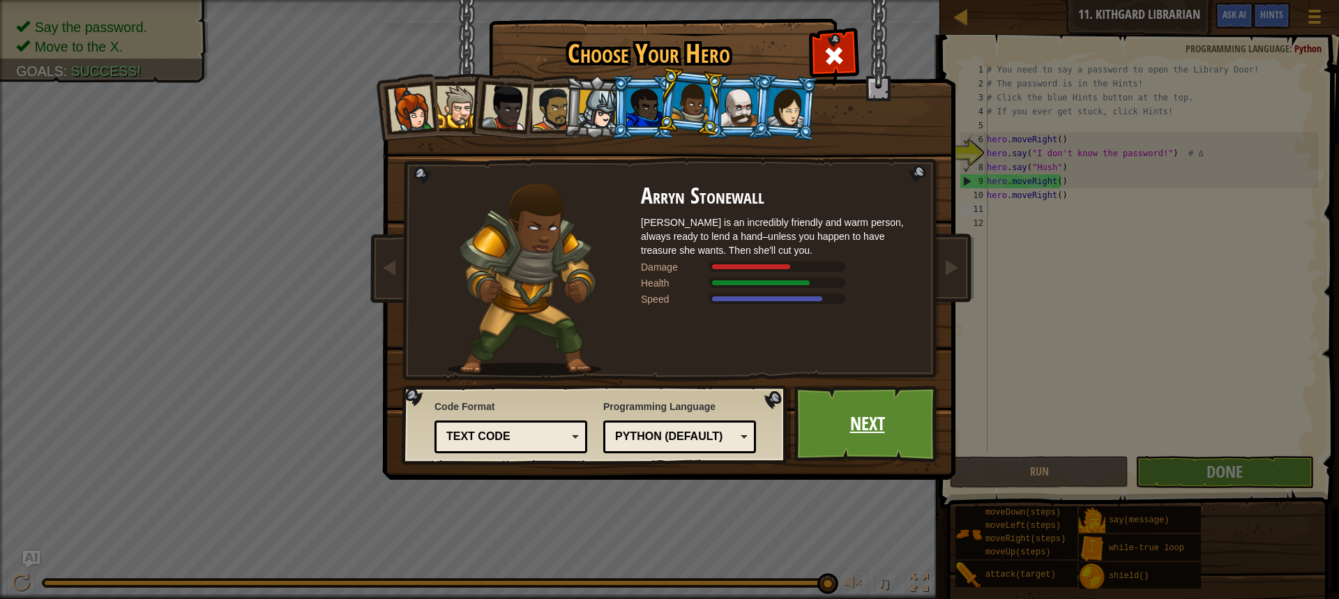
click at [821, 412] on link "Next" at bounding box center [867, 424] width 146 height 77
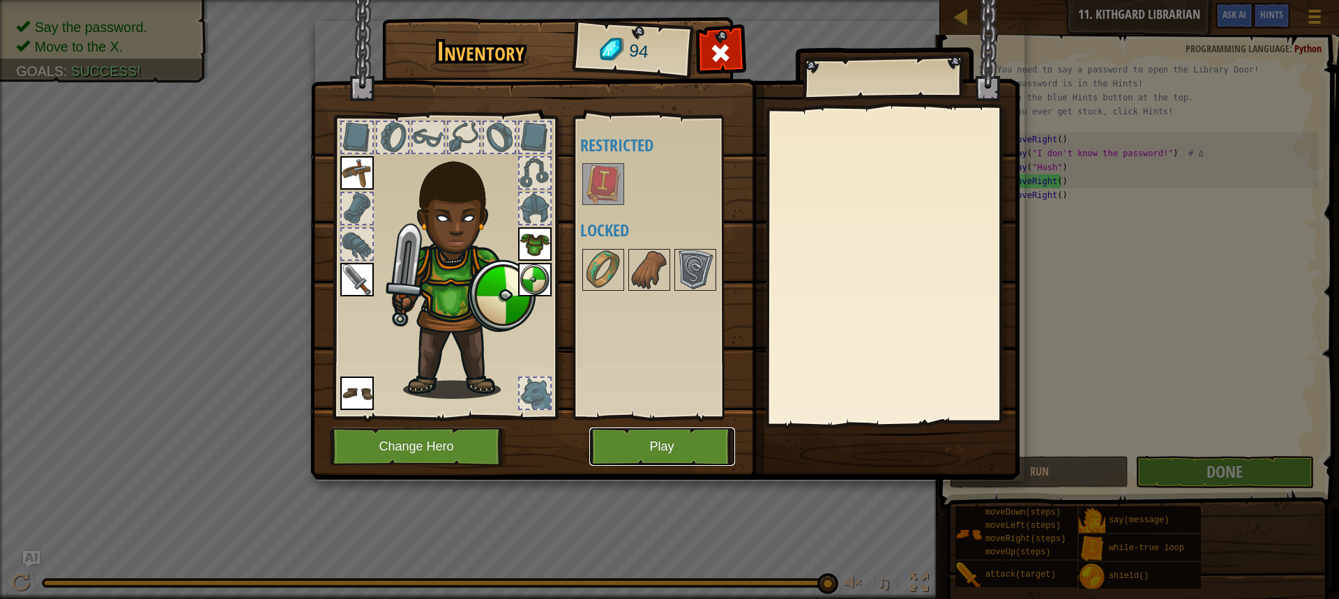
click at [641, 433] on button "Play" at bounding box center [662, 446] width 146 height 38
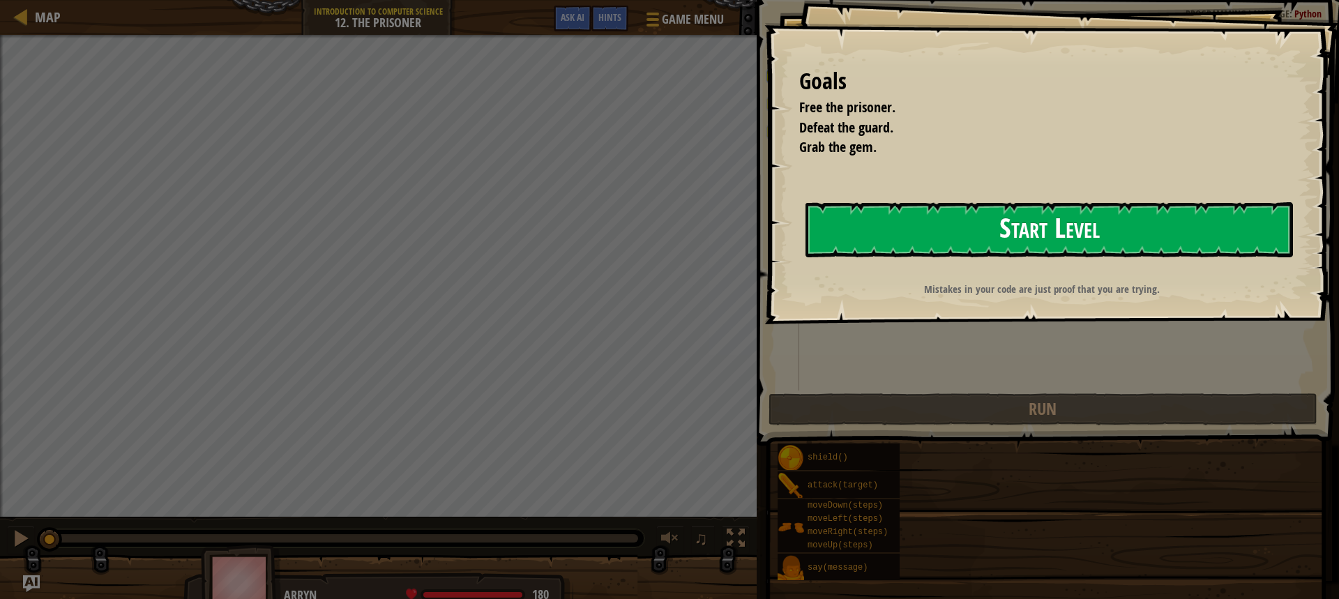
click at [938, 220] on button "Start Level" at bounding box center [1048, 229] width 487 height 55
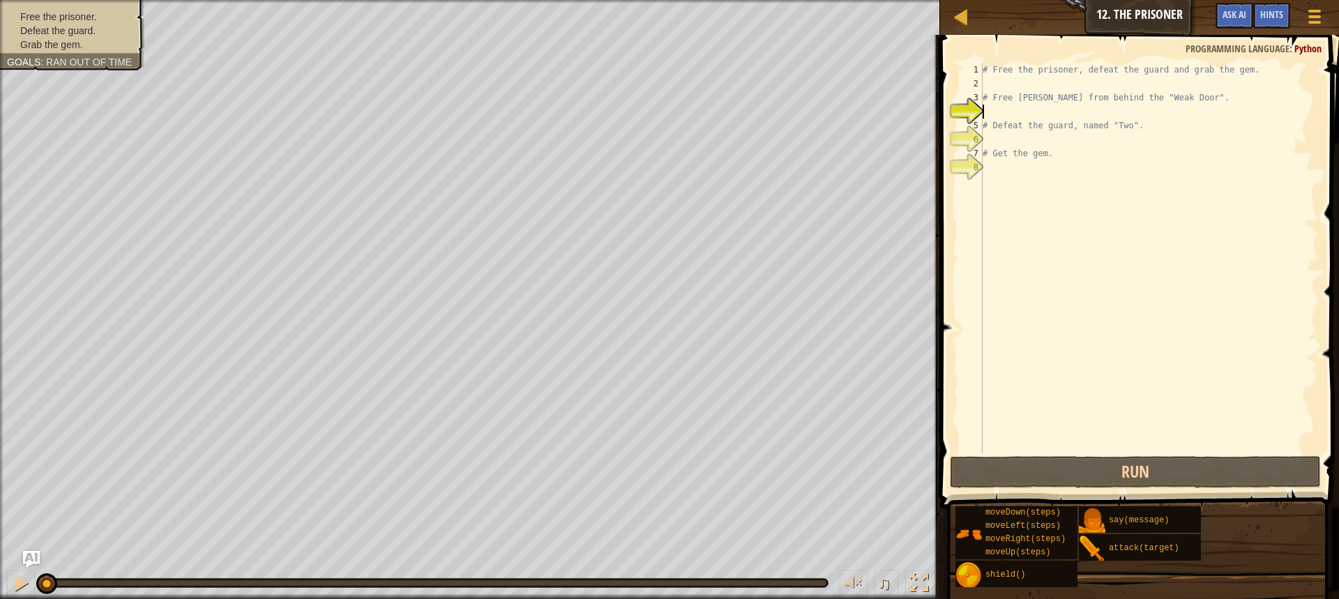
type textarea "r"
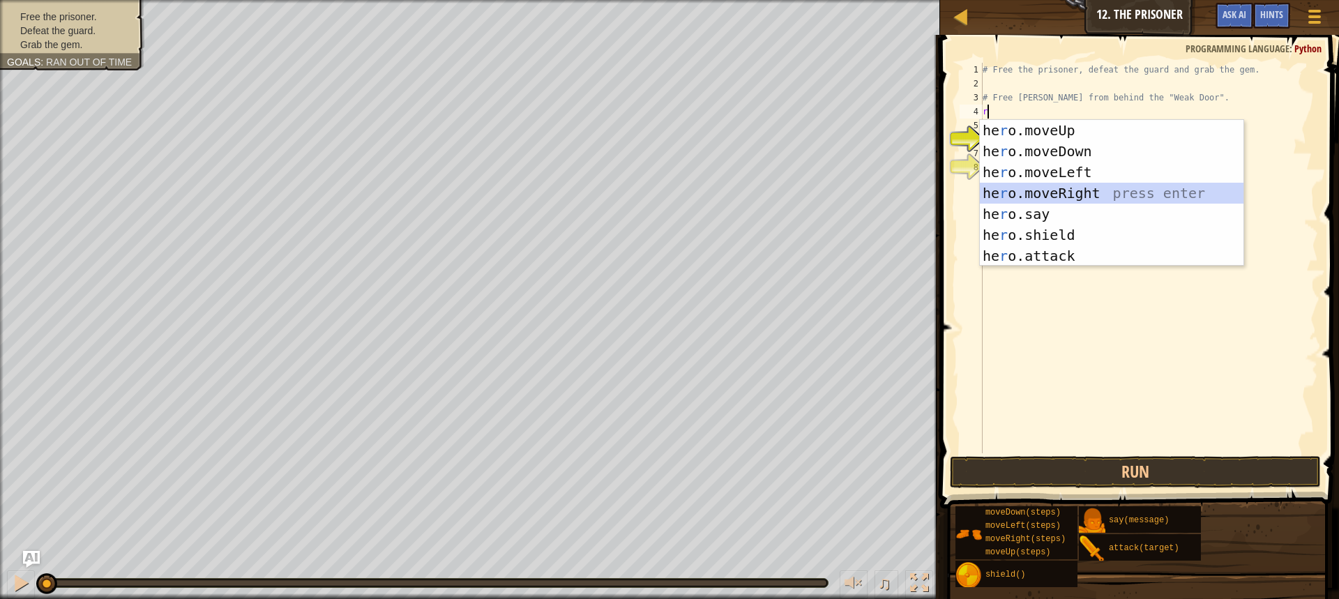
click at [1072, 197] on div "he r o.moveUp press enter he r o.moveDown press enter he r o.moveLeft press ent…" at bounding box center [1112, 214] width 264 height 188
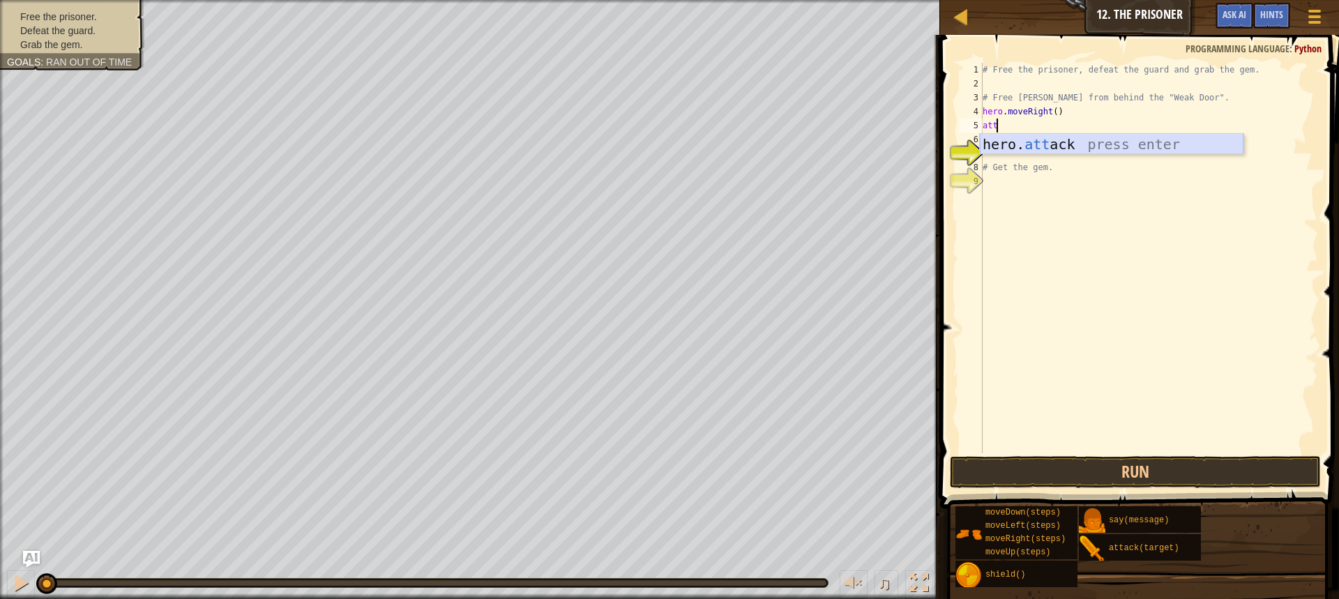
click at [1033, 139] on div "hero. att ack press enter" at bounding box center [1112, 165] width 264 height 63
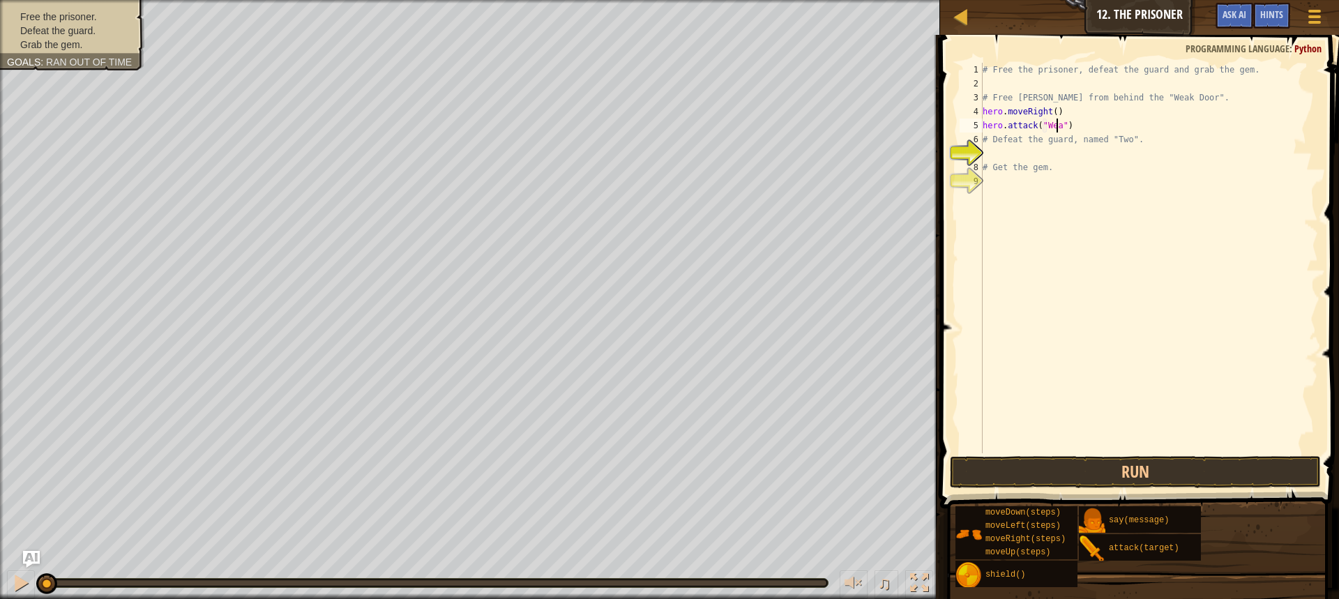
scroll to position [6, 6]
type textarea "hero.attack("Weak Door")"
click at [1067, 452] on div "# Free the prisoner, defeat the guard and grab the gem. # Free [PERSON_NAME] fr…" at bounding box center [1149, 272] width 338 height 418
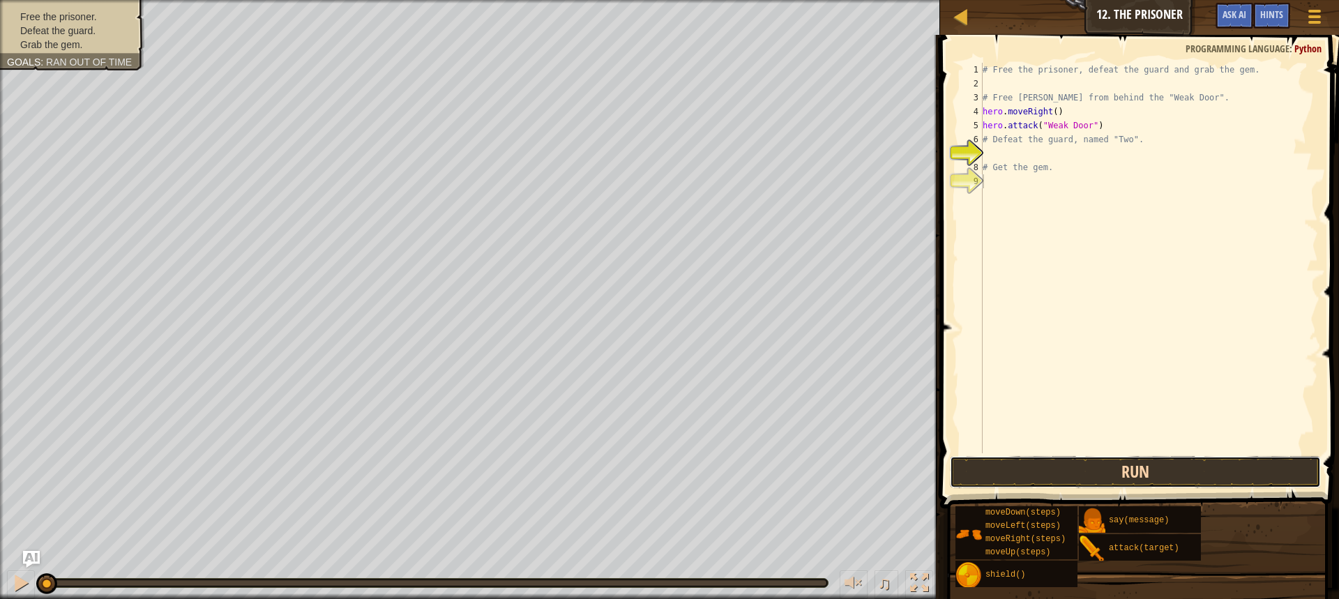
click at [1052, 463] on button "Run" at bounding box center [1135, 472] width 371 height 32
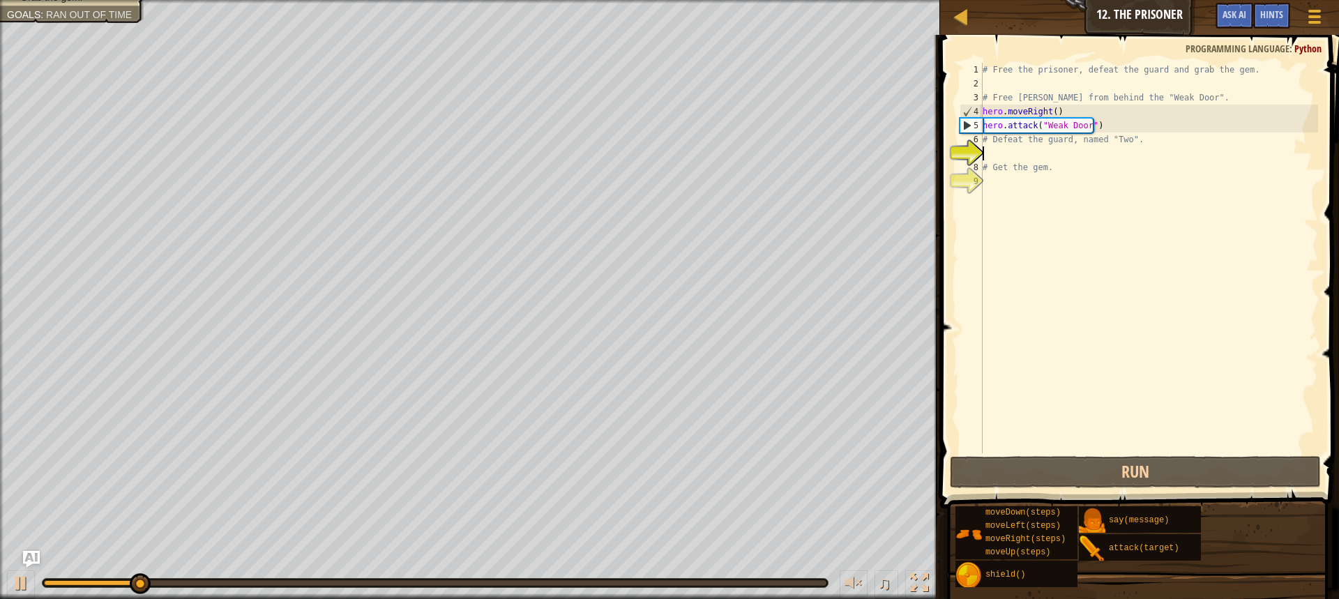
click at [1081, 157] on div "# Free the prisoner, defeat the guard and grab the gem. # Free [PERSON_NAME] fr…" at bounding box center [1149, 272] width 338 height 418
type textarea "r"
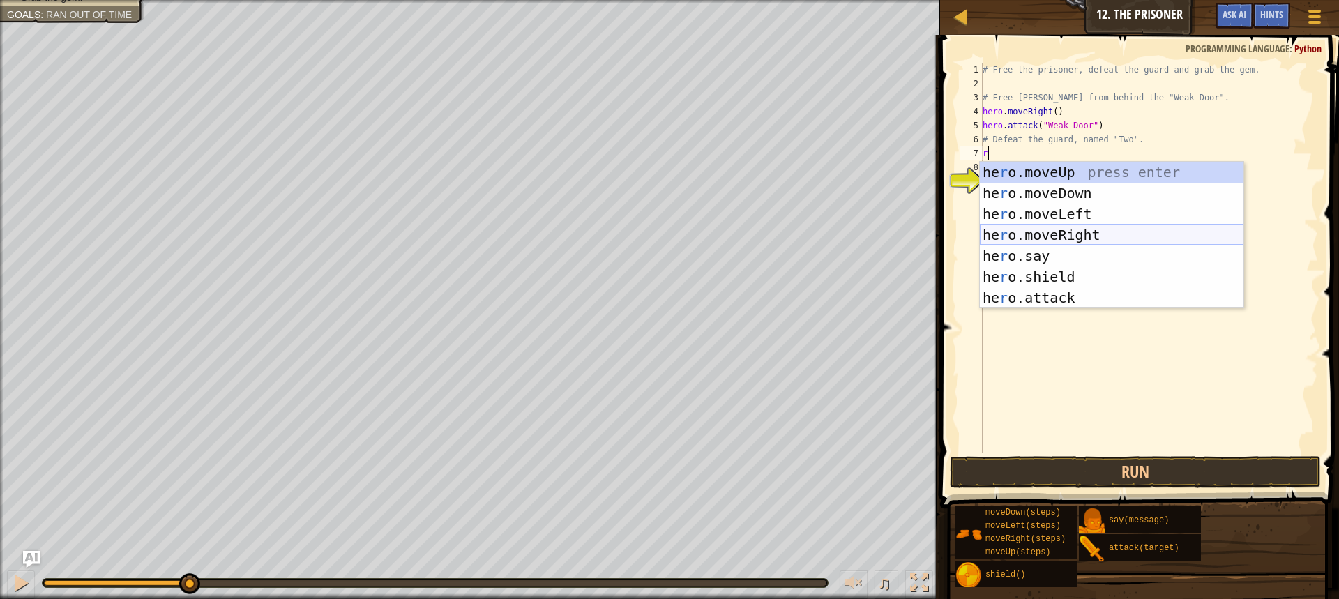
click at [1025, 236] on div "he r o.moveUp press enter he r o.moveDown press enter he r o.moveLeft press ent…" at bounding box center [1112, 256] width 264 height 188
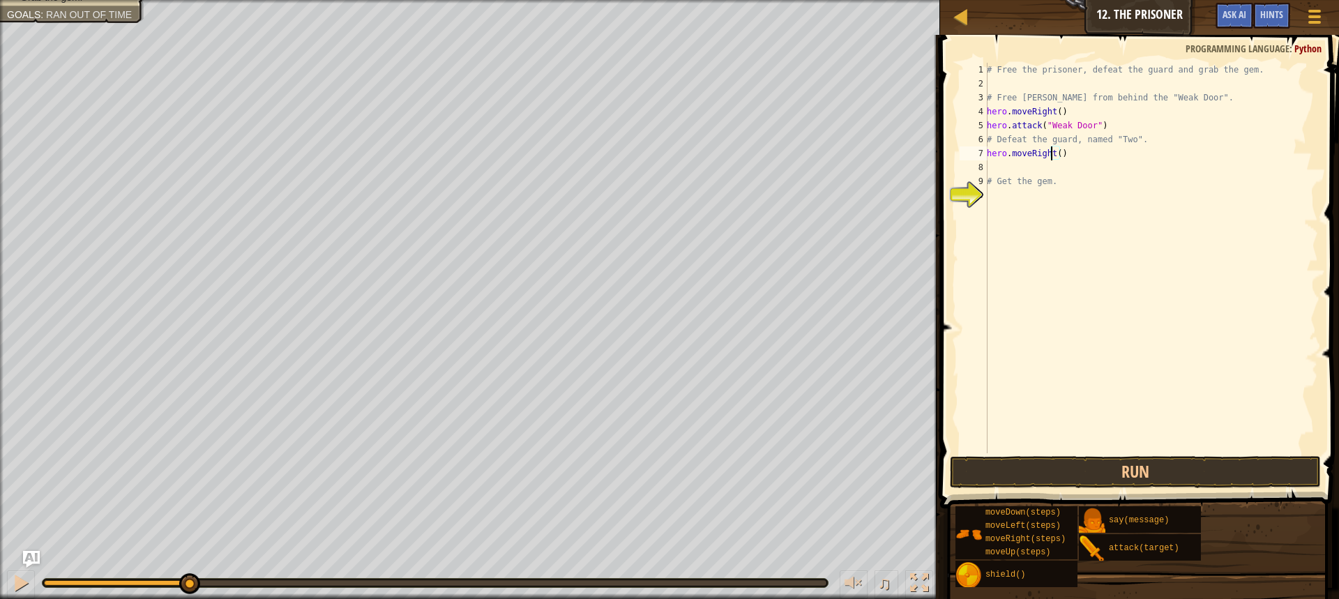
click at [1051, 154] on div "# Free the prisoner, defeat the guard and grab the gem. # Free [PERSON_NAME] fr…" at bounding box center [1151, 272] width 334 height 418
type textarea "hero.moveRight2()"
click at [1043, 164] on div "# Free the prisoner, defeat the guard and grab the gem. # Free [PERSON_NAME] fr…" at bounding box center [1151, 272] width 334 height 418
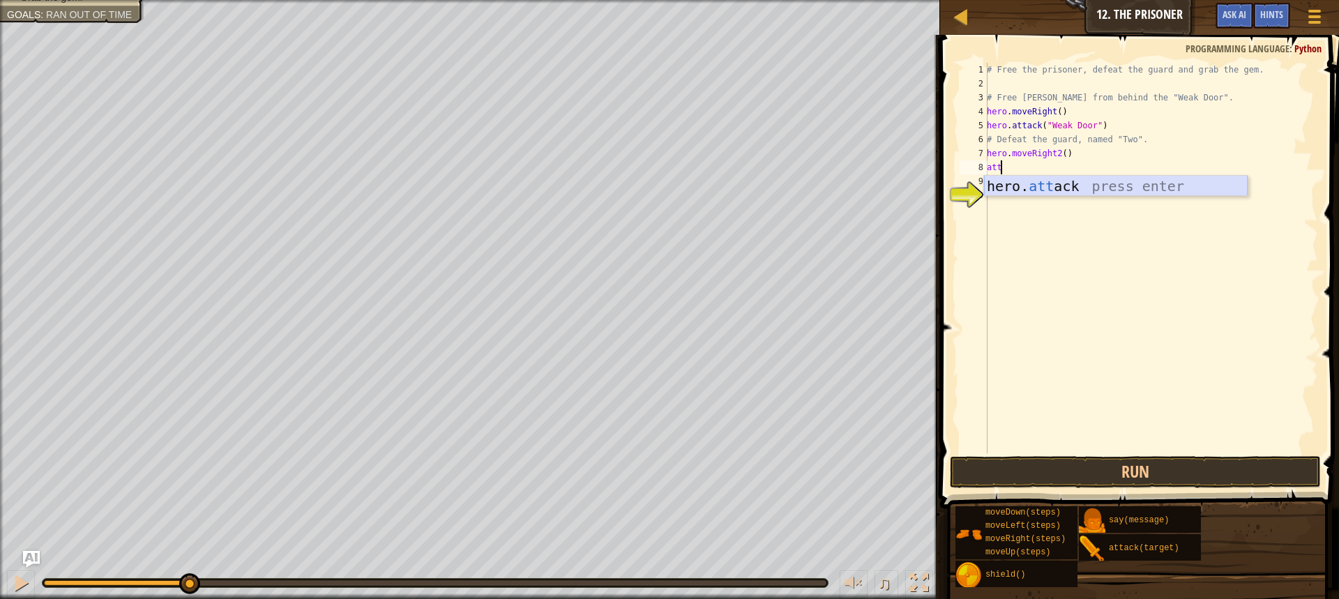
click at [1037, 192] on div "hero. att ack press enter" at bounding box center [1116, 207] width 264 height 63
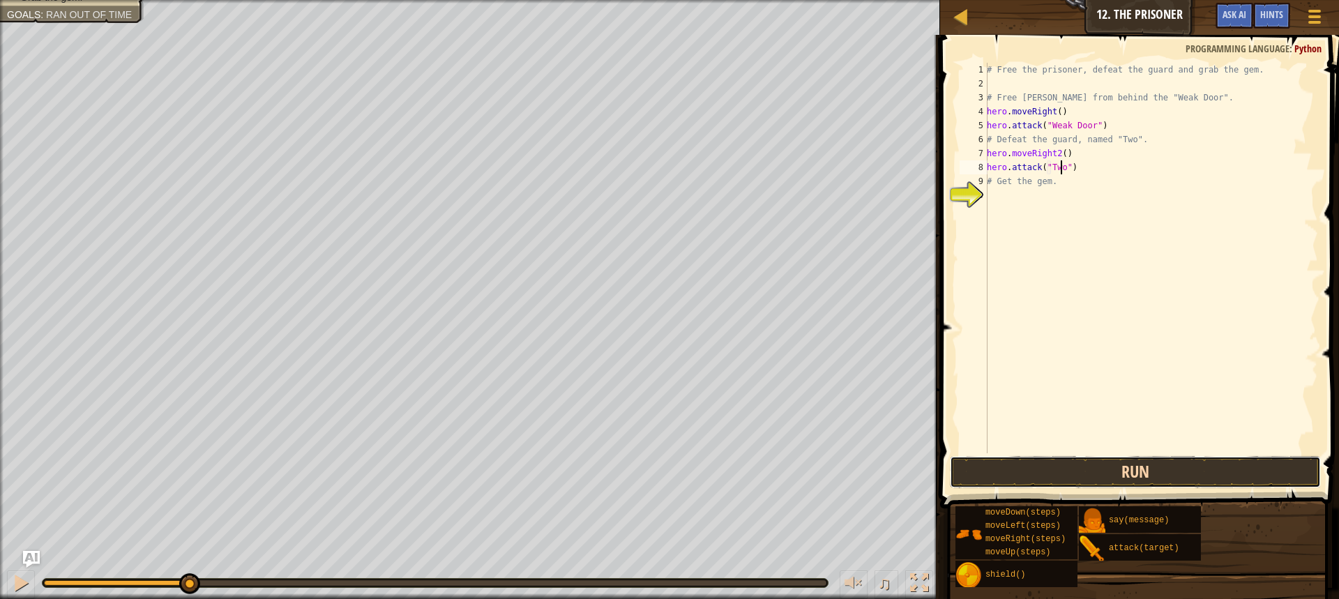
click at [1017, 465] on button "Run" at bounding box center [1135, 472] width 371 height 32
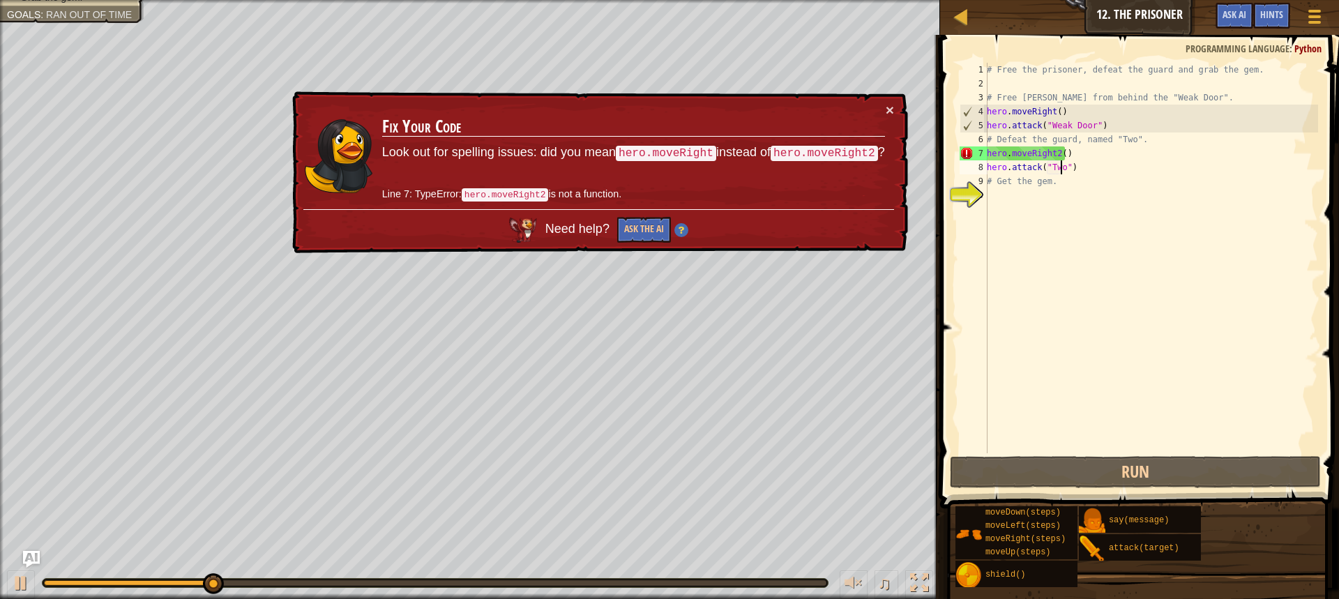
click at [1049, 148] on div "# Free the prisoner, defeat the guard and grab the gem. # Free [PERSON_NAME] fr…" at bounding box center [1151, 272] width 334 height 418
drag, startPoint x: 1055, startPoint y: 149, endPoint x: 1063, endPoint y: 150, distance: 8.4
click at [1063, 150] on div "# Free the prisoner, defeat the guard and grab the gem. # Free [PERSON_NAME] fr…" at bounding box center [1151, 272] width 334 height 418
click at [1060, 153] on div "# Free the prisoner, defeat the guard and grab the gem. # Free [PERSON_NAME] fr…" at bounding box center [1151, 258] width 334 height 390
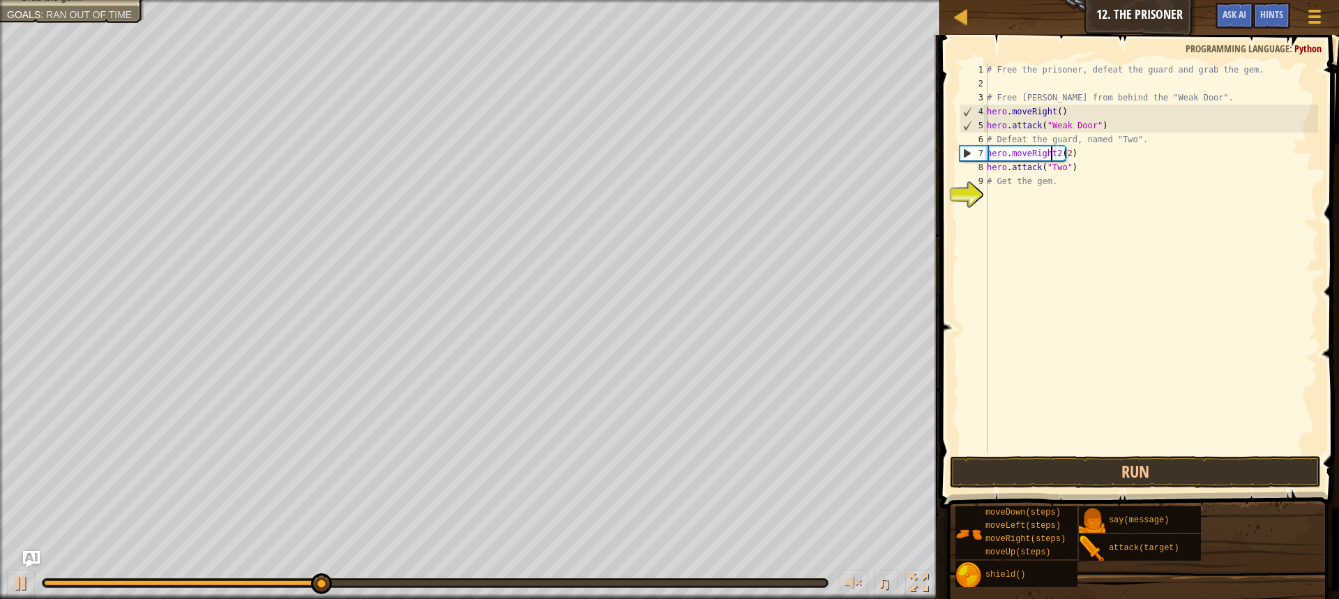
drag, startPoint x: 1052, startPoint y: 151, endPoint x: 1064, endPoint y: 151, distance: 11.9
click at [1056, 151] on div "# Free the prisoner, defeat the guard and grab the gem. # Free [PERSON_NAME] fr…" at bounding box center [1151, 272] width 334 height 418
type textarea "hero.moveRight(2)"
click at [1058, 460] on button "Run" at bounding box center [1135, 472] width 371 height 32
